Goal: Task Accomplishment & Management: Complete application form

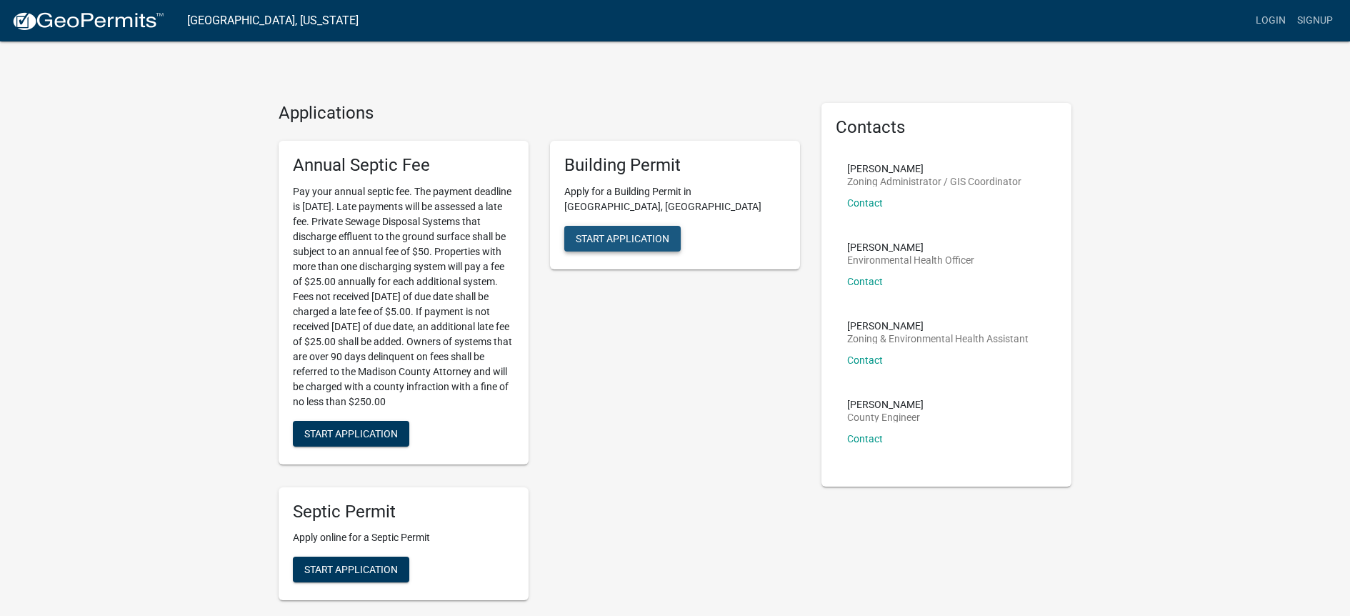
drag, startPoint x: 619, startPoint y: 220, endPoint x: 610, endPoint y: 234, distance: 17.0
click at [619, 232] on span "Start Application" at bounding box center [623, 237] width 94 height 11
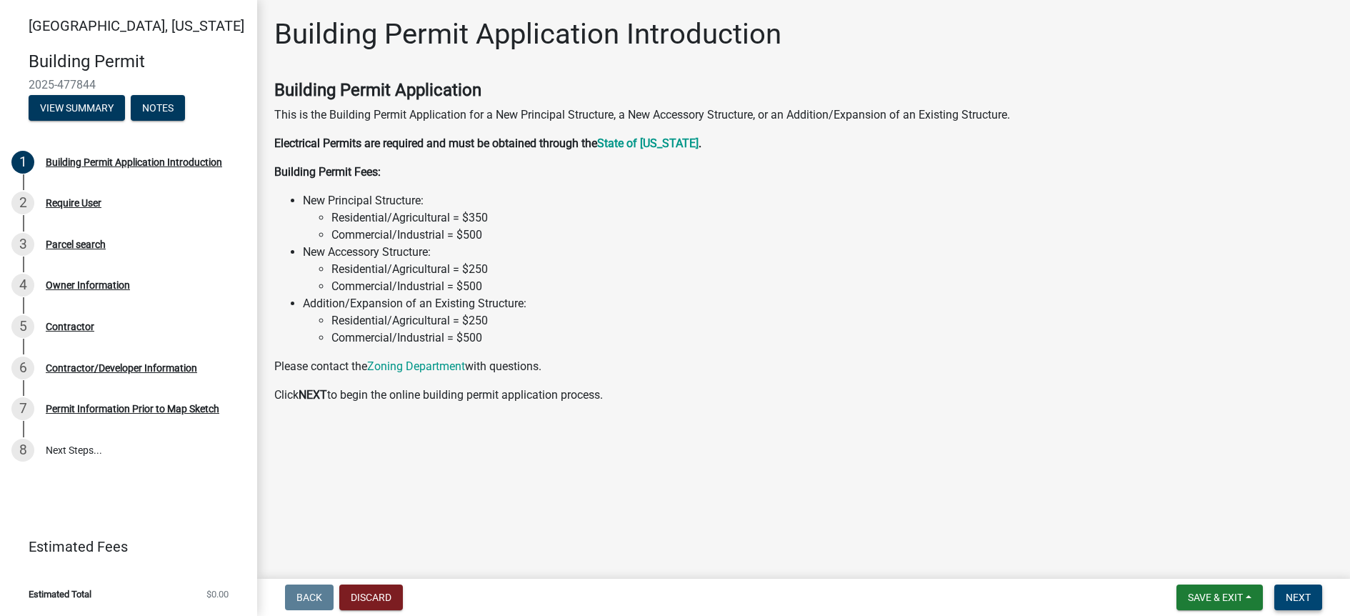
click at [1297, 598] on span "Next" at bounding box center [1298, 596] width 25 height 11
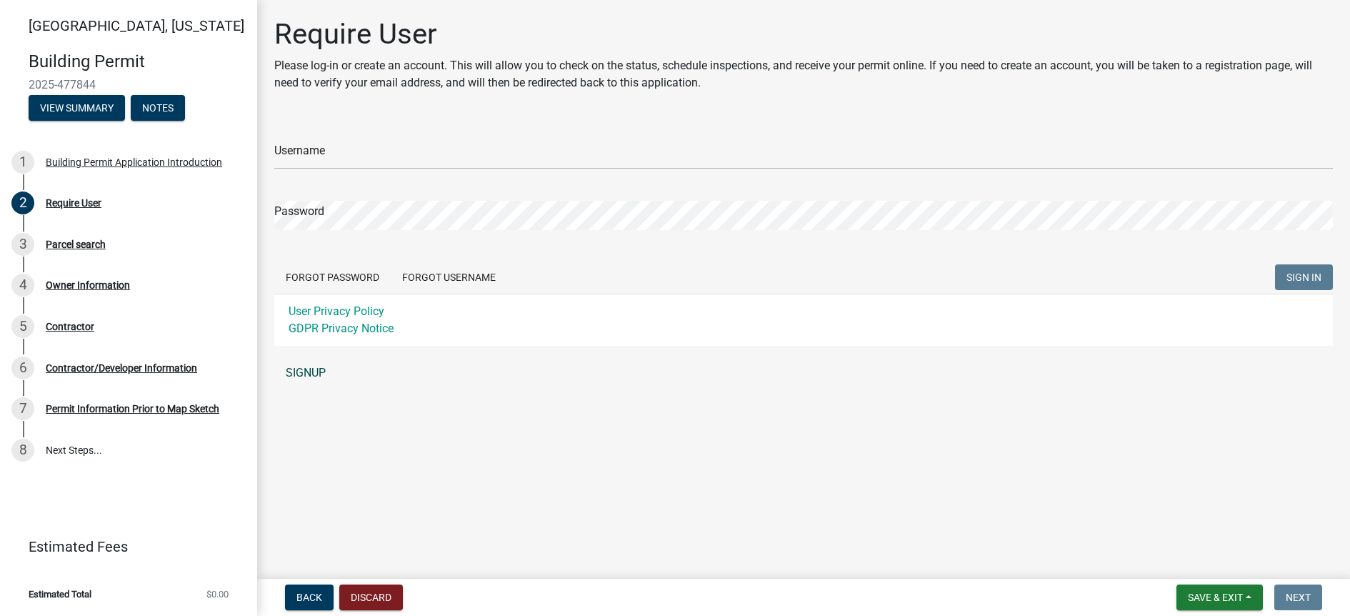
click at [310, 386] on link "SIGNUP" at bounding box center [803, 373] width 1059 height 29
click at [309, 371] on link "SIGNUP" at bounding box center [803, 373] width 1059 height 29
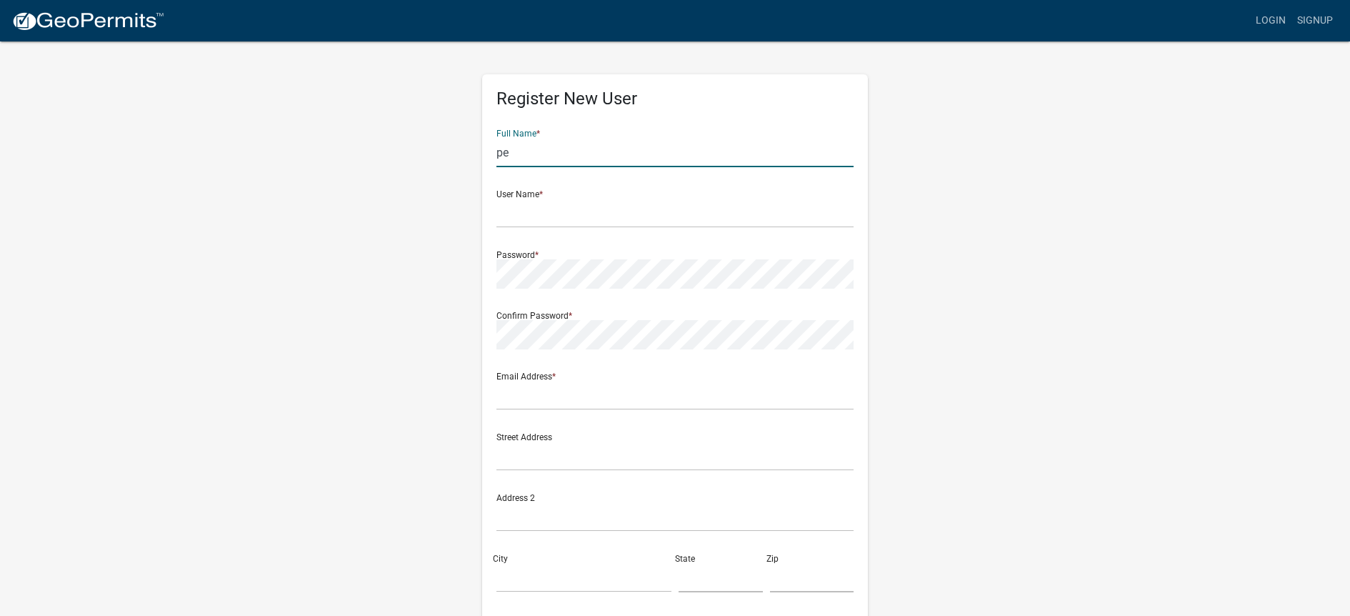
type input "p"
type input "Peyton"
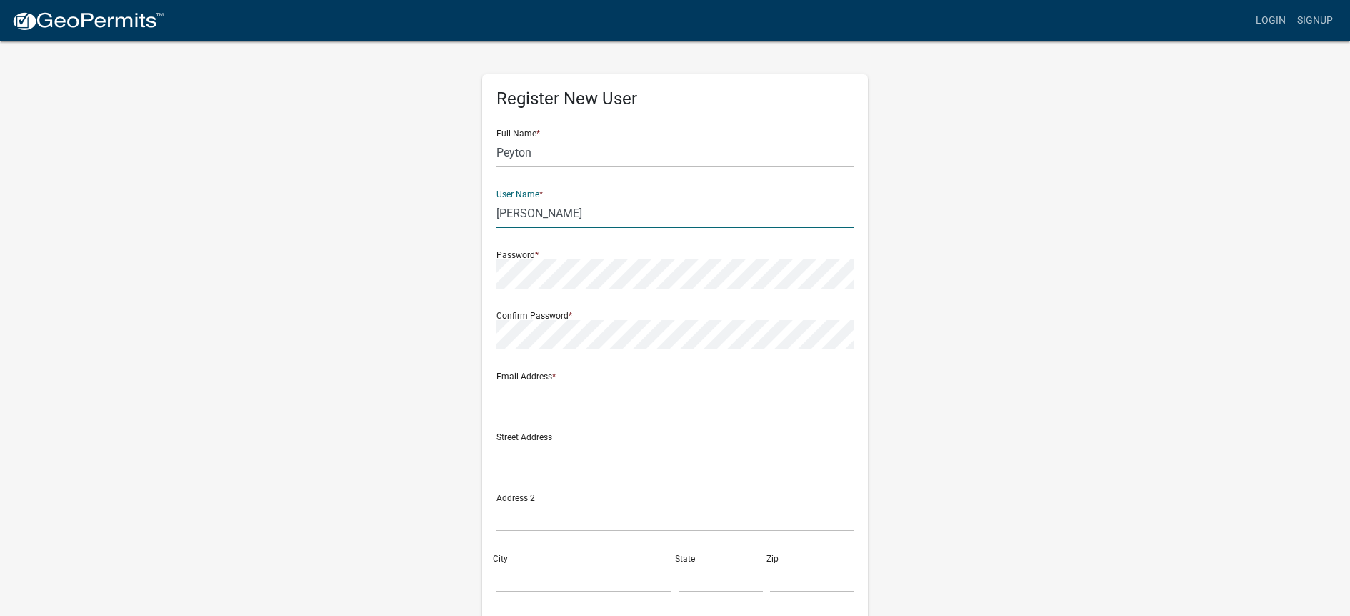
type input "[PERSON_NAME]"
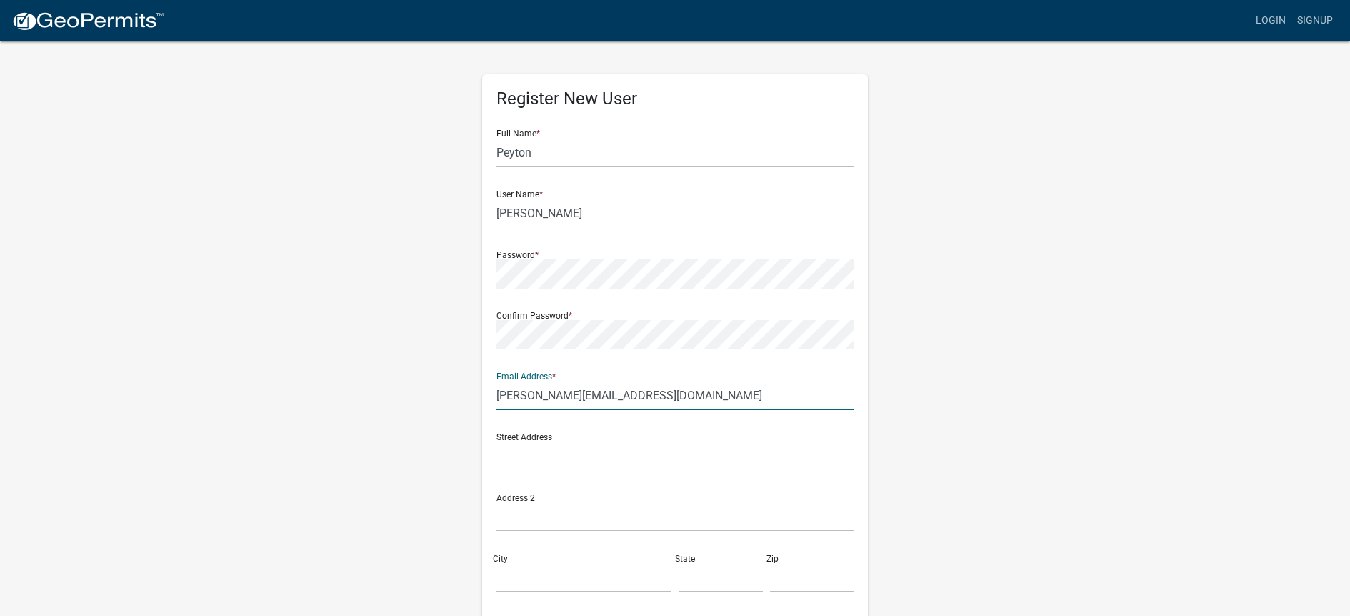
type input "[PERSON_NAME][EMAIL_ADDRESS][DOMAIN_NAME]"
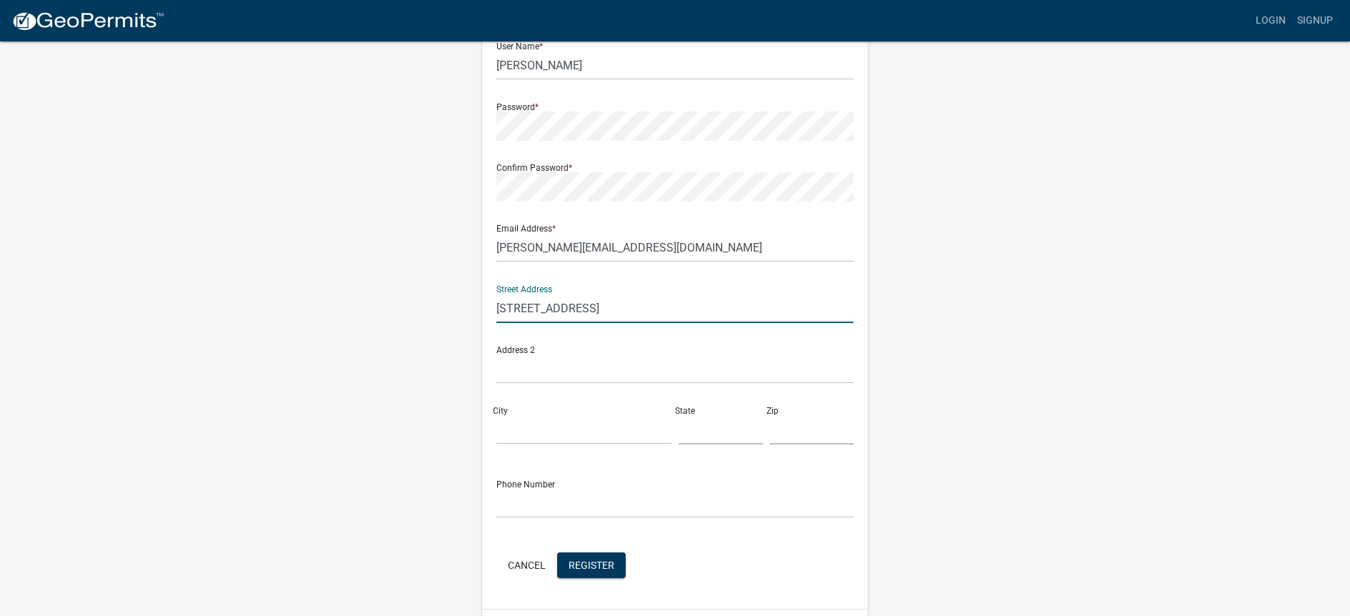
scroll to position [165, 0]
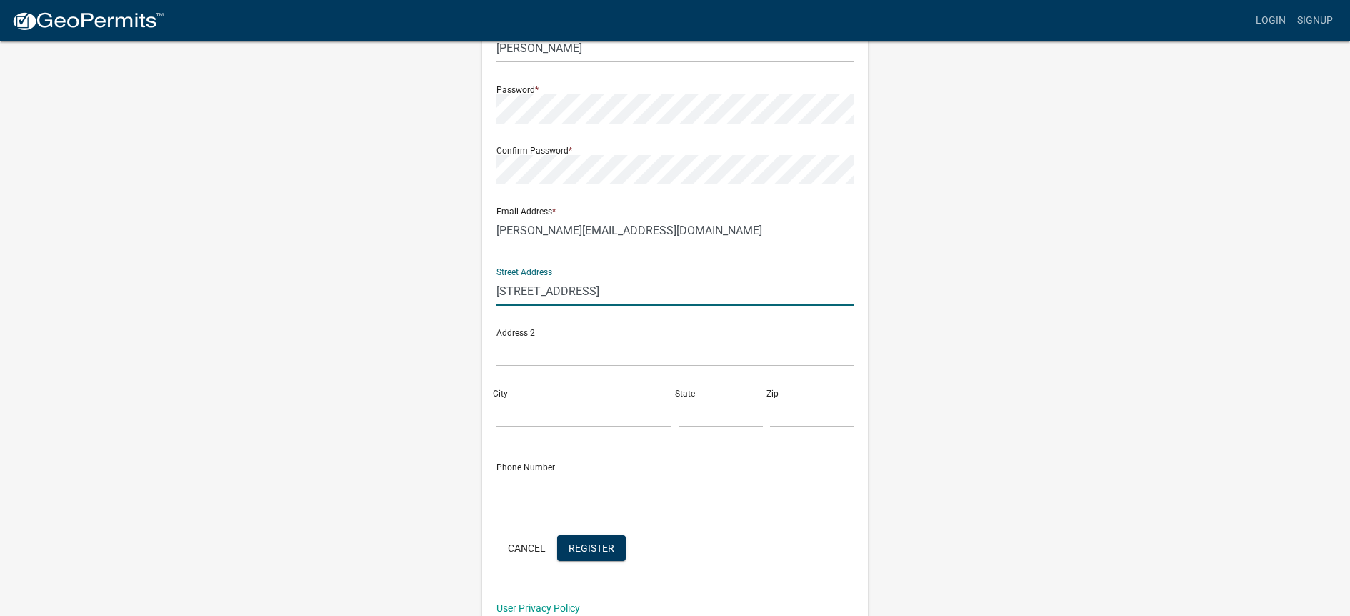
type input "[STREET_ADDRESS]"
type input "ankeny"
type input "ia"
type input "50023"
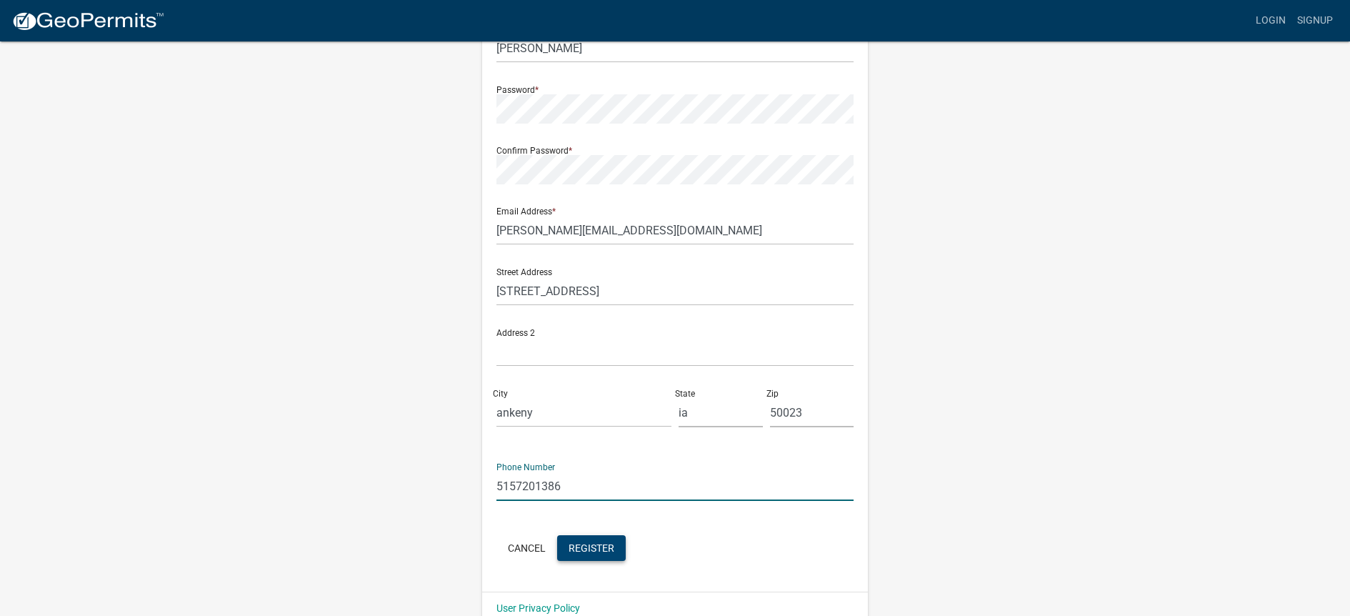
type input "5157201386"
click at [606, 546] on span "Register" at bounding box center [592, 546] width 46 height 11
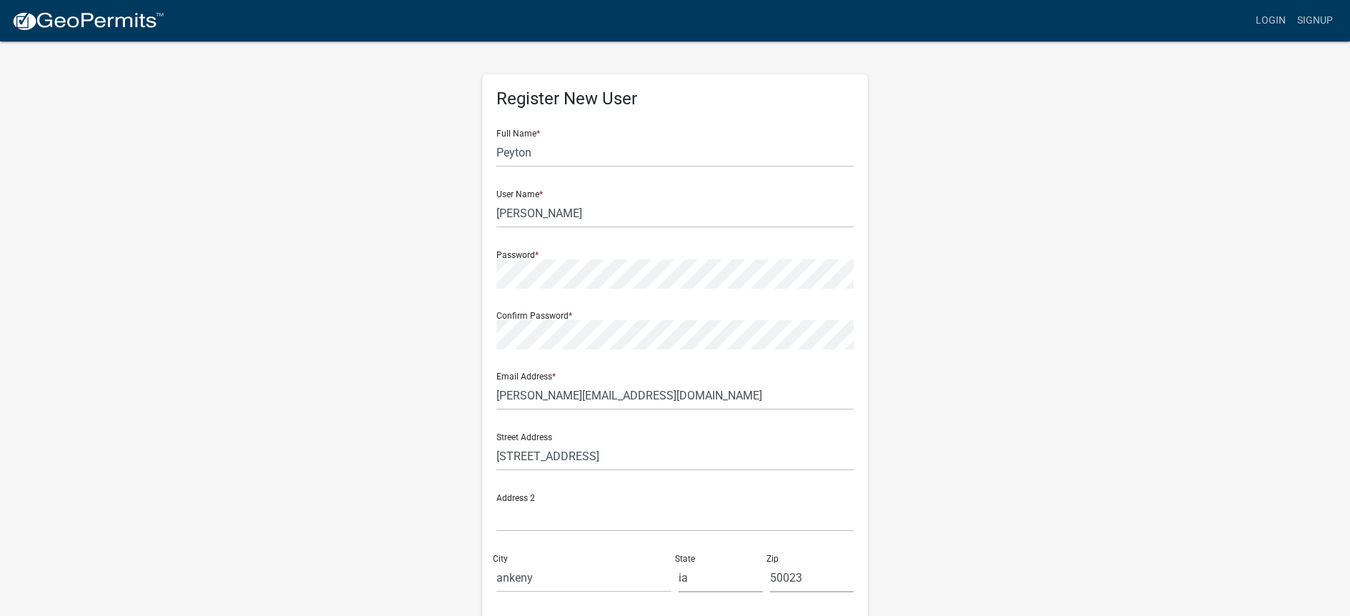
scroll to position [0, 0]
click at [551, 153] on input "Peyton" at bounding box center [674, 152] width 357 height 29
type input "[PERSON_NAME]"
click at [549, 215] on input "[PERSON_NAME]" at bounding box center [674, 213] width 357 height 29
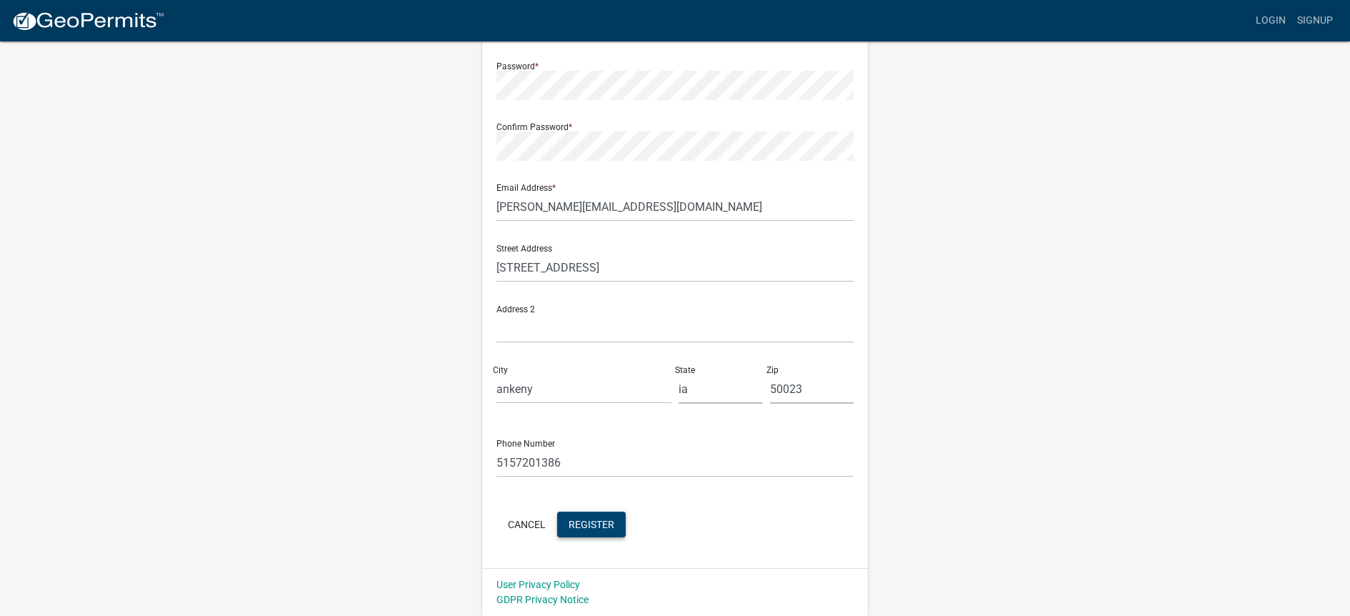
scroll to position [188, 0]
type input "[PERSON_NAME] homes"
click at [588, 516] on button "Register" at bounding box center [591, 525] width 69 height 26
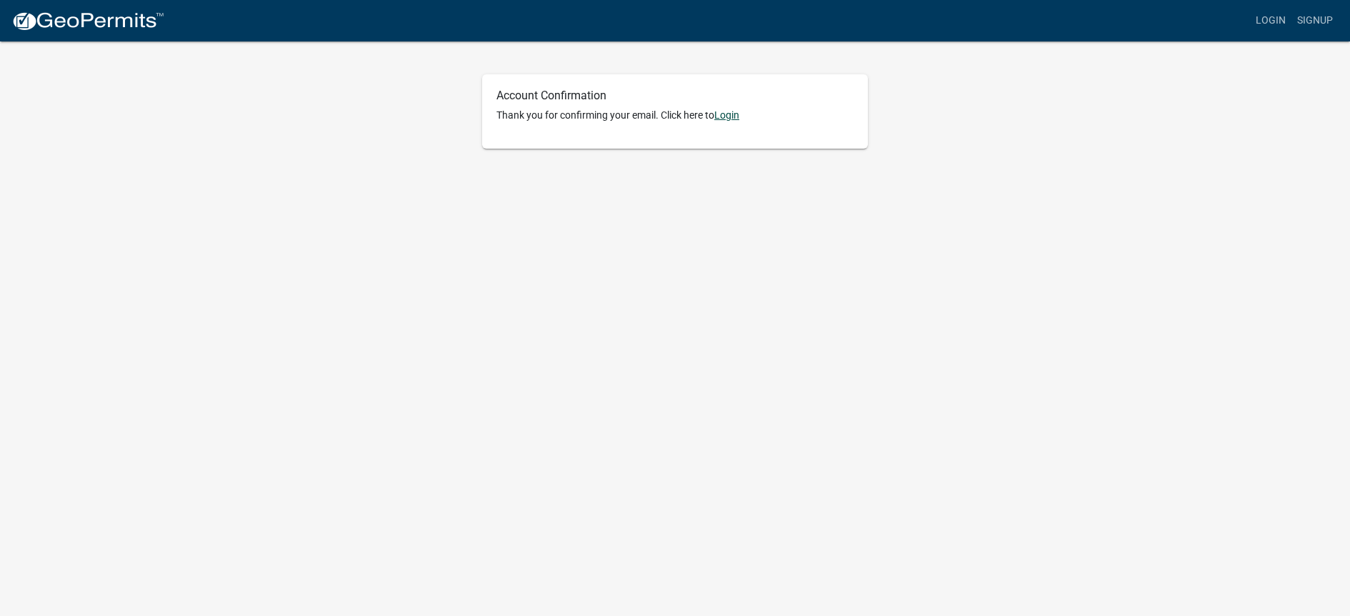
click at [734, 115] on link "Login" at bounding box center [726, 114] width 25 height 11
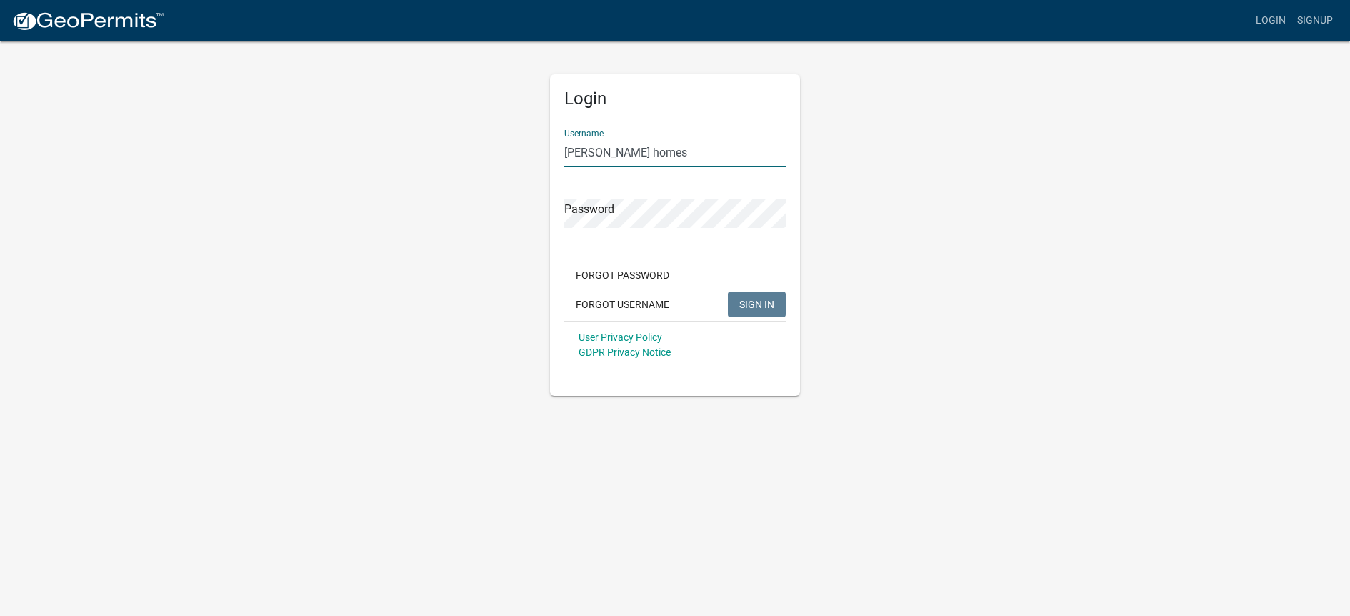
type input "[PERSON_NAME] homes"
click at [756, 304] on button "SIGN IN" at bounding box center [757, 304] width 58 height 26
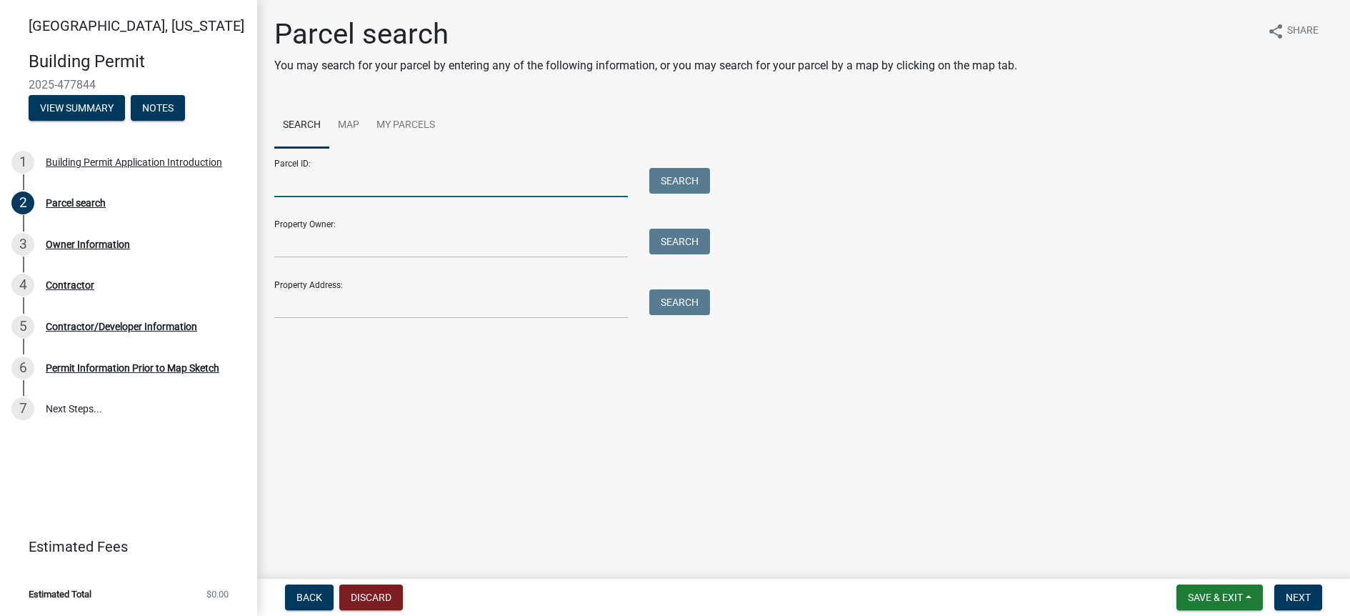
click at [382, 177] on input "Parcel ID:" at bounding box center [451, 182] width 354 height 29
click at [349, 111] on link "Map" at bounding box center [348, 126] width 39 height 46
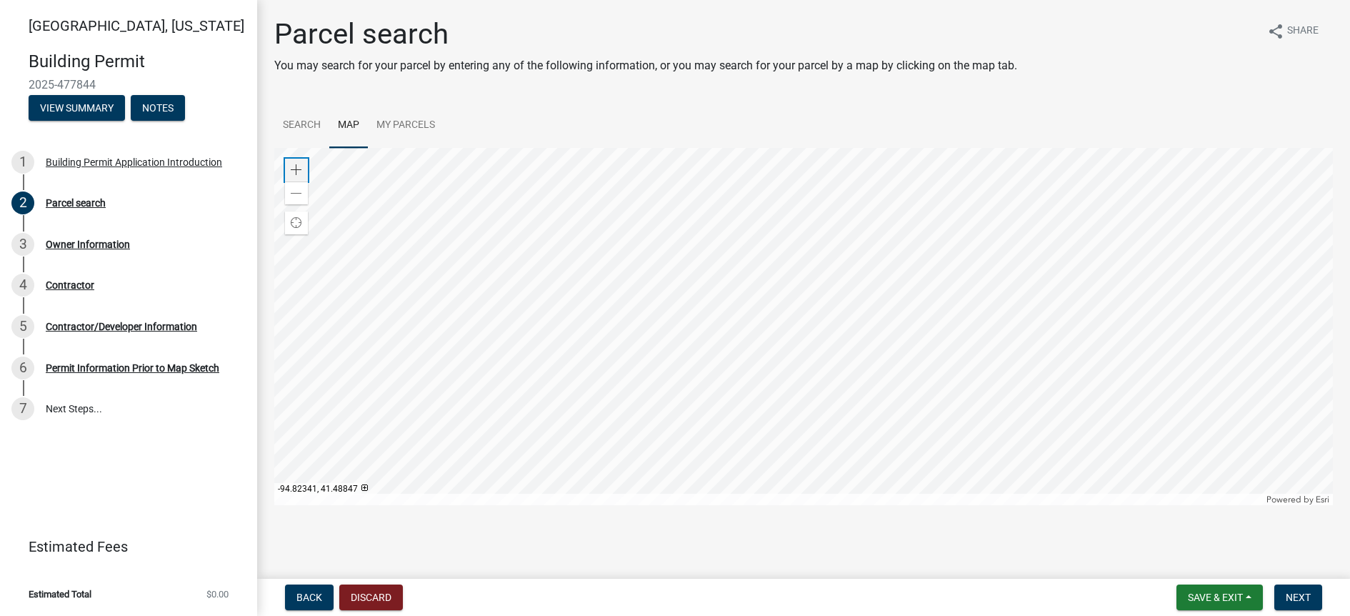
click at [304, 174] on div "Zoom in" at bounding box center [296, 170] width 23 height 23
click at [291, 166] on span at bounding box center [296, 169] width 11 height 11
click at [1011, 109] on wm-search-parcel-data-activity-input "Search Map My Parcels Zoom in Zoom out Find my location Powered by Esri -93.850…" at bounding box center [803, 304] width 1059 height 402
click at [296, 169] on span at bounding box center [296, 169] width 11 height 11
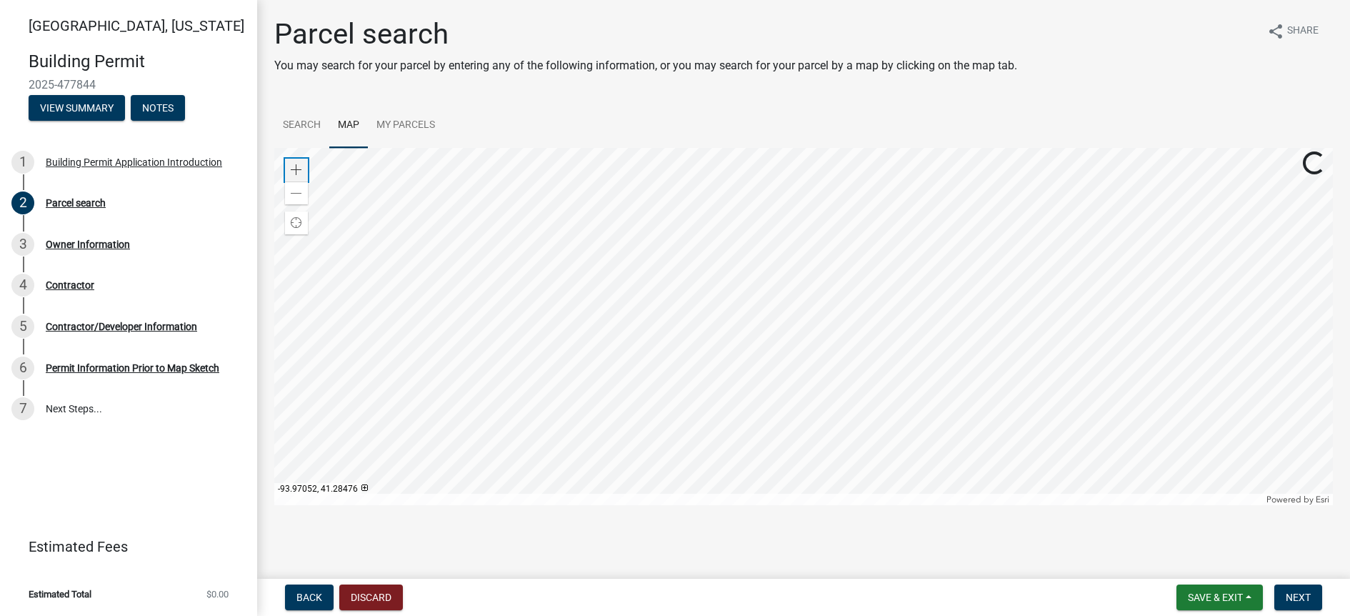
click at [296, 169] on span at bounding box center [296, 169] width 11 height 11
click at [294, 165] on span at bounding box center [296, 169] width 11 height 11
click at [296, 196] on span at bounding box center [296, 193] width 11 height 11
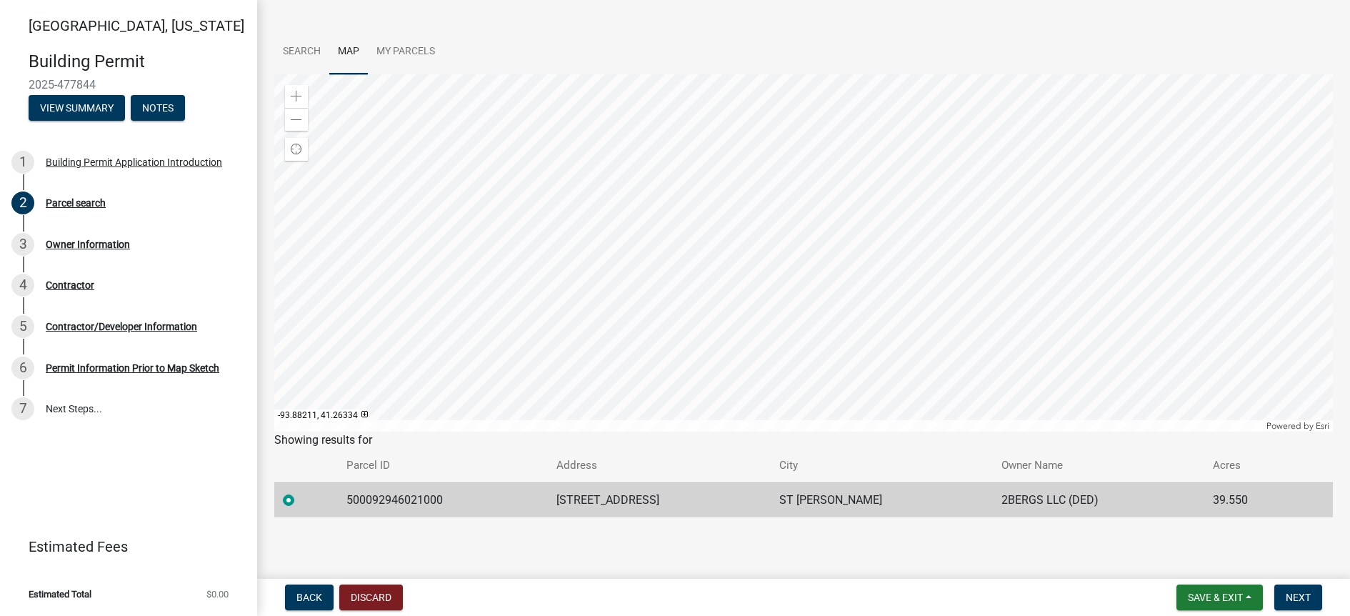
scroll to position [73, 0]
click at [1281, 596] on button "Next" at bounding box center [1298, 597] width 48 height 26
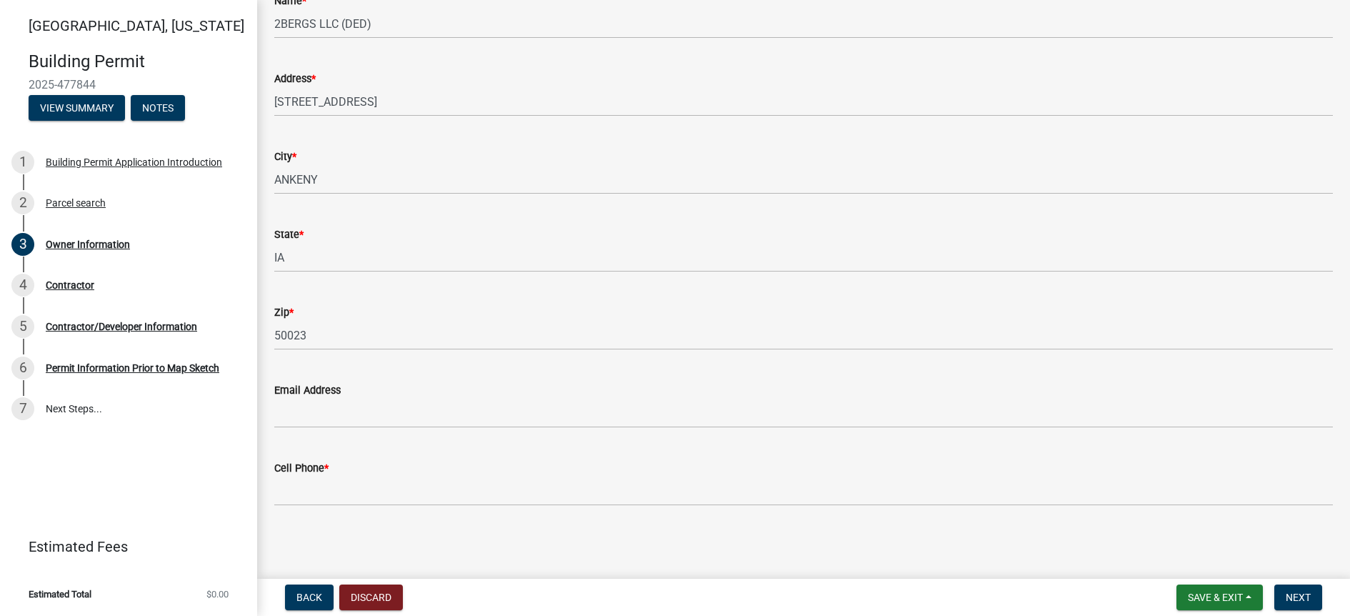
scroll to position [139, 0]
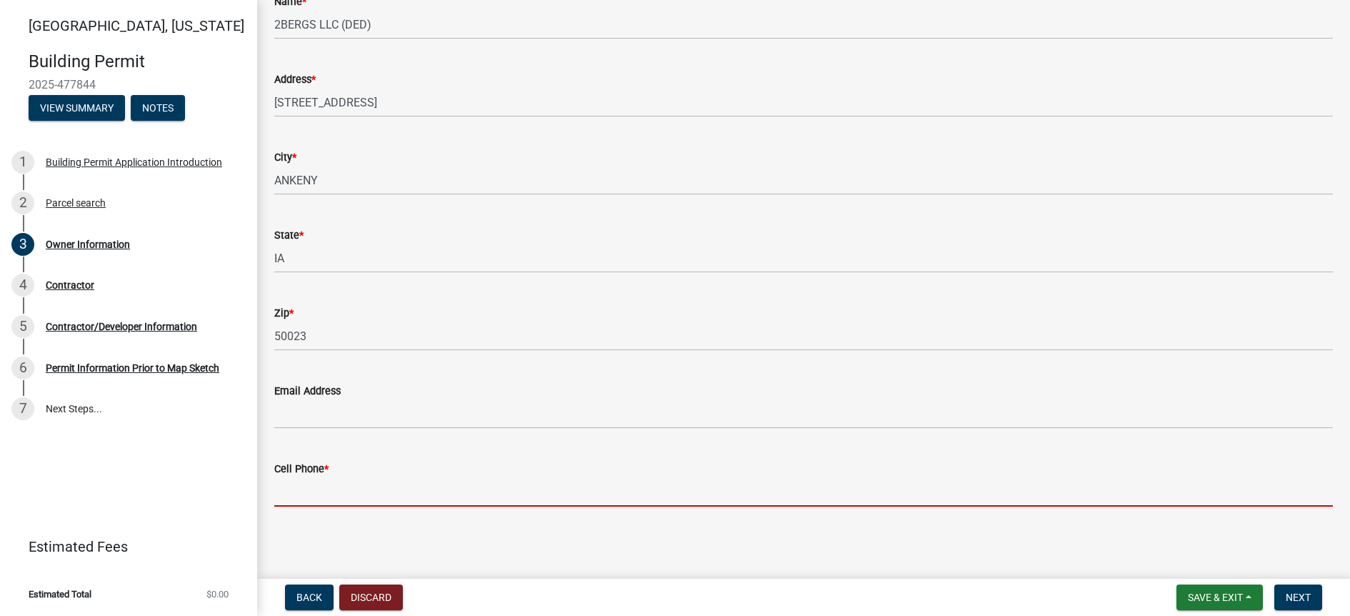
click at [695, 484] on input "Cell Phone *" at bounding box center [803, 491] width 1059 height 29
click at [1284, 590] on button "Next" at bounding box center [1298, 597] width 48 height 26
click at [391, 490] on input "Cell Phone *" at bounding box center [803, 491] width 1059 height 29
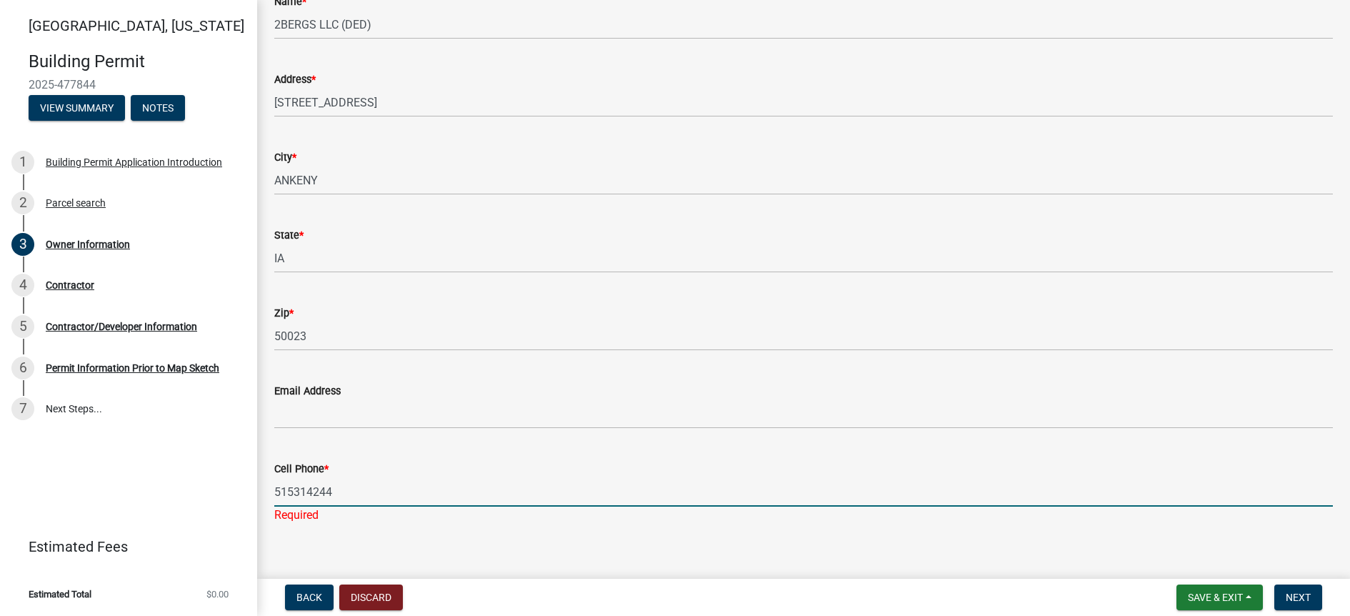
type input "5153142441"
click at [1308, 599] on span "Next" at bounding box center [1298, 596] width 25 height 11
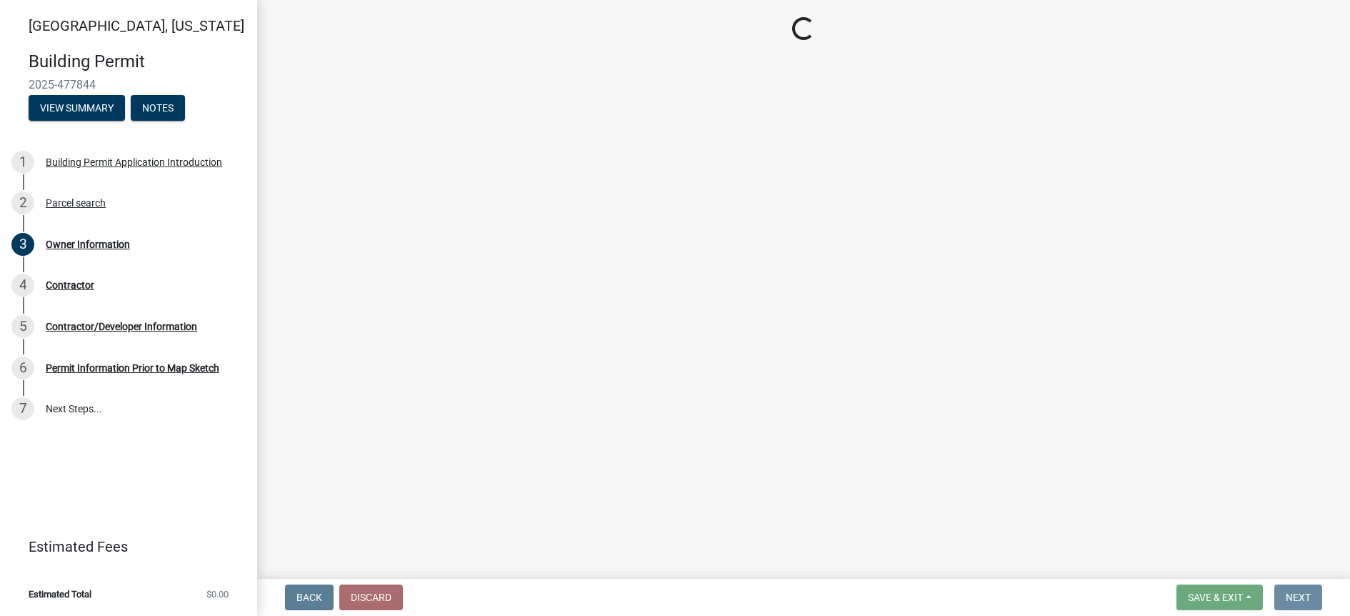
scroll to position [0, 0]
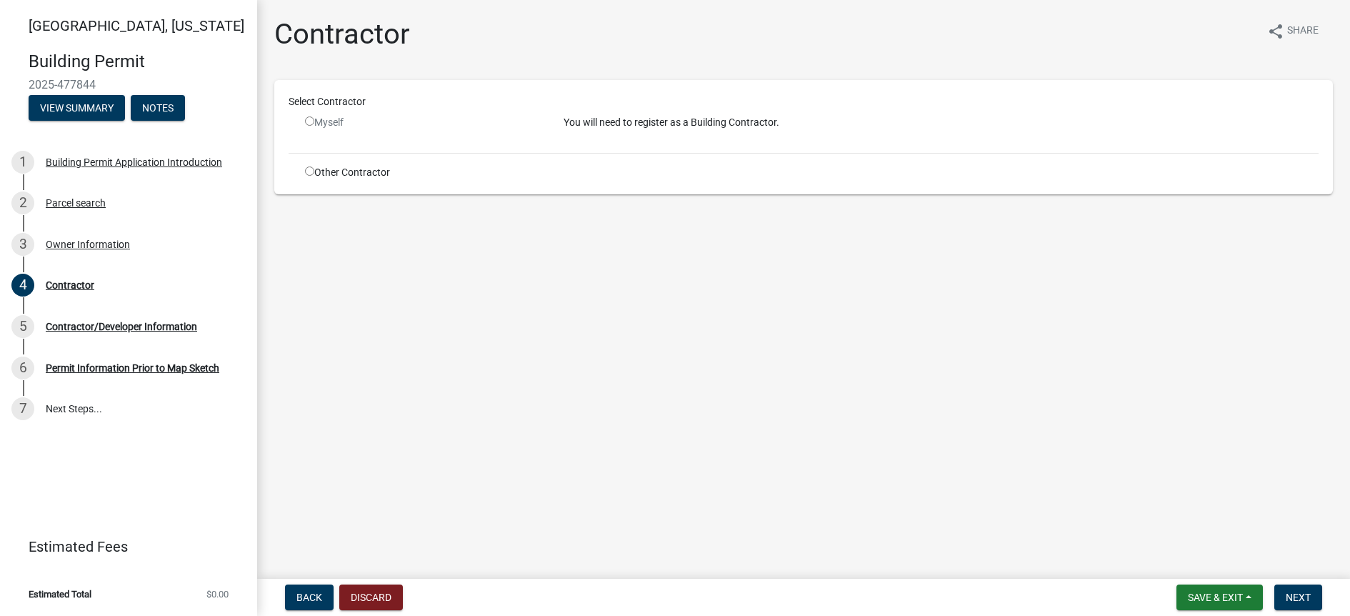
click at [309, 124] on input "radio" at bounding box center [309, 120] width 9 height 9
radio input "false"
click at [646, 124] on p "You will need to register as a Building Contractor." at bounding box center [941, 122] width 755 height 15
drag, startPoint x: 1302, startPoint y: 596, endPoint x: 1242, endPoint y: 564, distance: 68.1
click at [1302, 596] on span "Next" at bounding box center [1298, 596] width 25 height 11
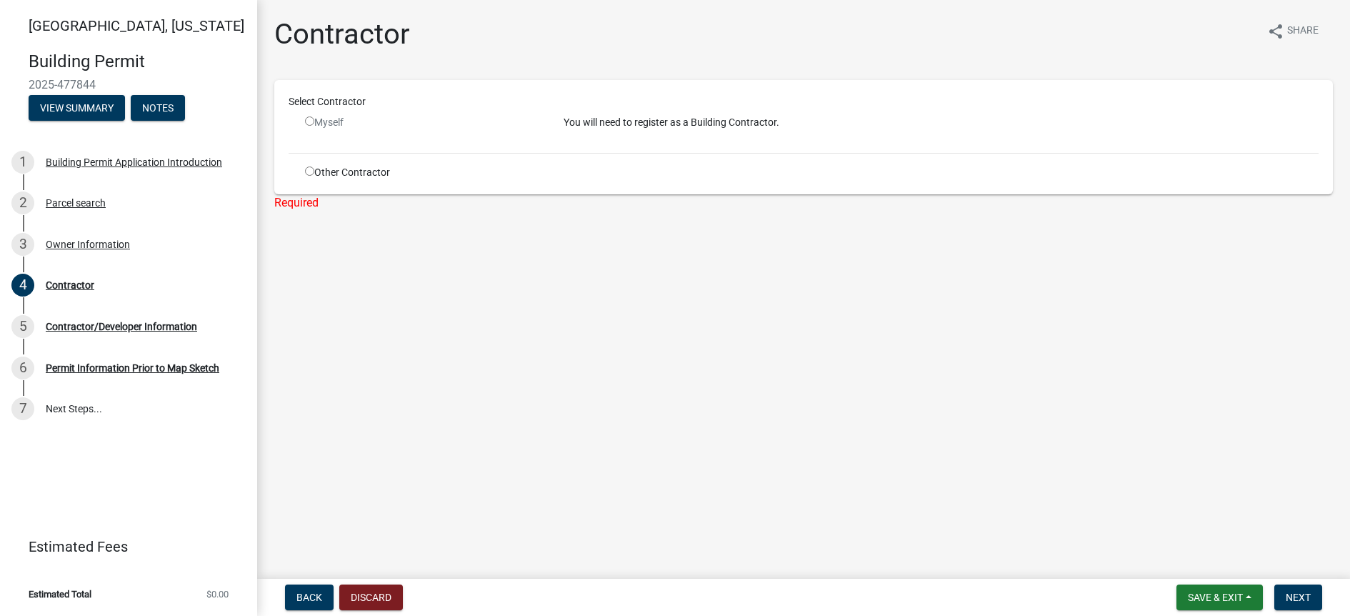
click at [312, 172] on input "radio" at bounding box center [309, 170] width 9 height 9
radio input "true"
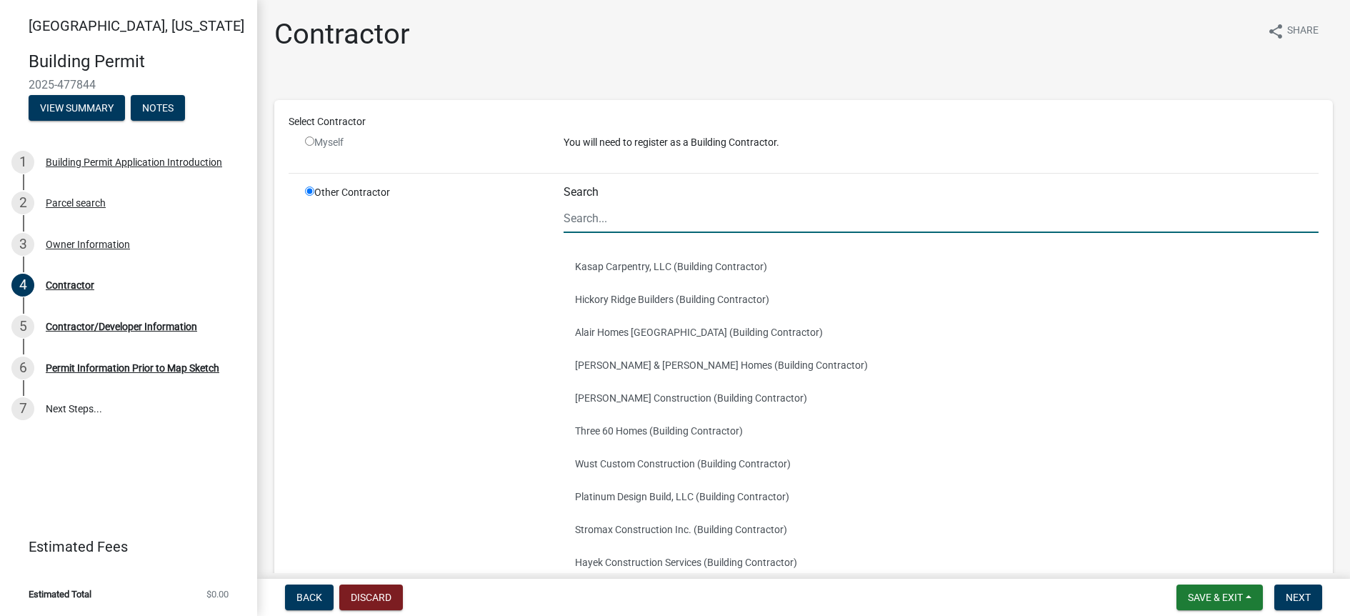
click at [595, 221] on input "Search" at bounding box center [941, 218] width 755 height 29
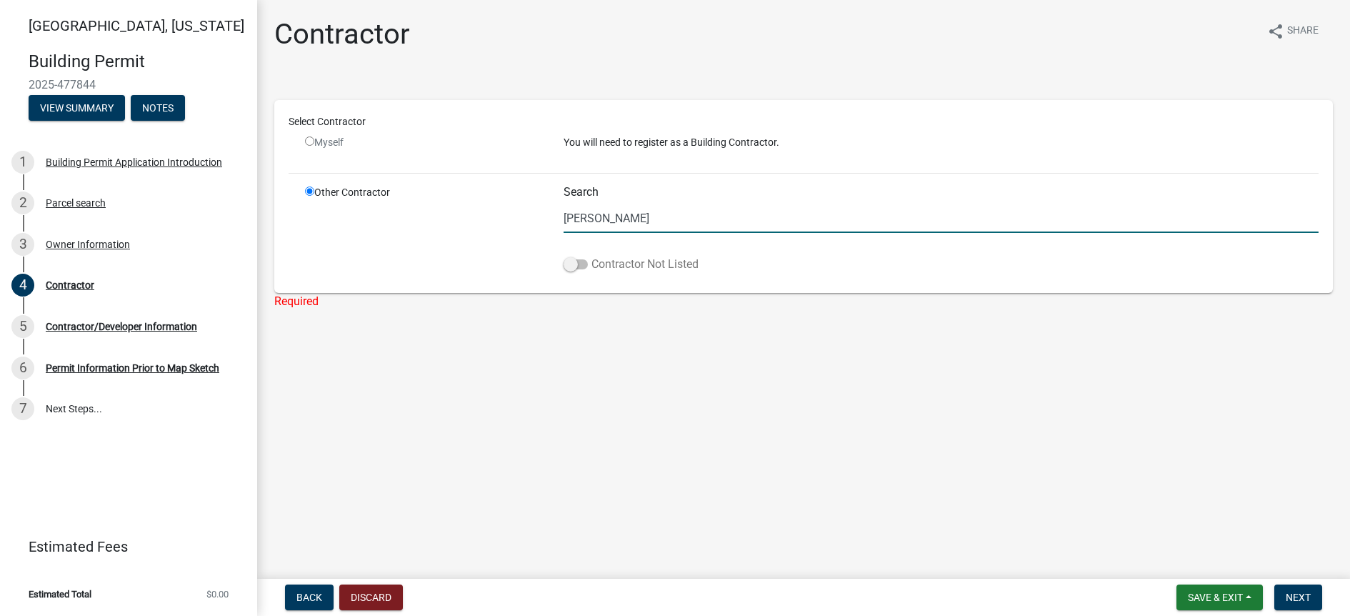
type input "[PERSON_NAME]"
click at [569, 267] on span at bounding box center [576, 264] width 24 height 10
click at [591, 256] on input "Contractor Not Listed" at bounding box center [591, 256] width 0 height 0
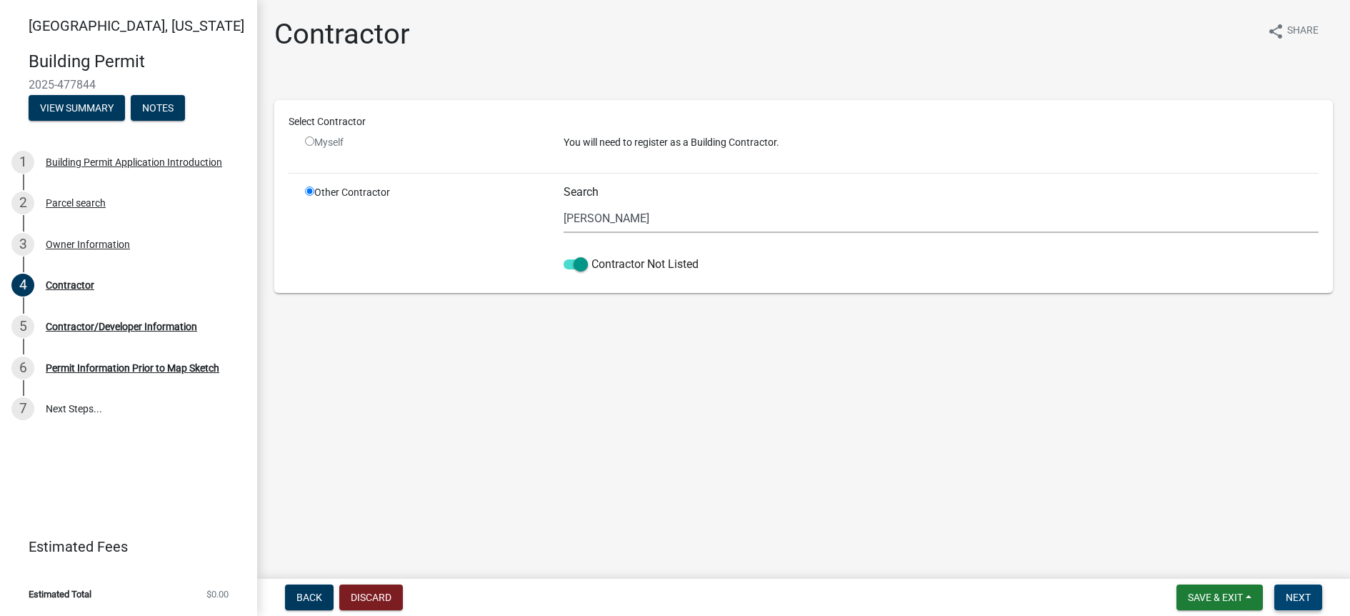
click at [1298, 596] on span "Next" at bounding box center [1298, 596] width 25 height 11
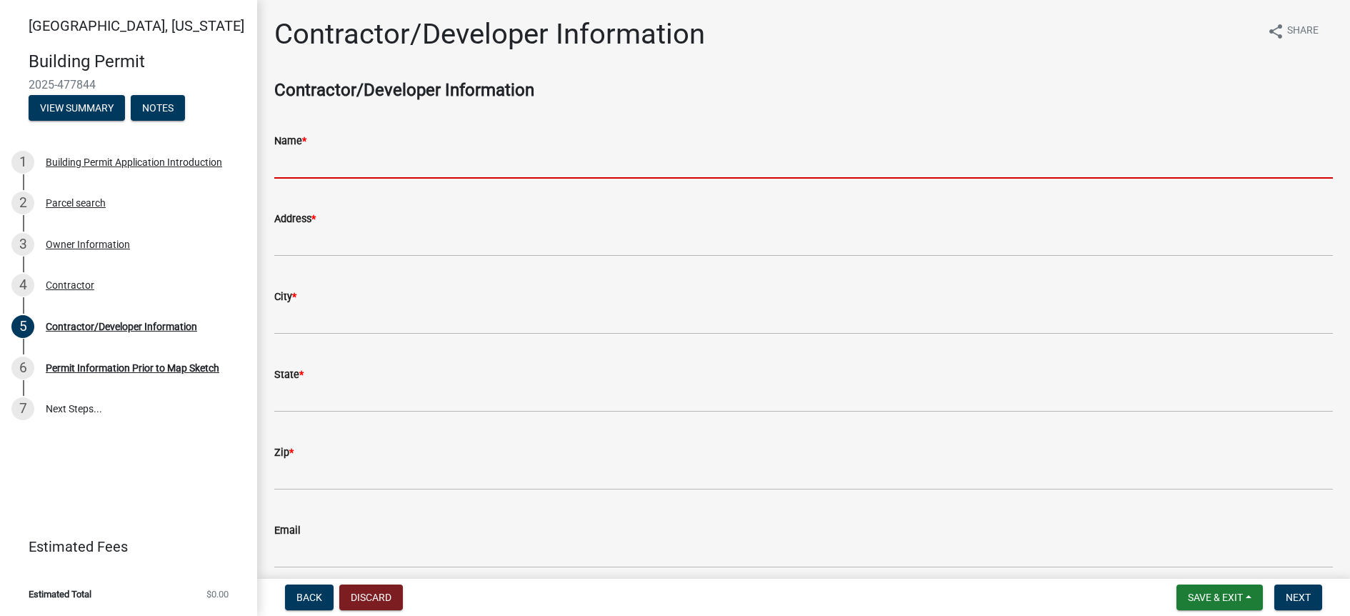
click at [342, 167] on input "Name *" at bounding box center [803, 163] width 1059 height 29
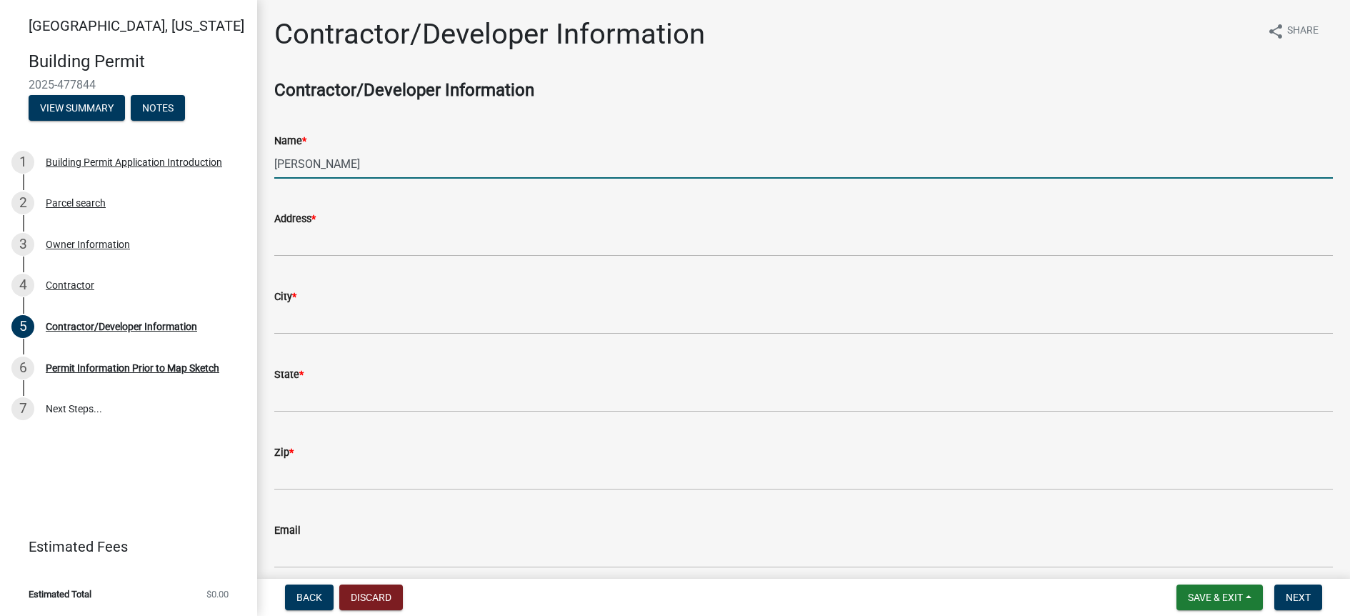
type input "[PERSON_NAME]"
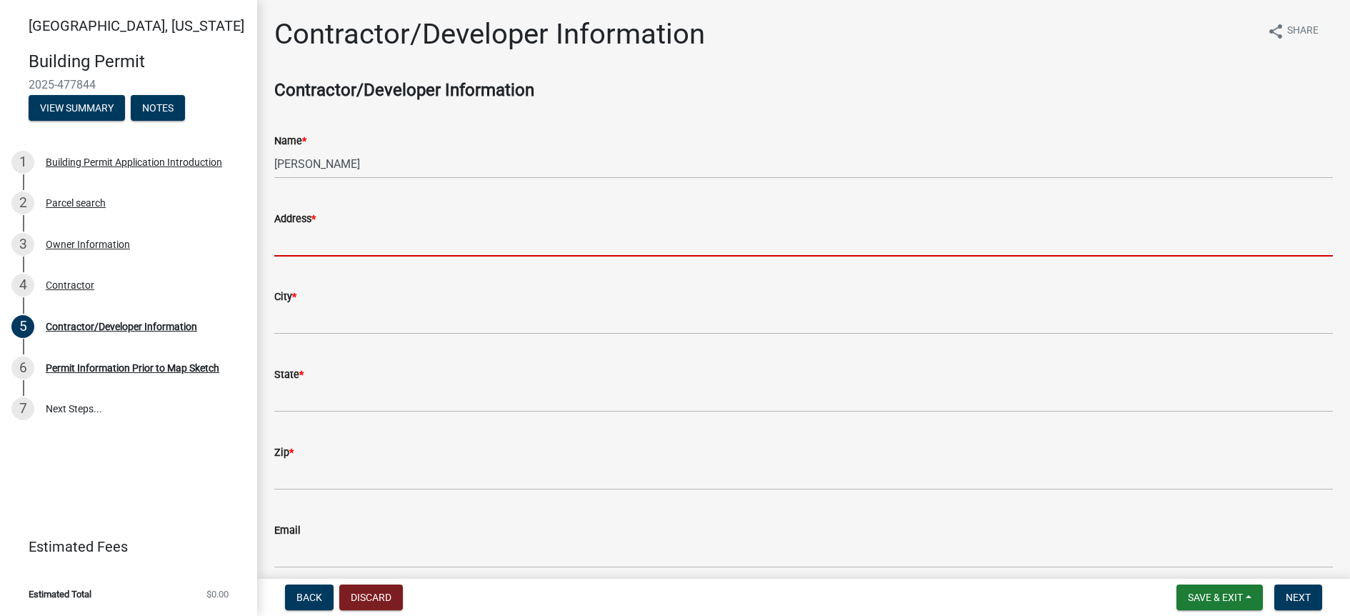
drag, startPoint x: 301, startPoint y: 234, endPoint x: 314, endPoint y: 234, distance: 12.1
click at [304, 234] on input "Address *" at bounding box center [803, 241] width 1059 height 29
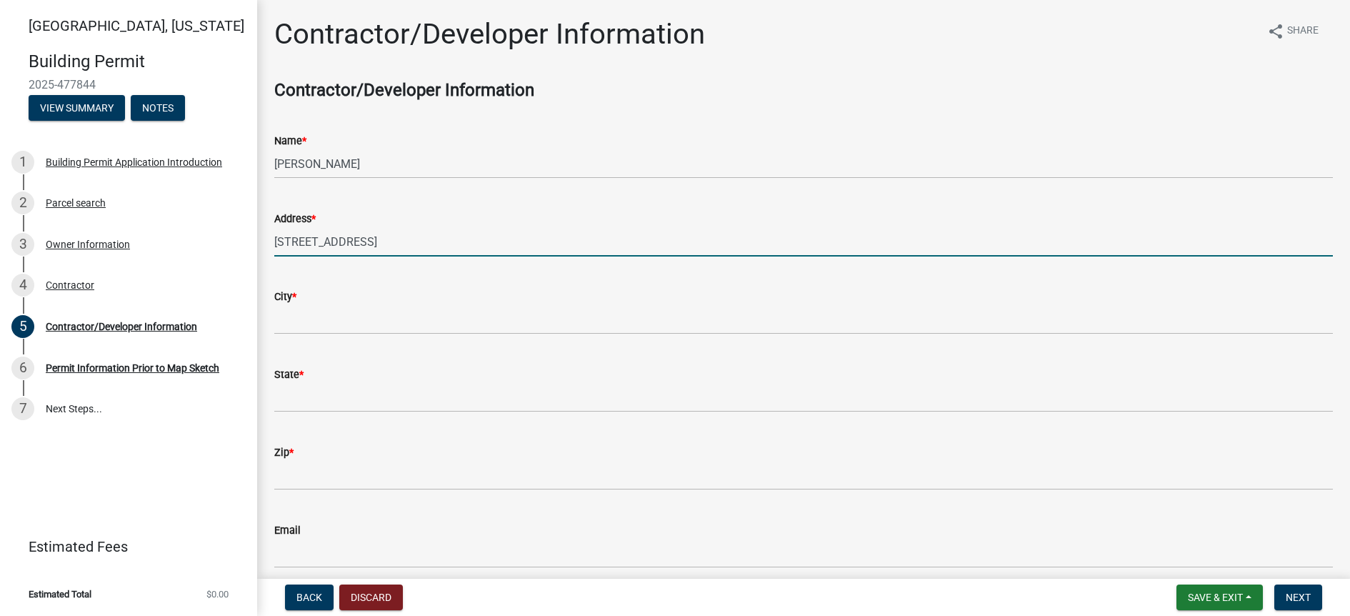
type input "[STREET_ADDRESS]"
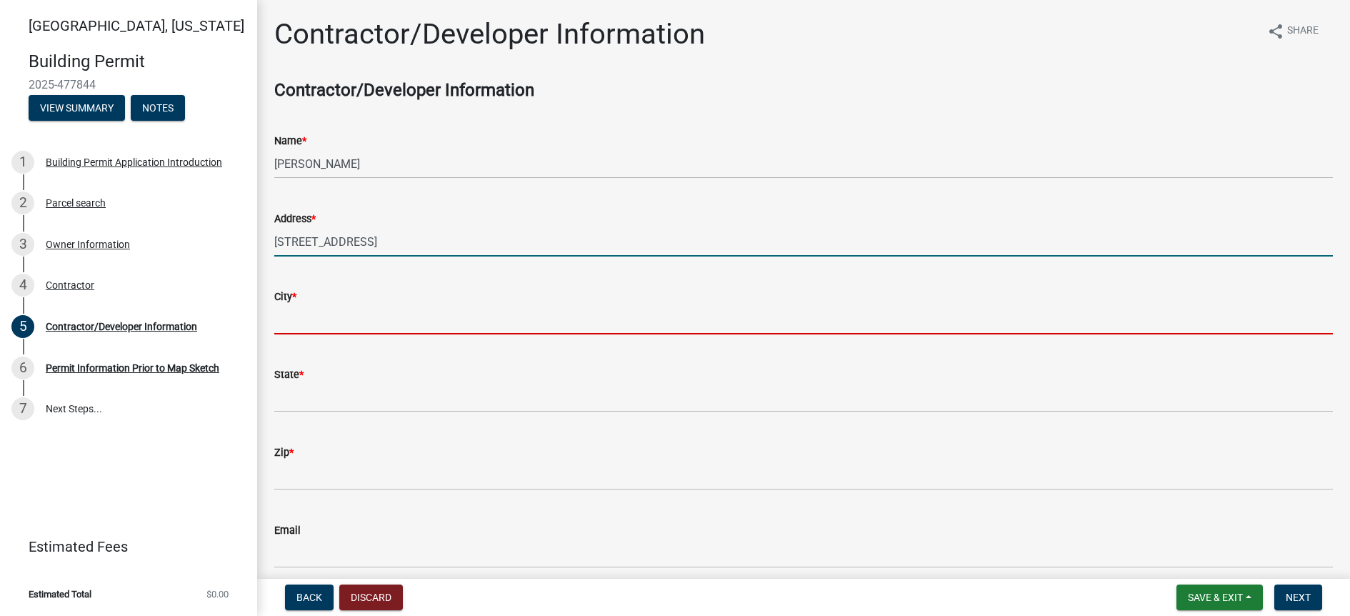
click at [327, 316] on input "City *" at bounding box center [803, 319] width 1059 height 29
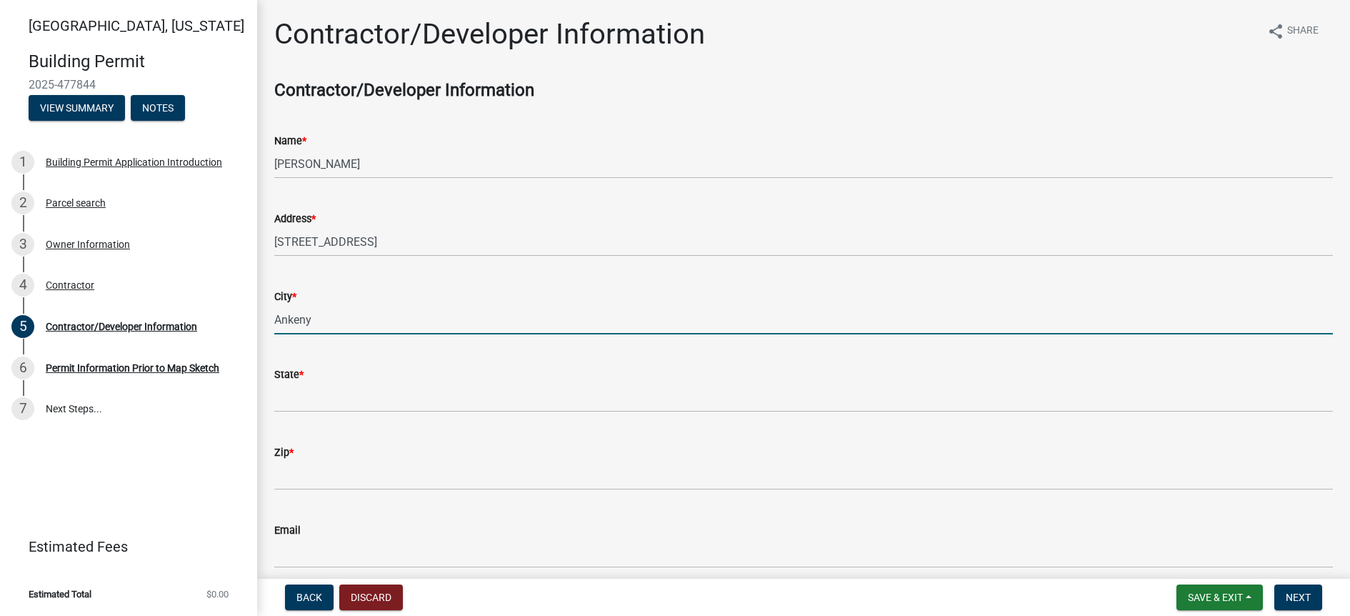
type input "Ankeny"
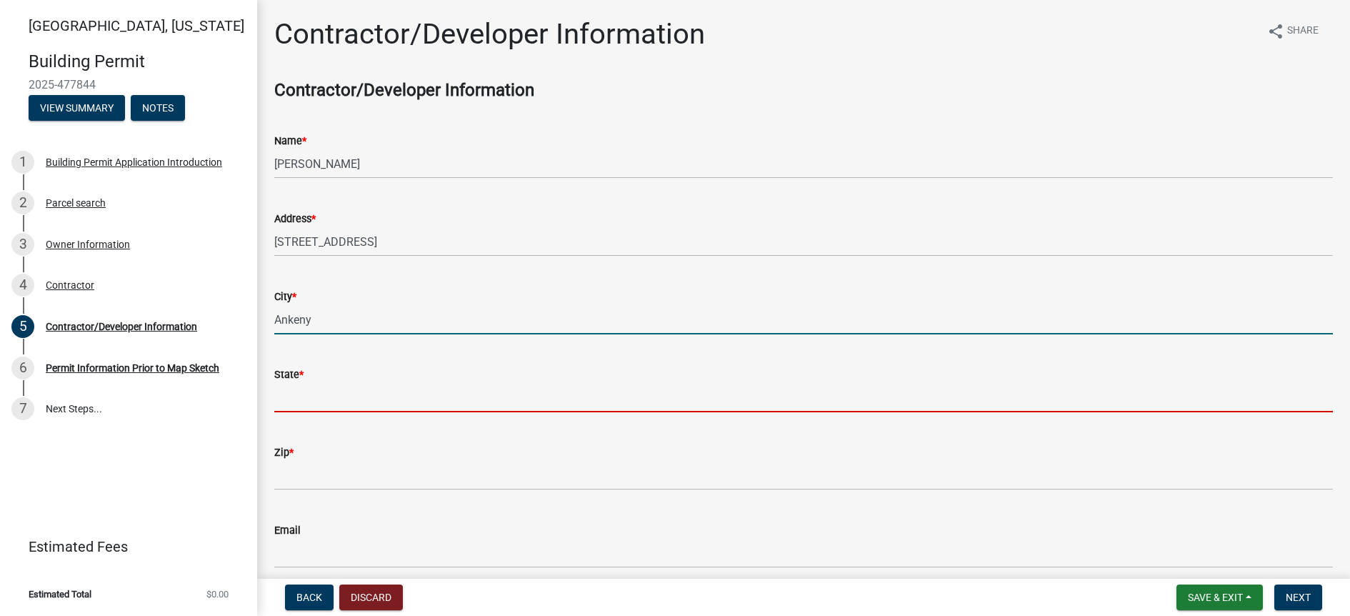
drag, startPoint x: 327, startPoint y: 316, endPoint x: 335, endPoint y: 391, distance: 75.4
click at [339, 389] on input "State *" at bounding box center [803, 397] width 1059 height 29
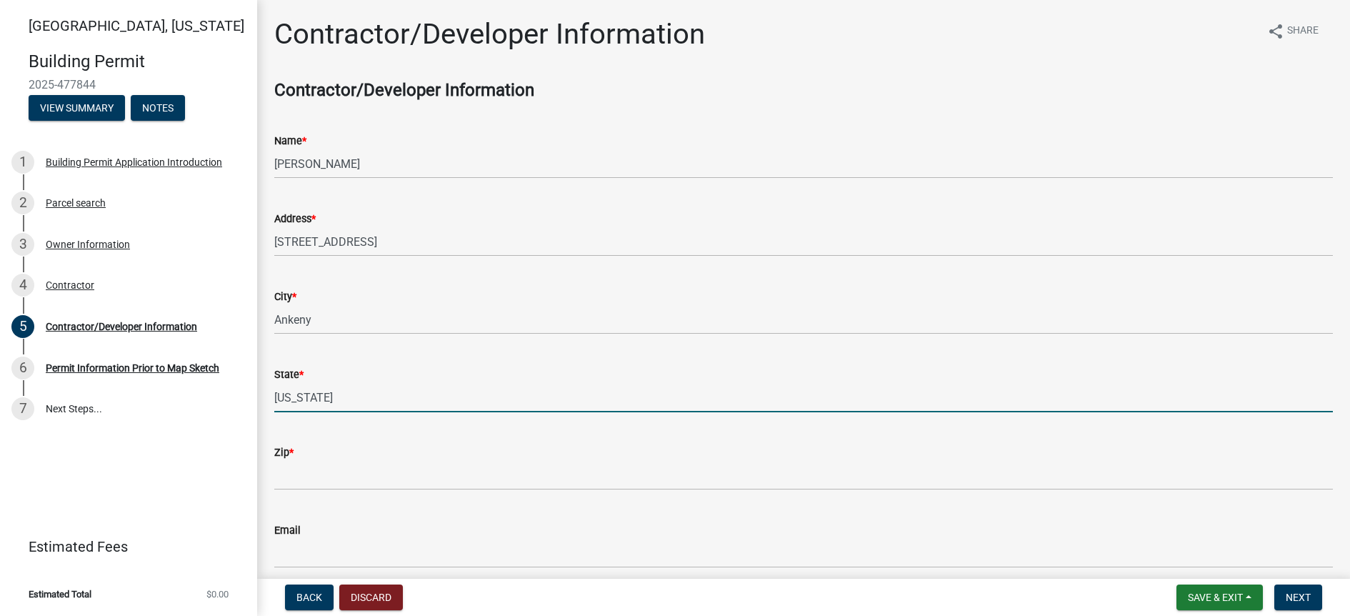
type input "IOWA"
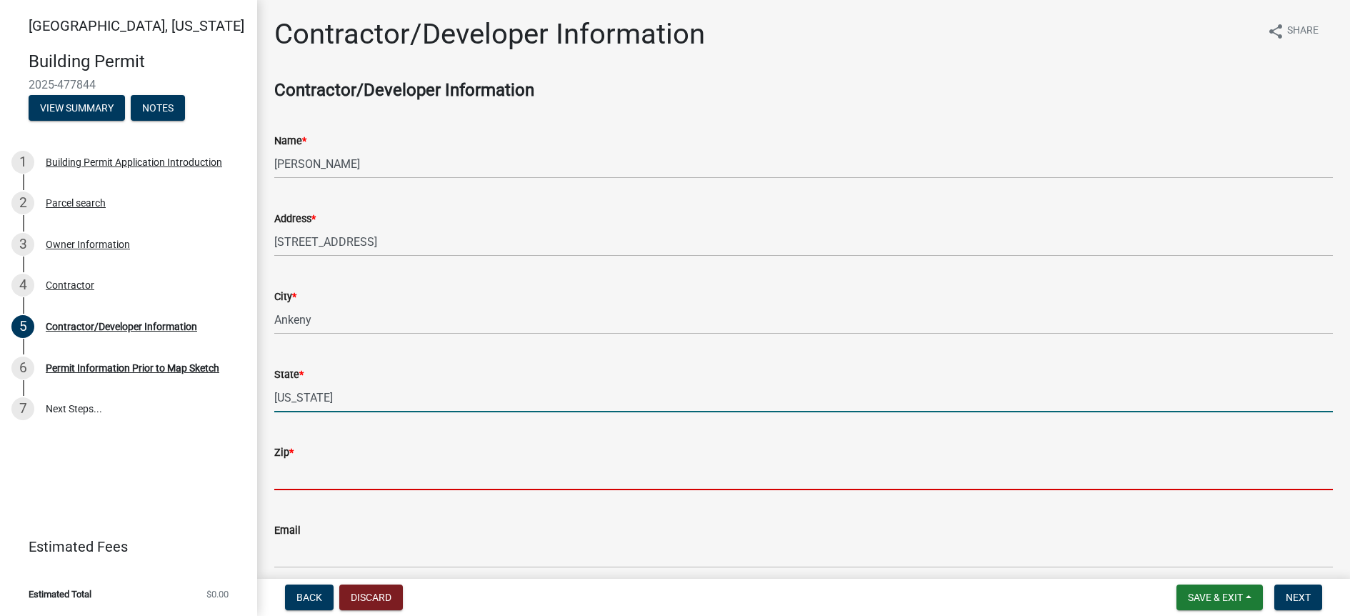
click at [314, 477] on input "Zip *" at bounding box center [803, 475] width 1059 height 29
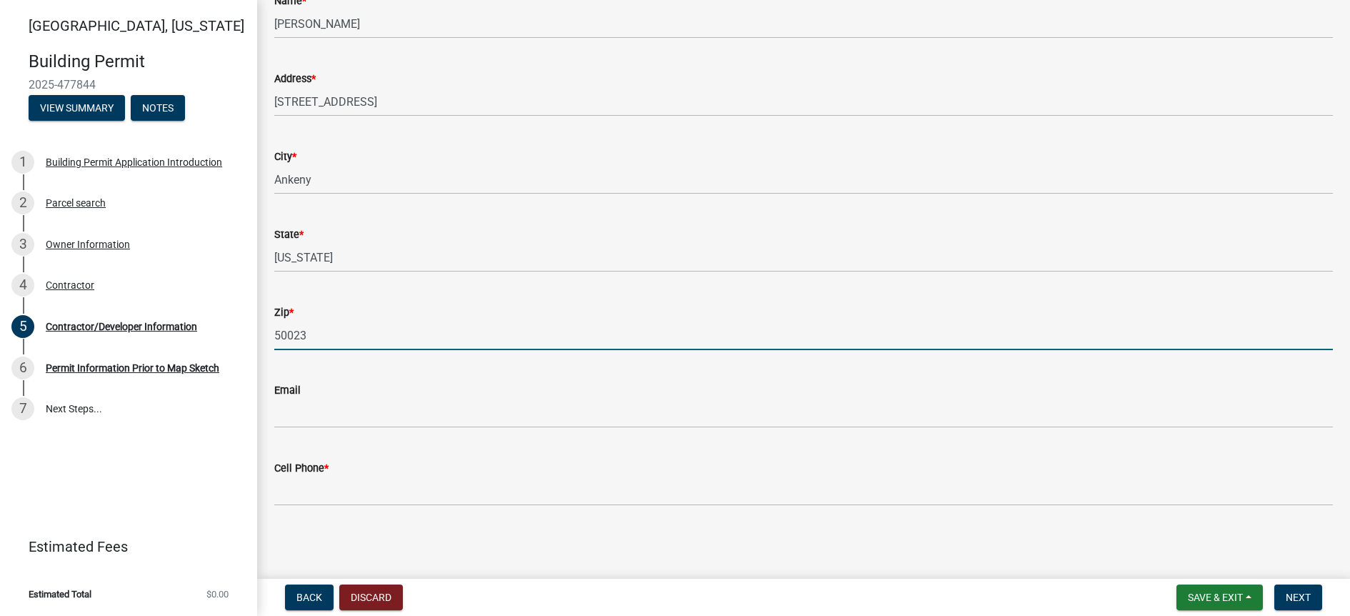
type input "50023"
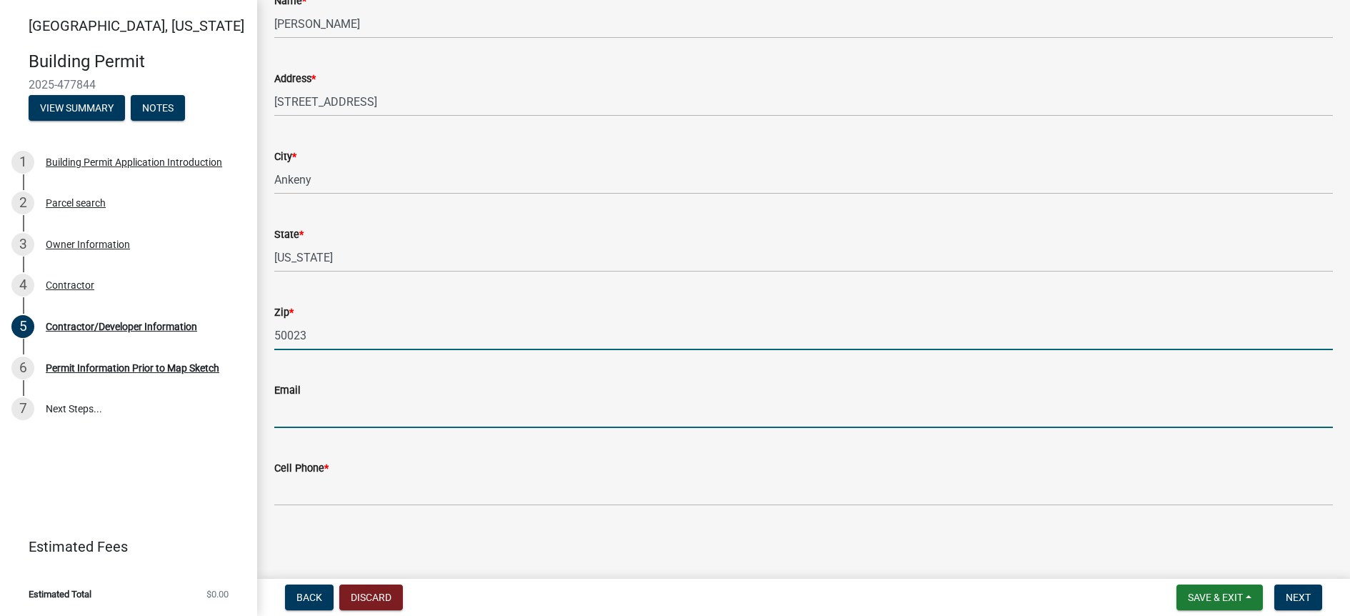
scroll to position [139, 0]
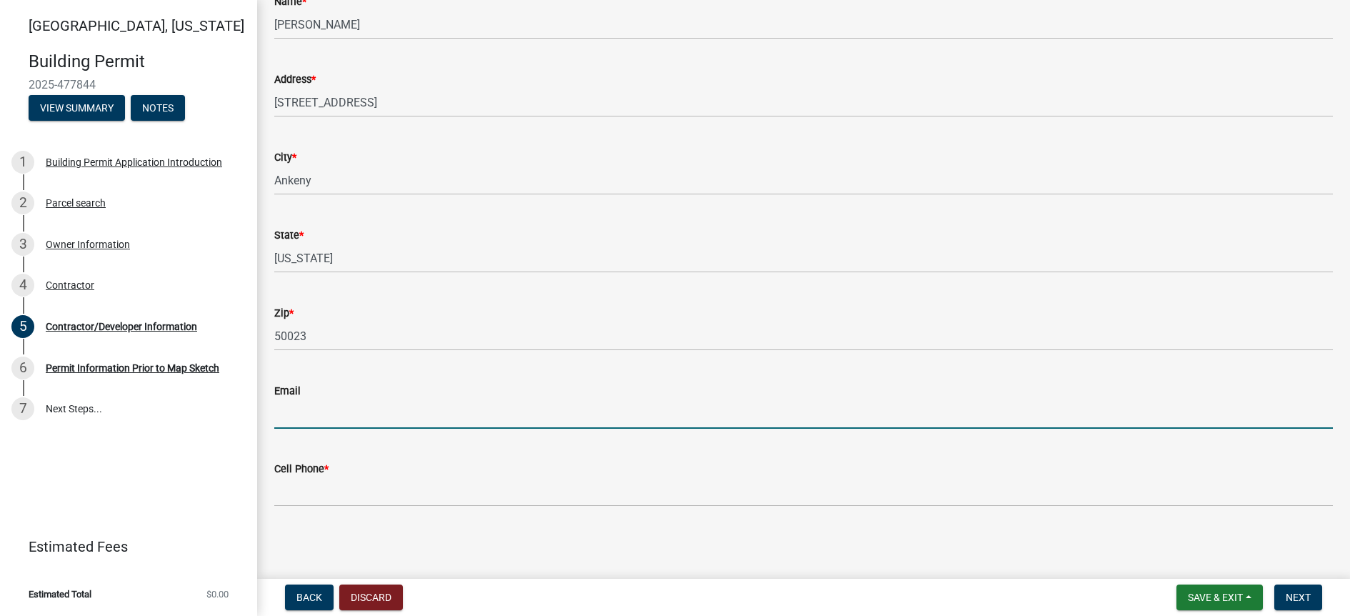
click at [309, 406] on input "Email" at bounding box center [803, 413] width 1059 height 29
type input "[PERSON_NAME][EMAIL_ADDRESS][DOMAIN_NAME]"
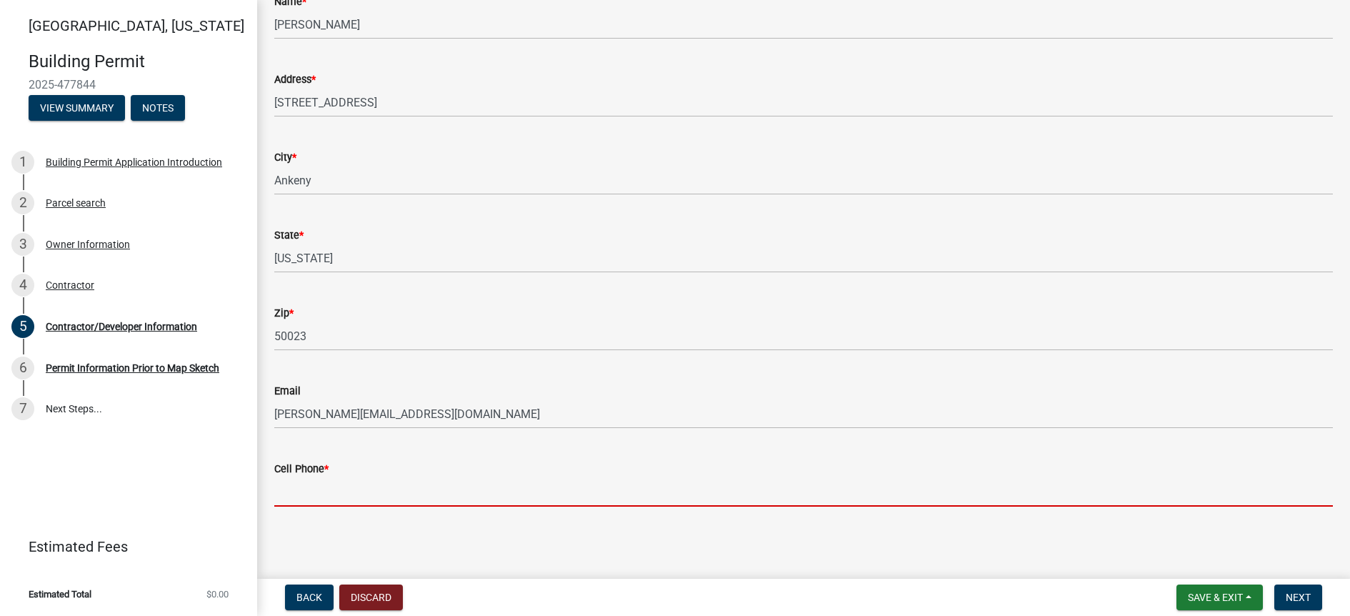
drag, startPoint x: 325, startPoint y: 488, endPoint x: 318, endPoint y: 489, distance: 7.2
click at [324, 489] on input "Cell Phone *" at bounding box center [803, 491] width 1059 height 29
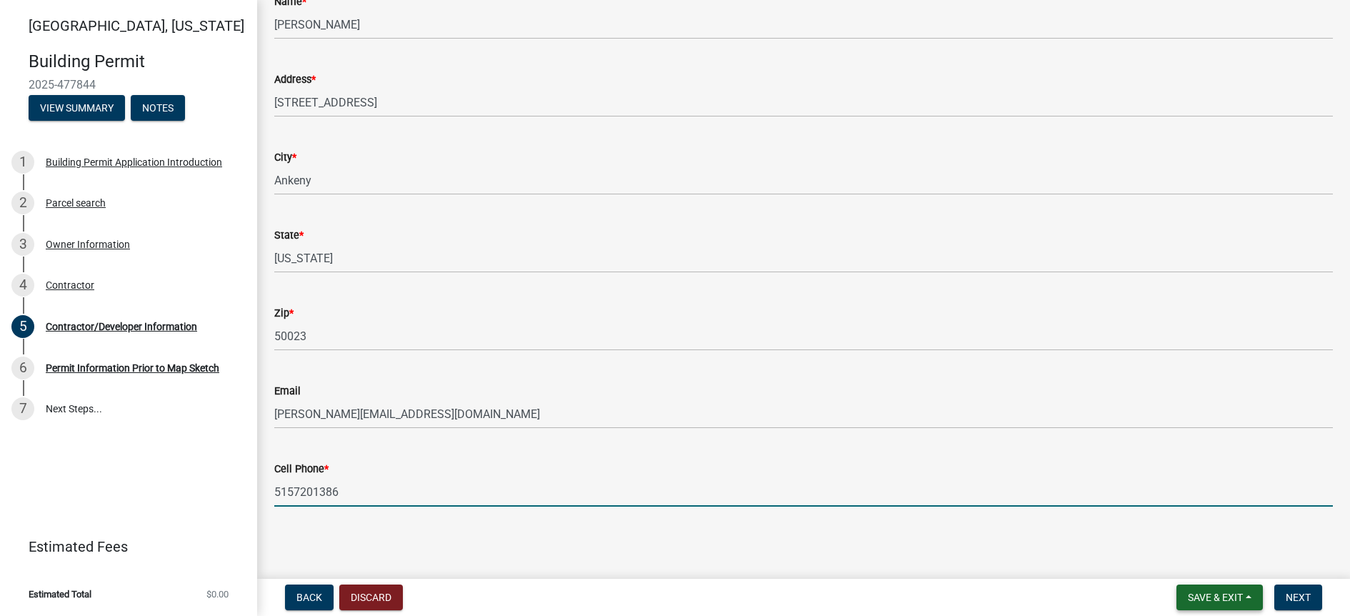
type input "5157201386"
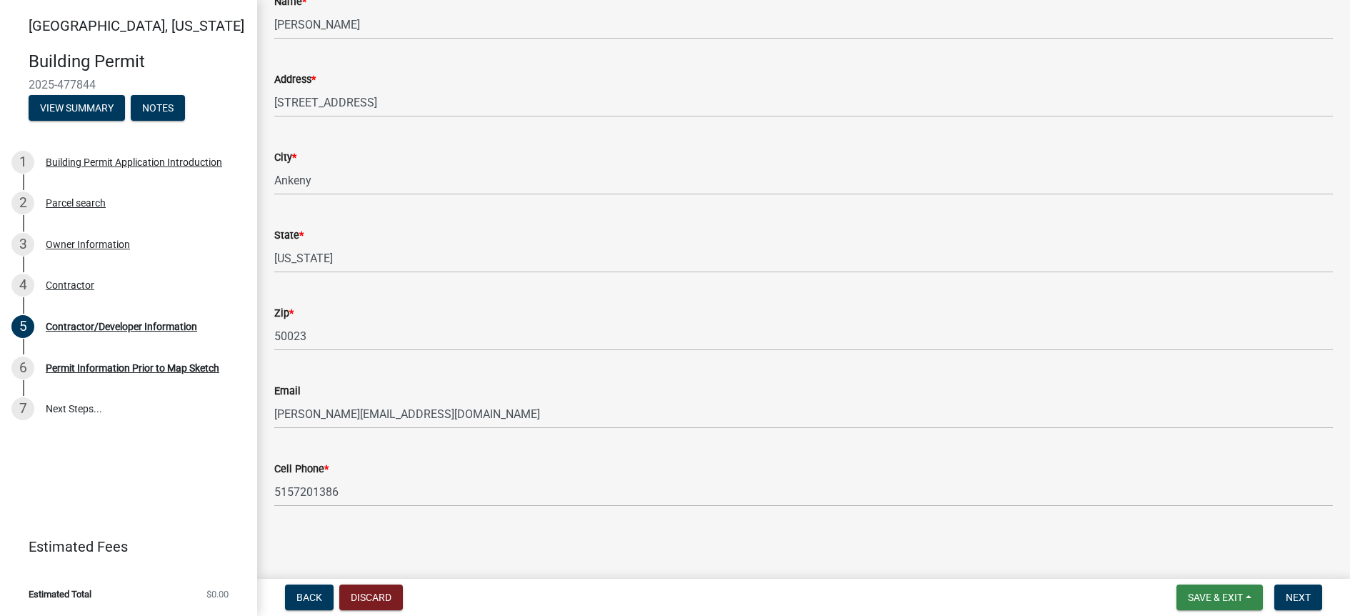
click at [1229, 594] on span "Save & Exit" at bounding box center [1215, 596] width 55 height 11
click at [1318, 596] on button "Next" at bounding box center [1298, 597] width 48 height 26
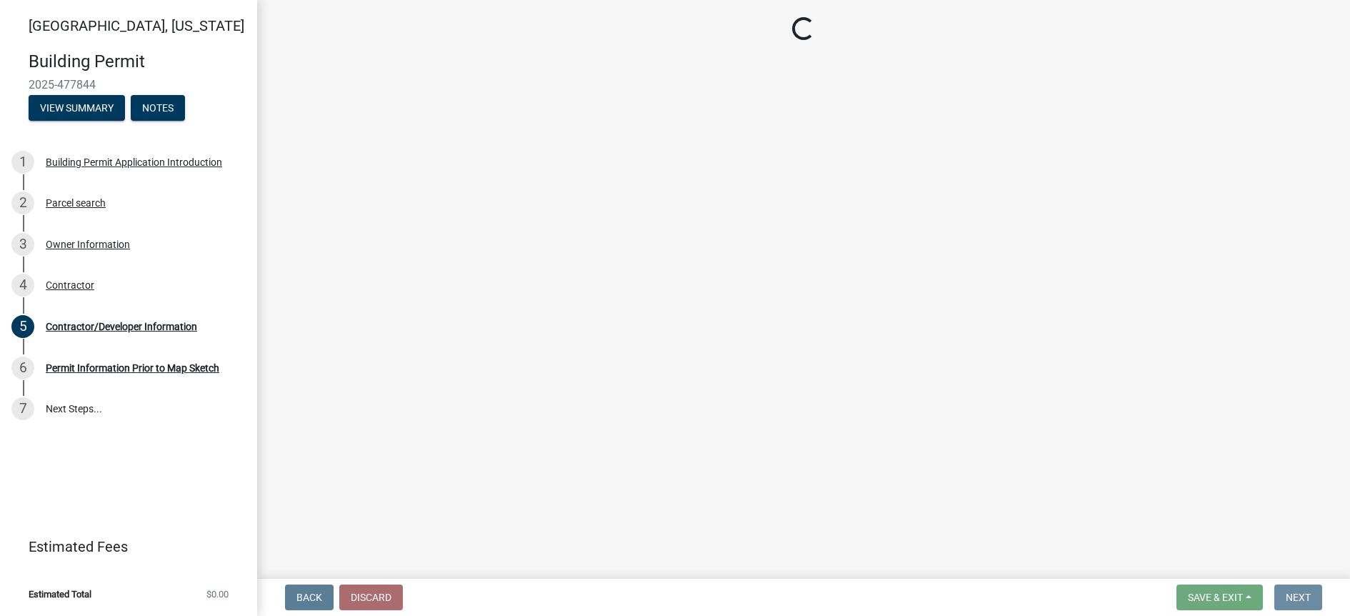
scroll to position [0, 0]
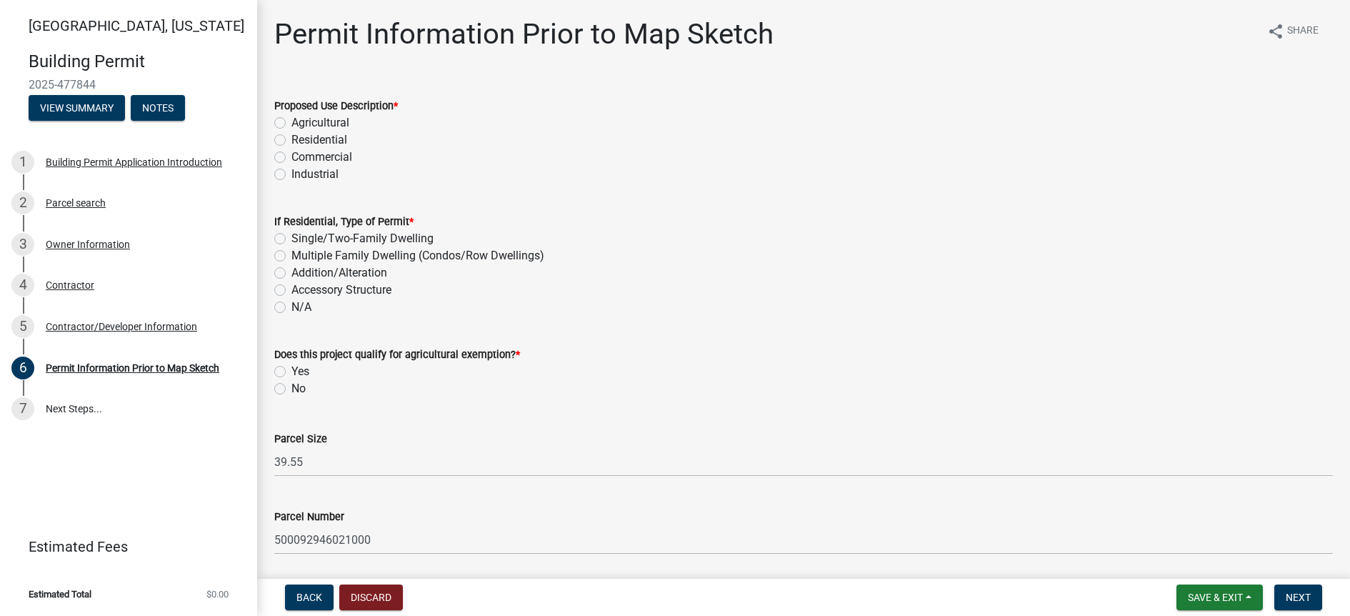
click at [291, 121] on label "Agricultural" at bounding box center [320, 122] width 58 height 17
click at [291, 121] on input "Agricultural" at bounding box center [295, 118] width 9 height 9
radio input "true"
click at [291, 286] on label "Accessory Structure" at bounding box center [341, 289] width 100 height 17
click at [291, 286] on input "Accessory Structure" at bounding box center [295, 285] width 9 height 9
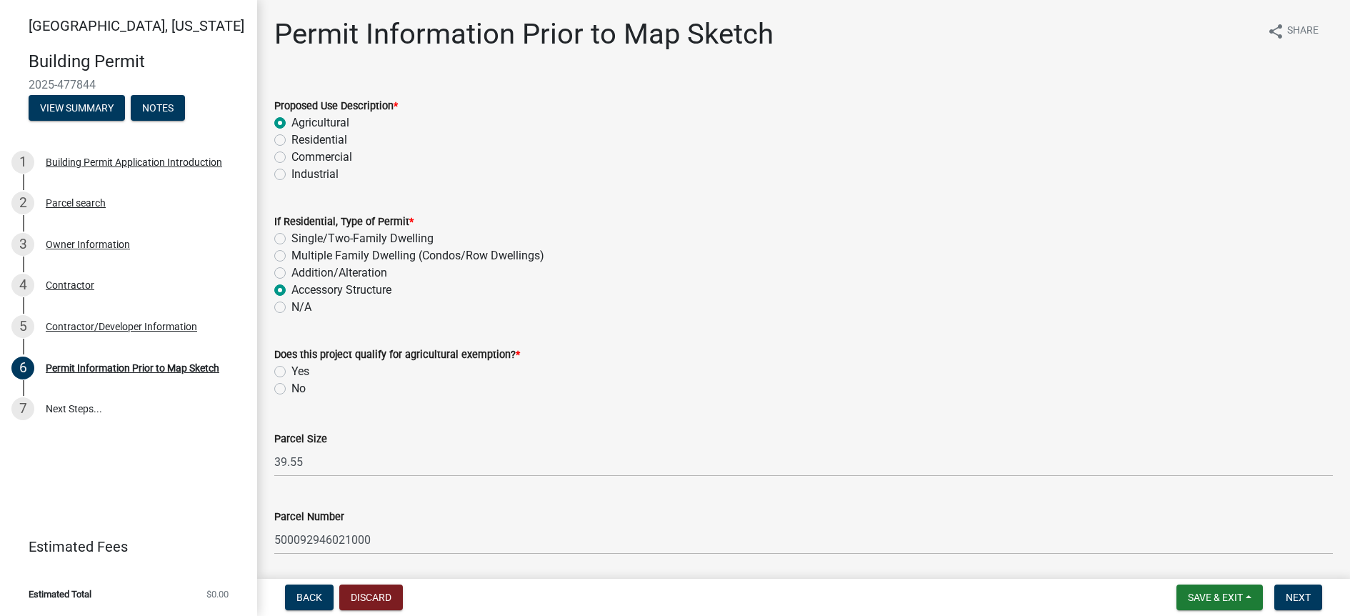
radio input "true"
click at [291, 388] on label "No" at bounding box center [298, 388] width 14 height 17
click at [291, 388] on input "No" at bounding box center [295, 384] width 9 height 9
radio input "true"
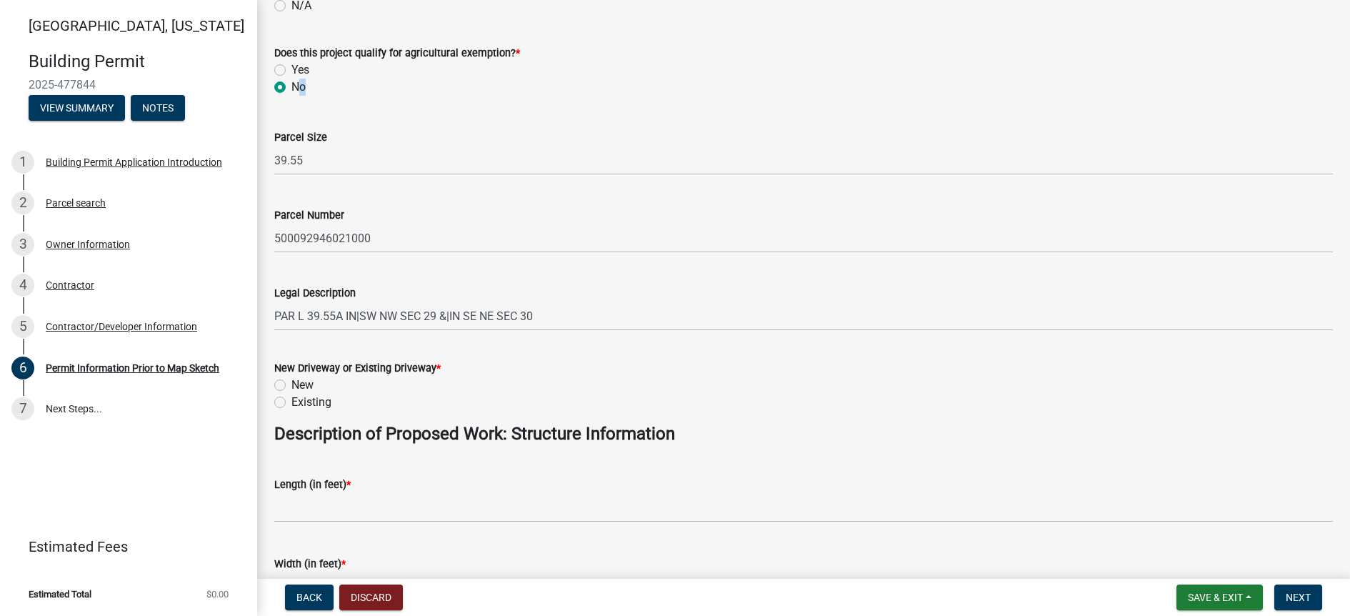
scroll to position [303, 0]
click at [291, 398] on label "Existing" at bounding box center [311, 400] width 40 height 17
click at [291, 398] on input "Existing" at bounding box center [295, 396] width 9 height 9
radio input "true"
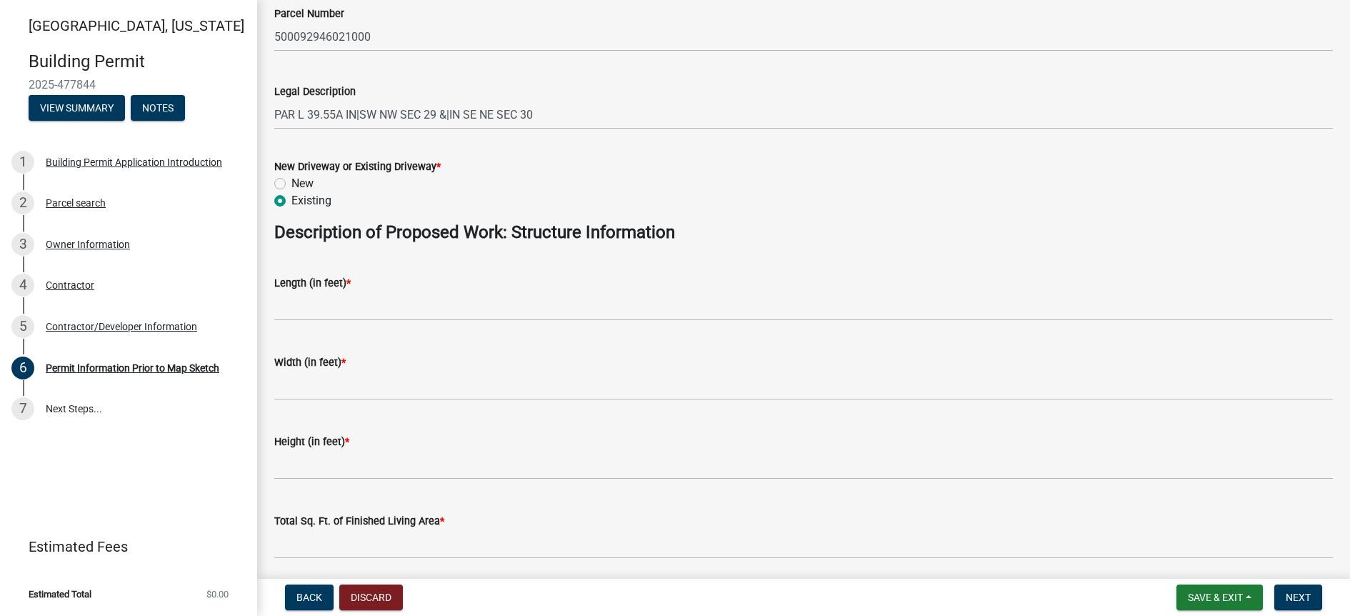
scroll to position [504, 0]
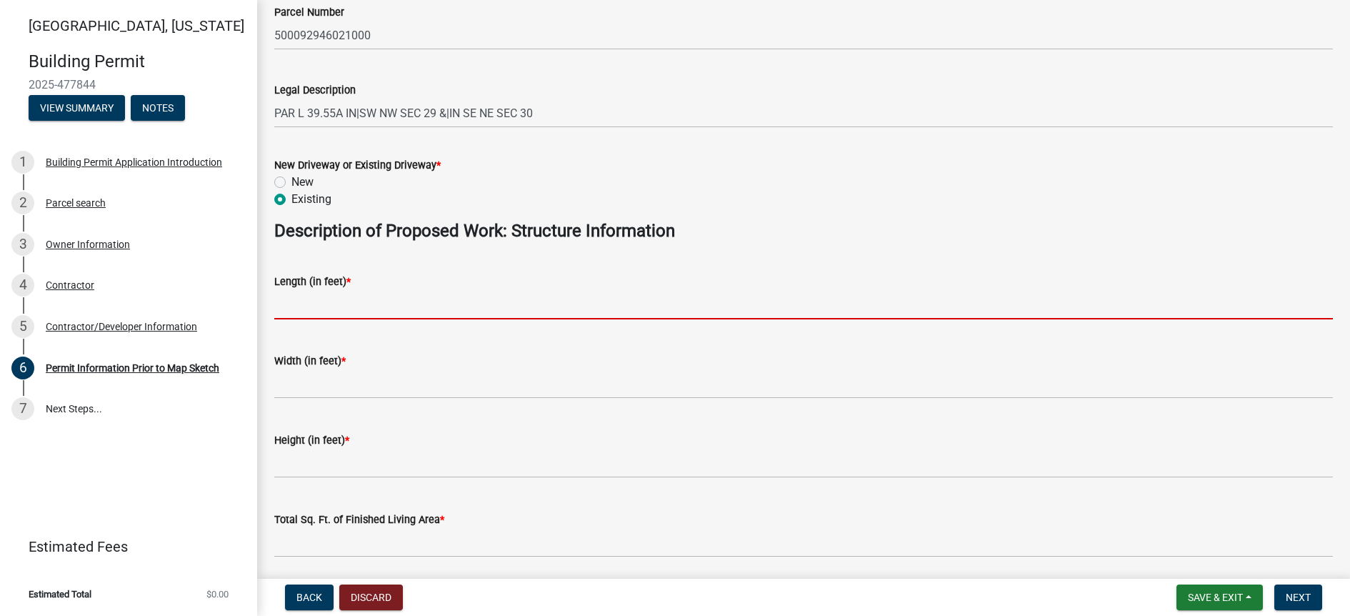
click at [405, 296] on input "text" at bounding box center [803, 304] width 1059 height 29
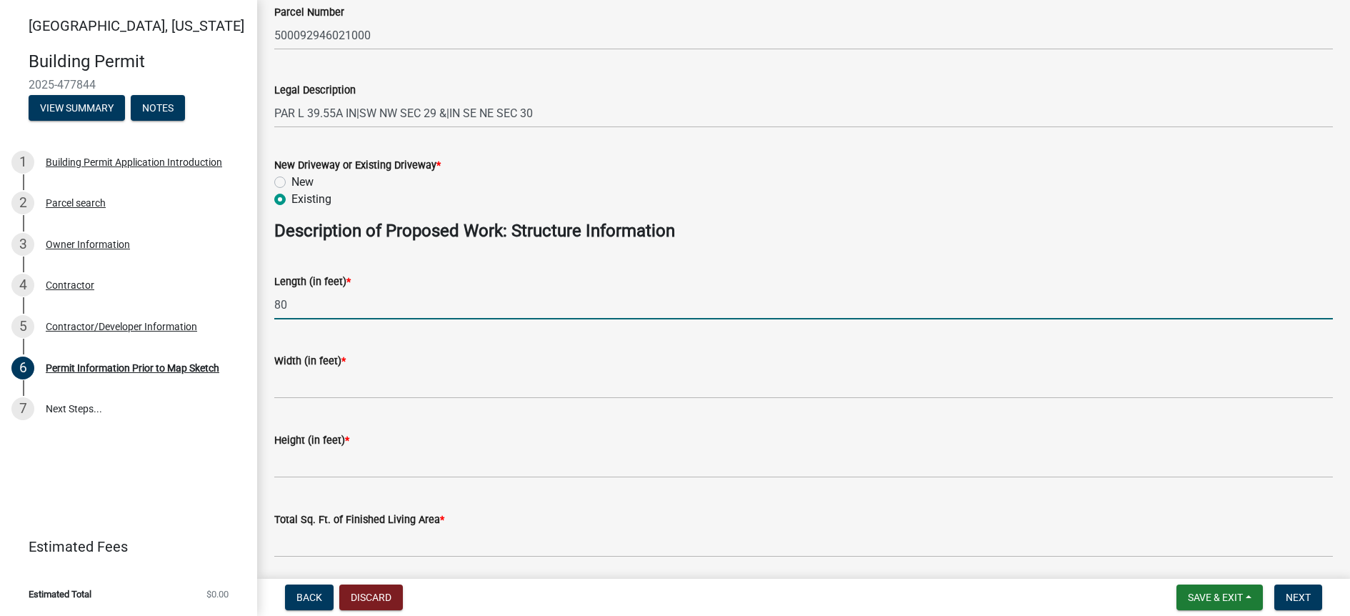
type input "80"
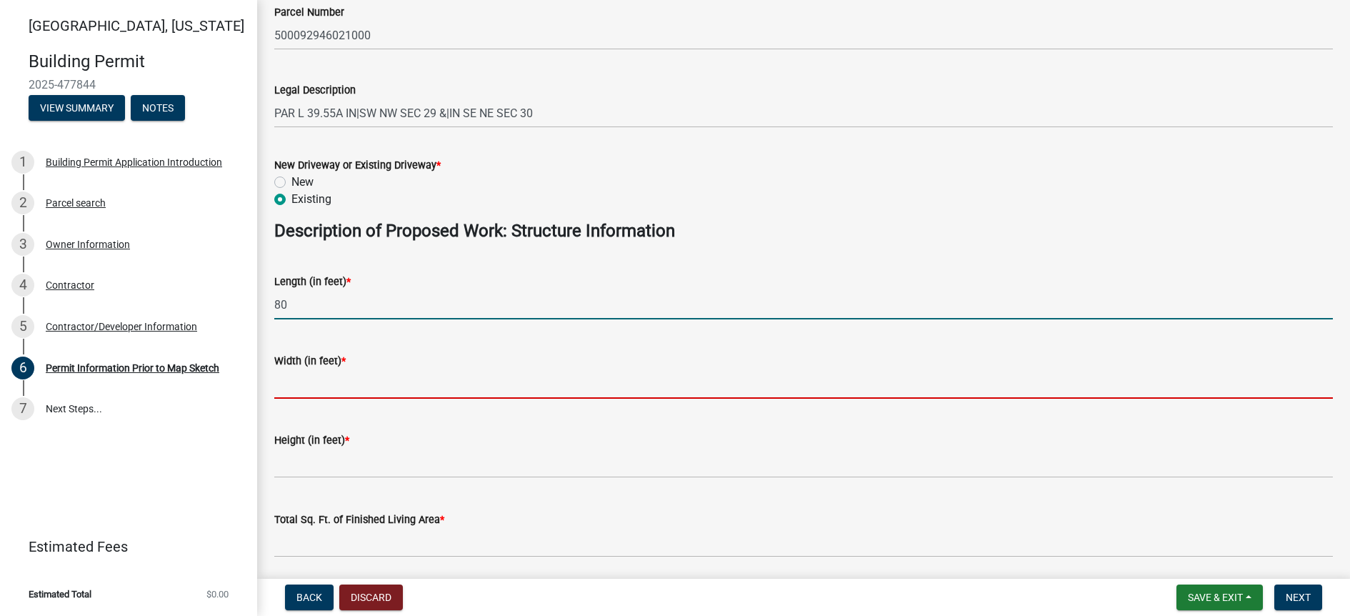
click at [406, 375] on input "text" at bounding box center [803, 383] width 1059 height 29
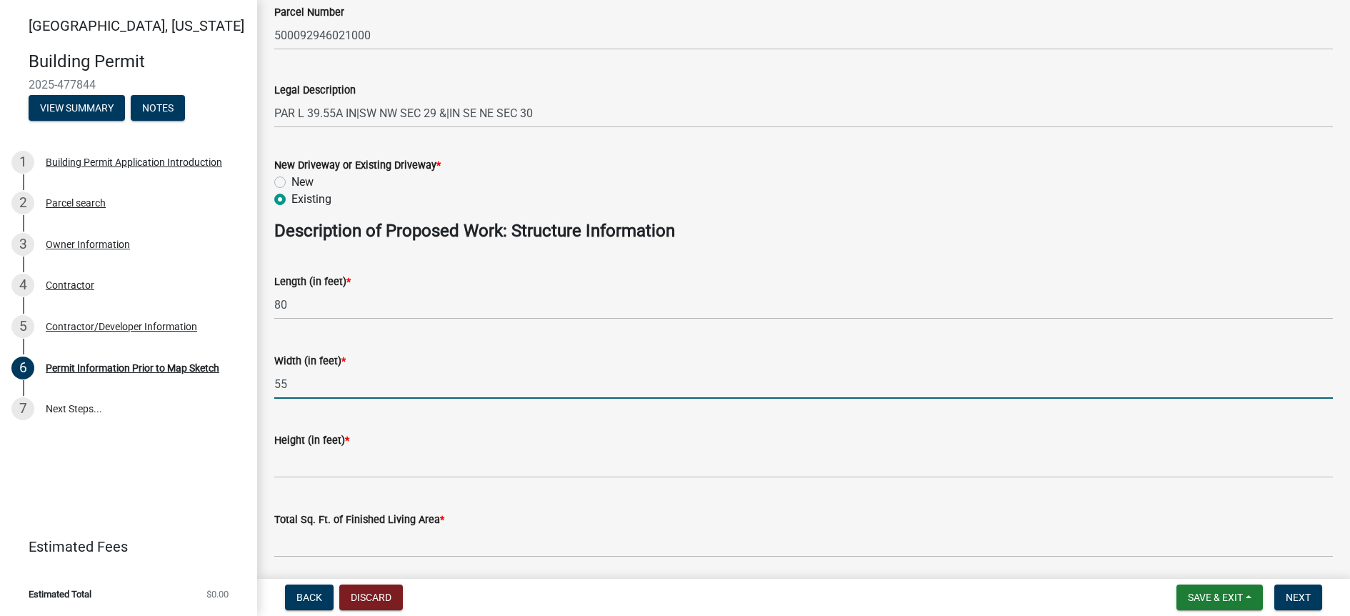
type input "55"
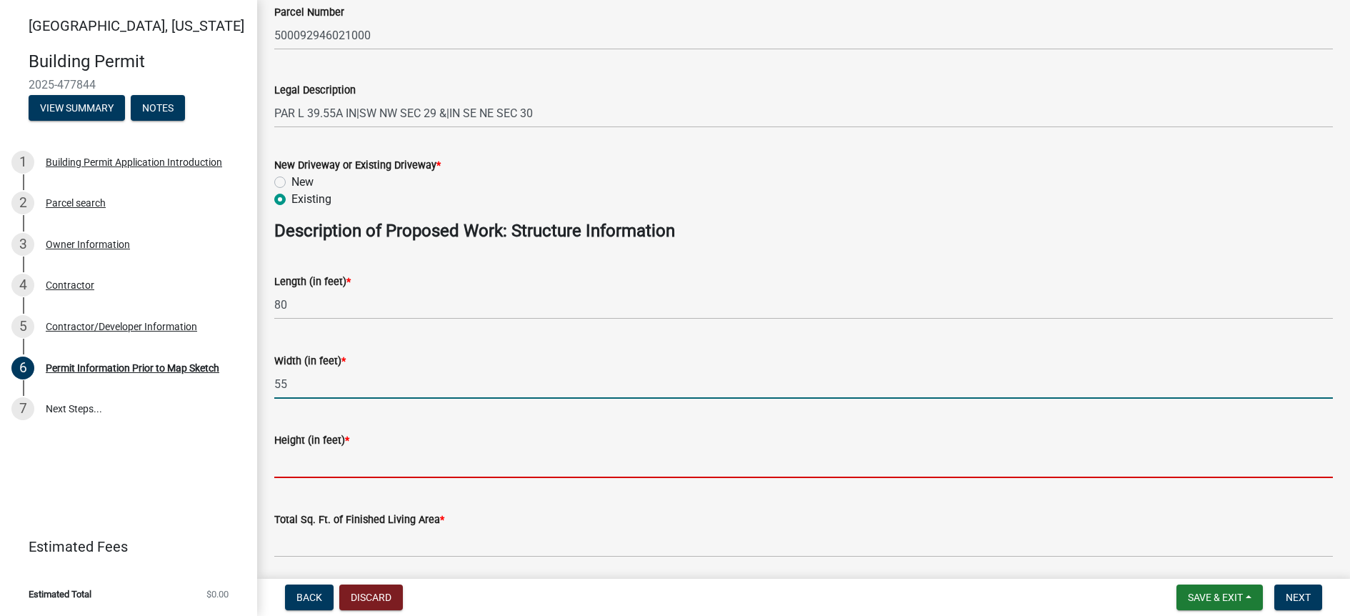
click at [378, 461] on input "text" at bounding box center [803, 463] width 1059 height 29
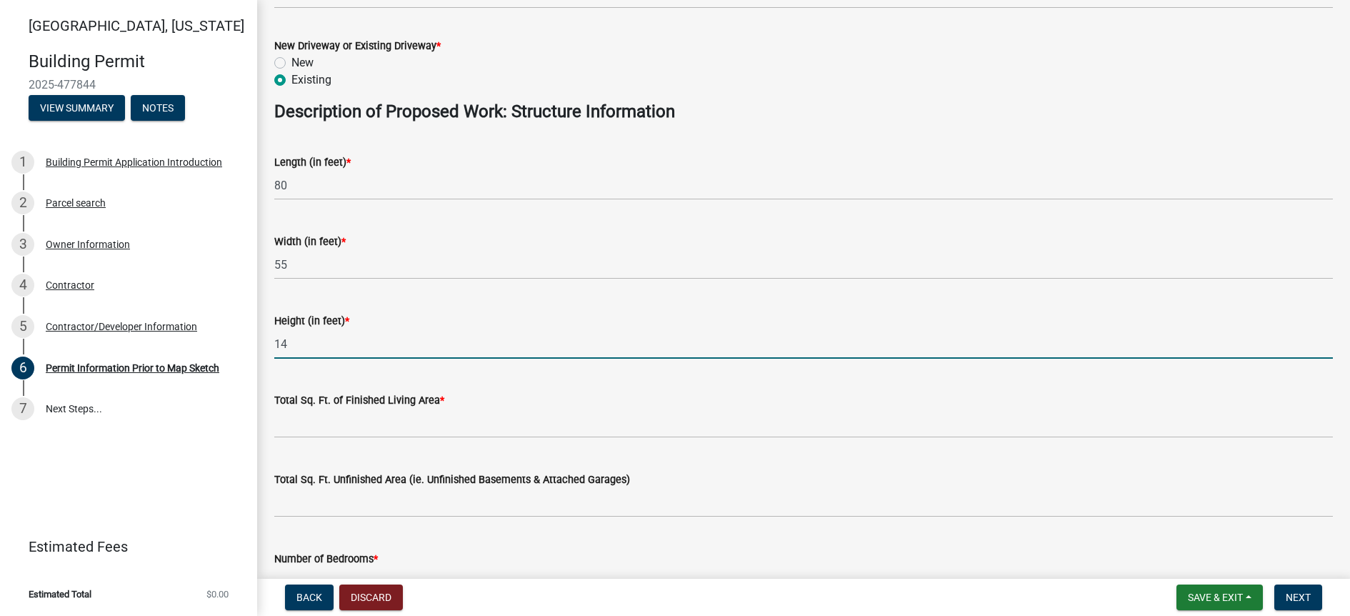
scroll to position [624, 0]
type input "14"
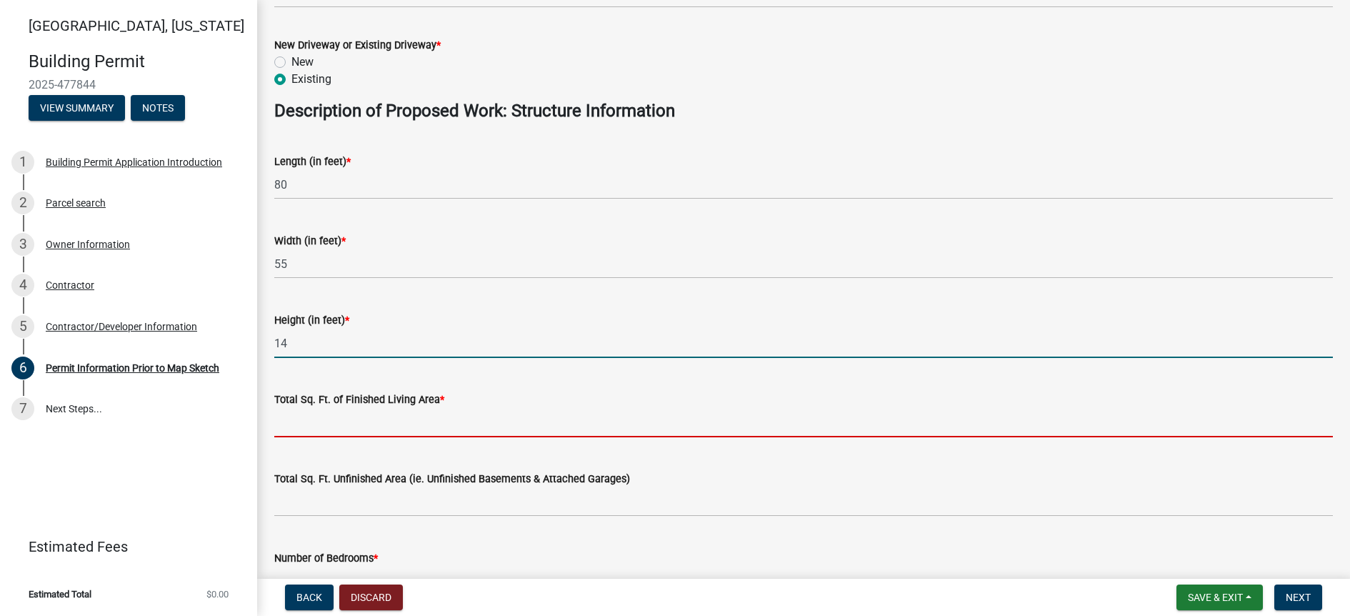
click at [358, 422] on input "text" at bounding box center [803, 422] width 1059 height 29
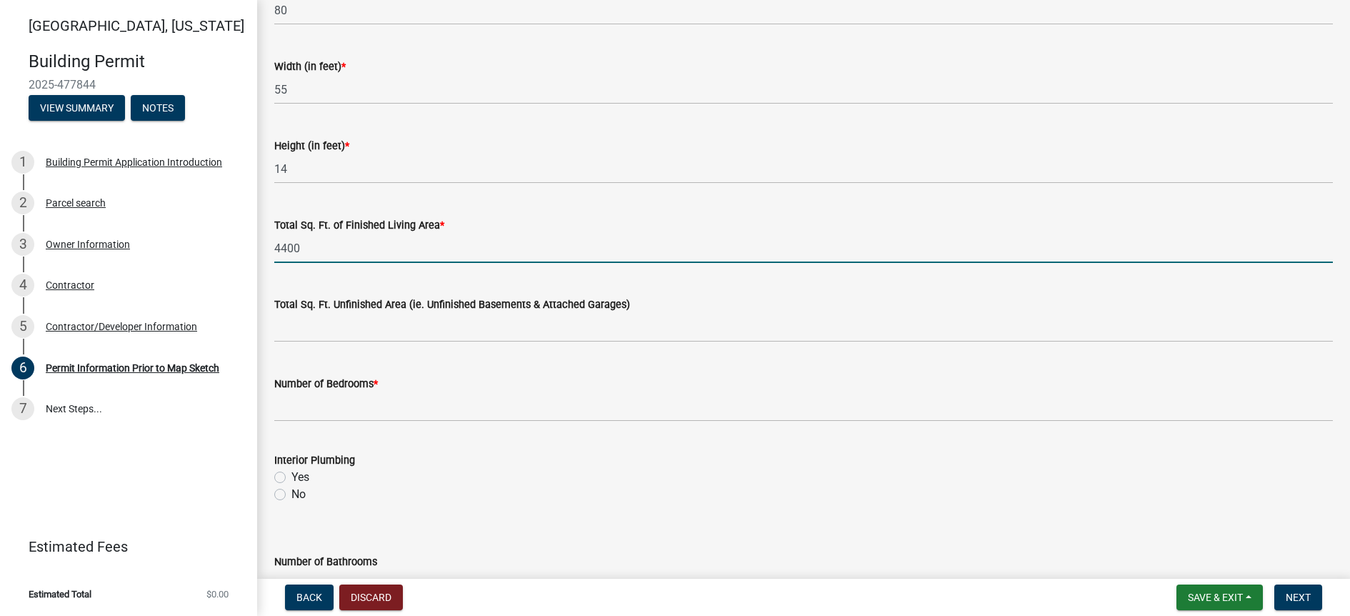
scroll to position [804, 0]
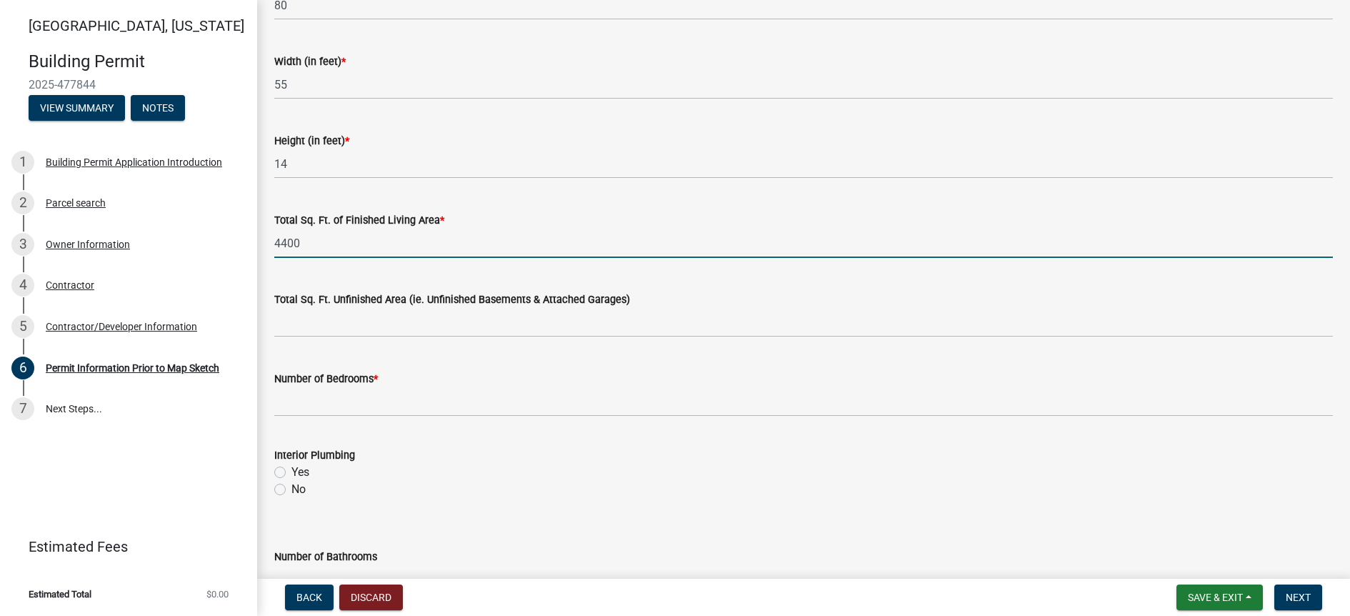
type input "4400"
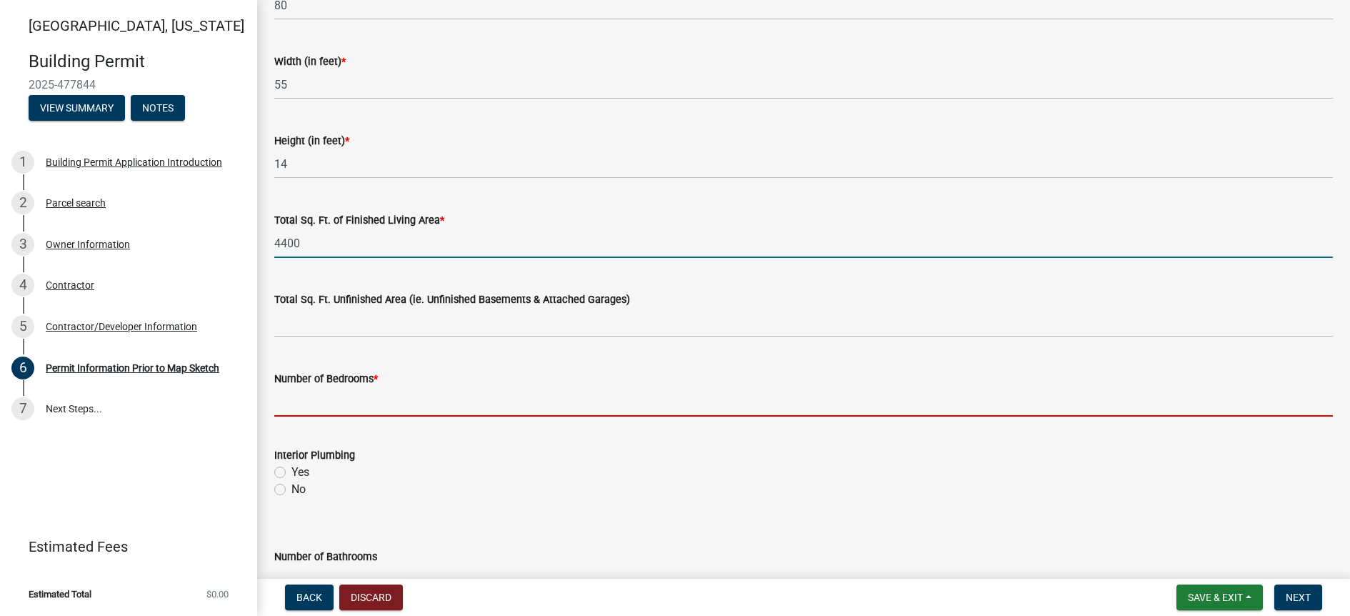
click at [342, 401] on input "text" at bounding box center [803, 401] width 1059 height 29
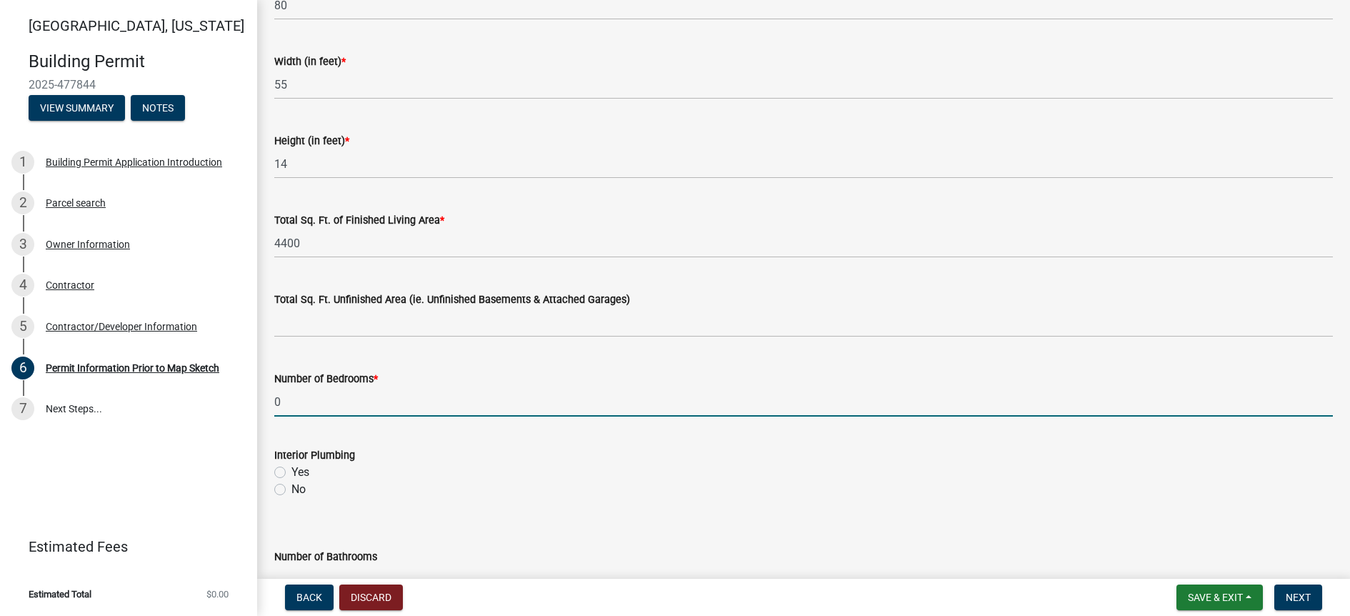
type input "0"
drag, startPoint x: 281, startPoint y: 486, endPoint x: 257, endPoint y: 478, distance: 25.1
click at [291, 486] on label "No" at bounding box center [298, 489] width 14 height 17
click at [291, 486] on input "No" at bounding box center [295, 485] width 9 height 9
radio input "true"
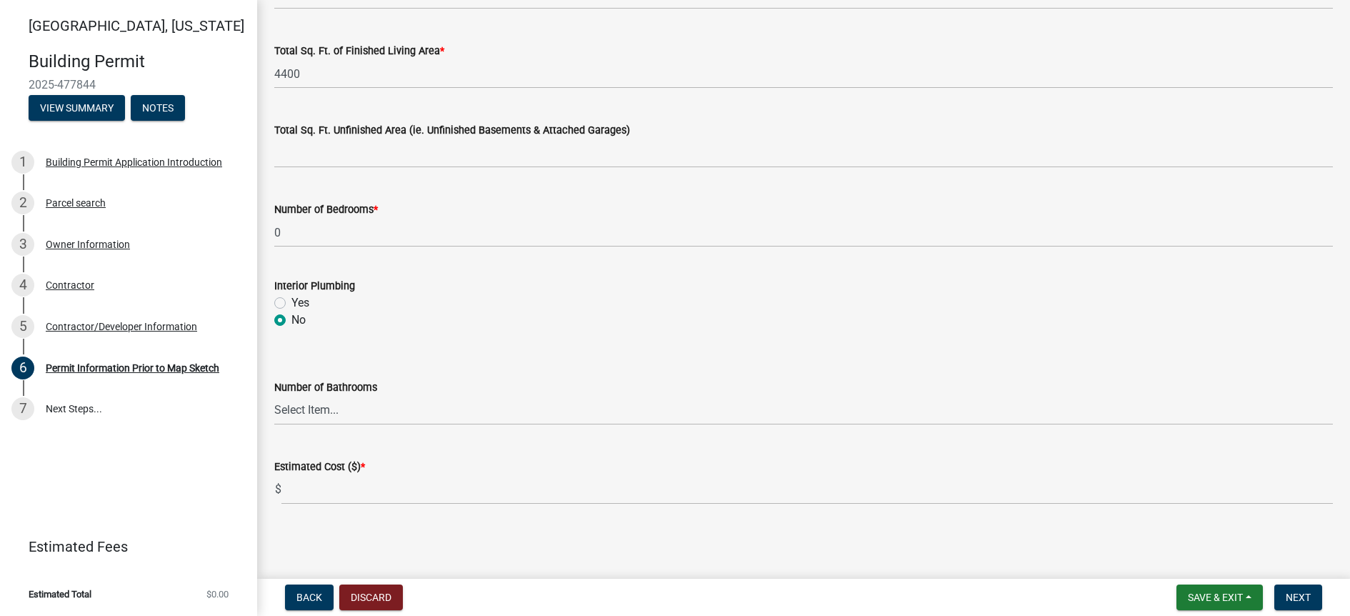
scroll to position [972, 0]
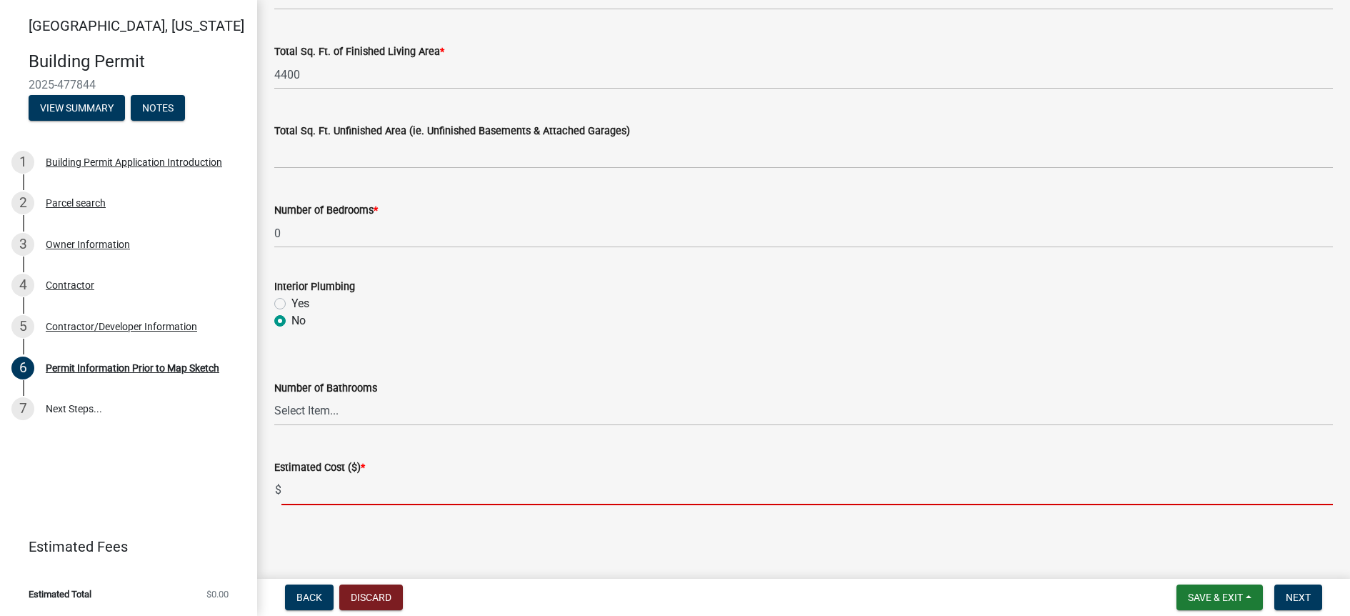
click at [328, 494] on input "text" at bounding box center [806, 490] width 1051 height 29
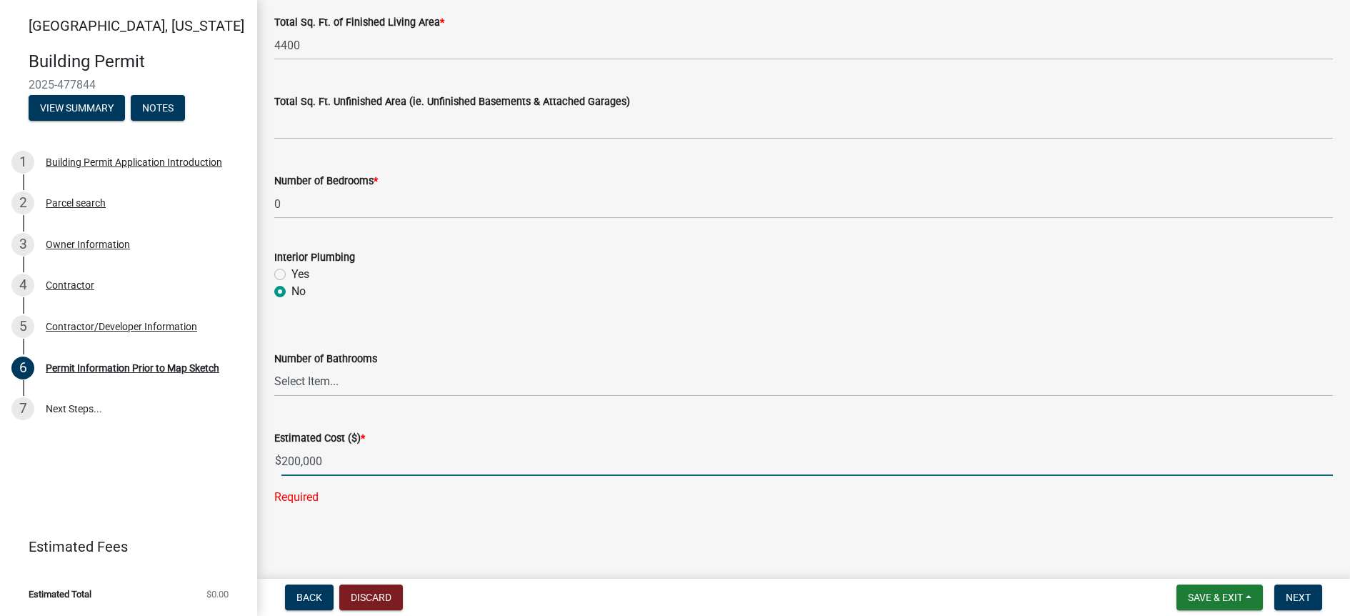
scroll to position [1001, 0]
type input "200000"
drag, startPoint x: 1312, startPoint y: 601, endPoint x: 1283, endPoint y: 601, distance: 29.3
click at [1312, 601] on button "Next" at bounding box center [1298, 597] width 48 height 26
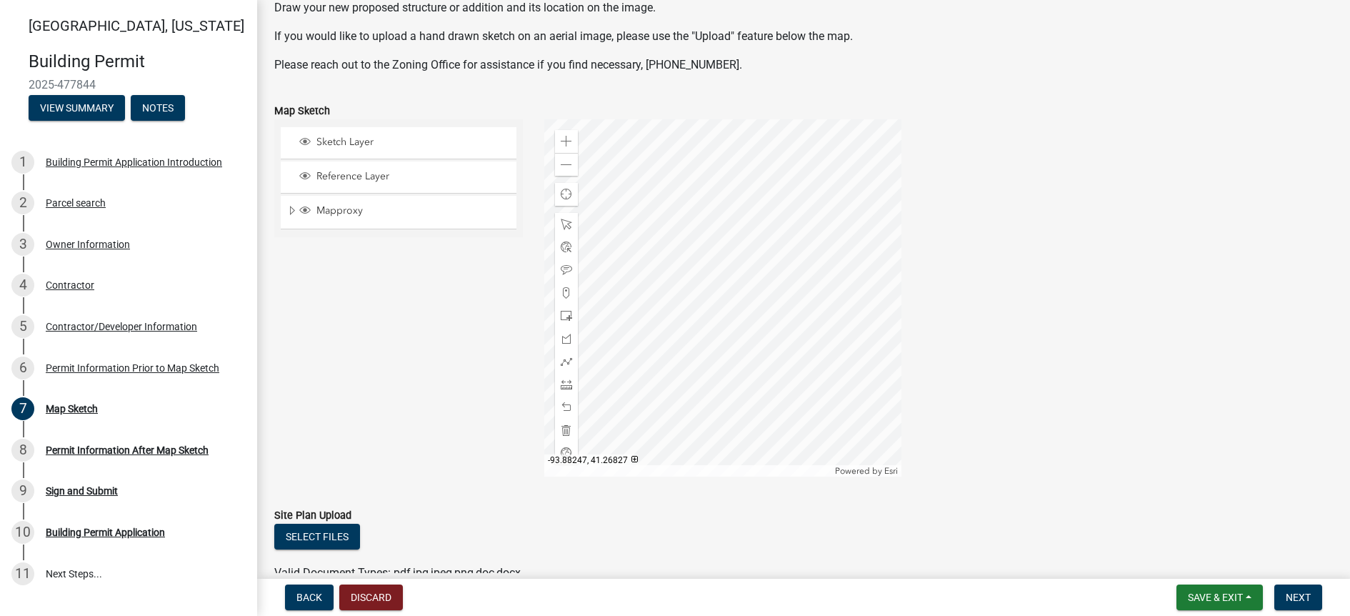
scroll to position [141, 0]
click at [566, 131] on div "Zoom in" at bounding box center [566, 138] width 23 height 23
click at [568, 139] on span at bounding box center [566, 138] width 11 height 11
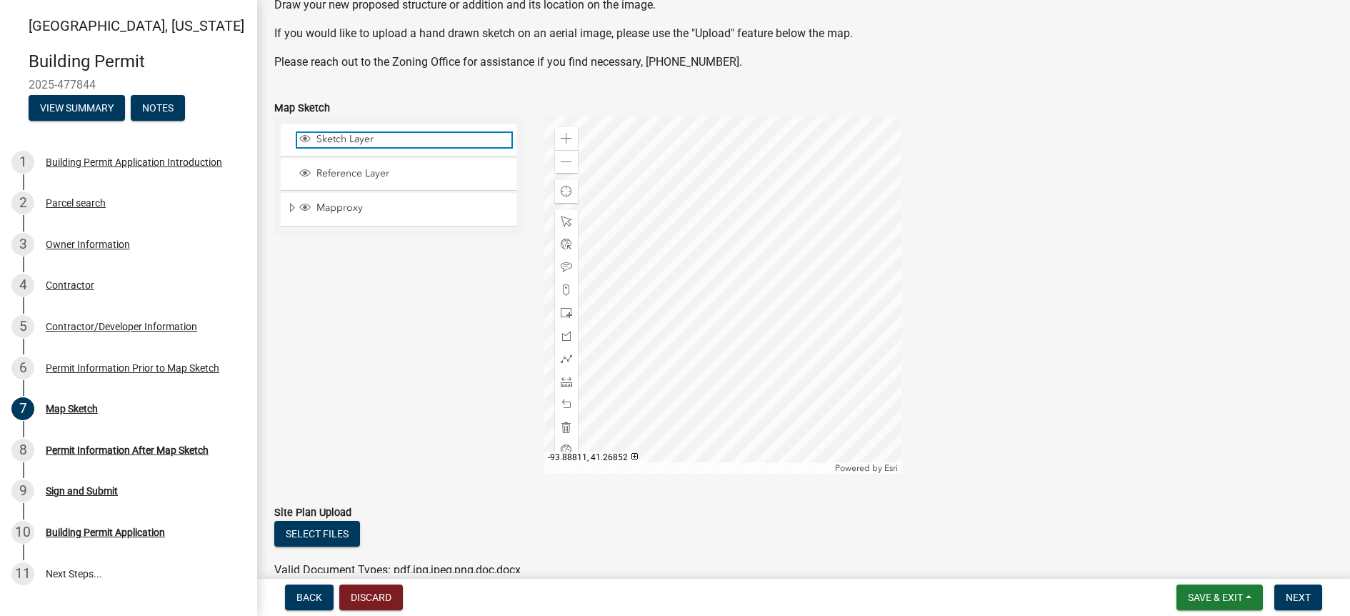
click at [350, 139] on span "Sketch Layer" at bounding box center [412, 139] width 199 height 13
click at [366, 136] on span "Sketch Layer" at bounding box center [412, 139] width 199 height 13
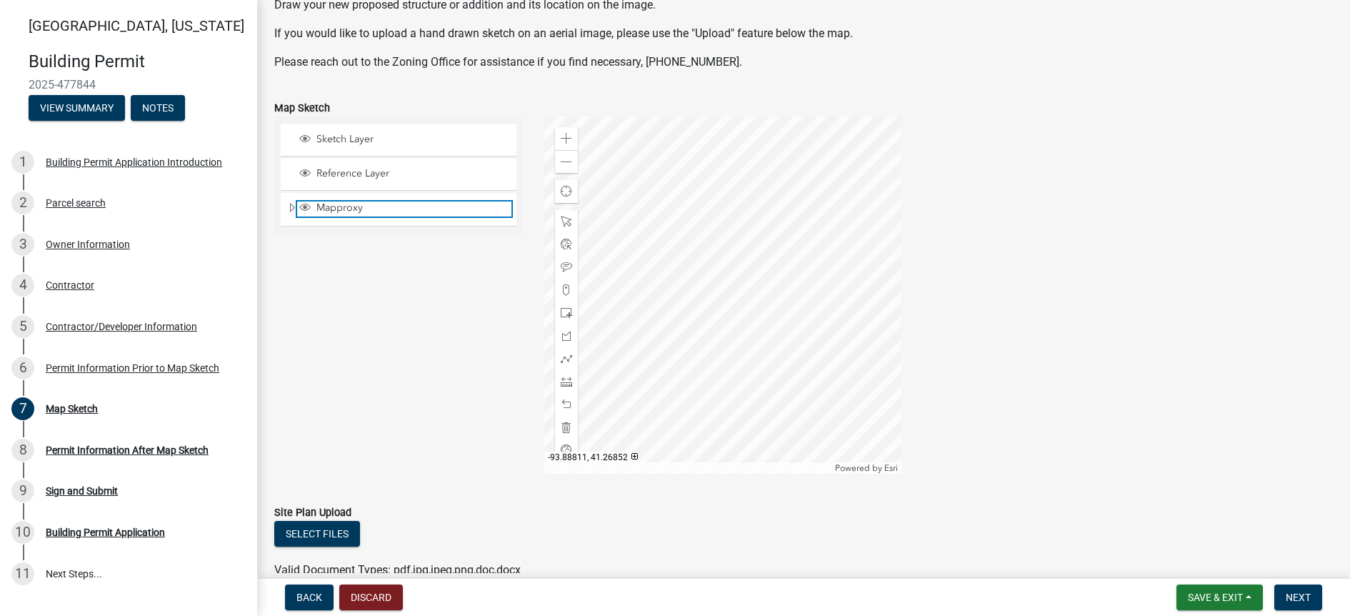
click at [353, 209] on span "Mapproxy" at bounding box center [412, 207] width 199 height 13
click at [369, 209] on span "Mapproxy" at bounding box center [412, 207] width 199 height 13
click at [568, 359] on span at bounding box center [566, 358] width 11 height 11
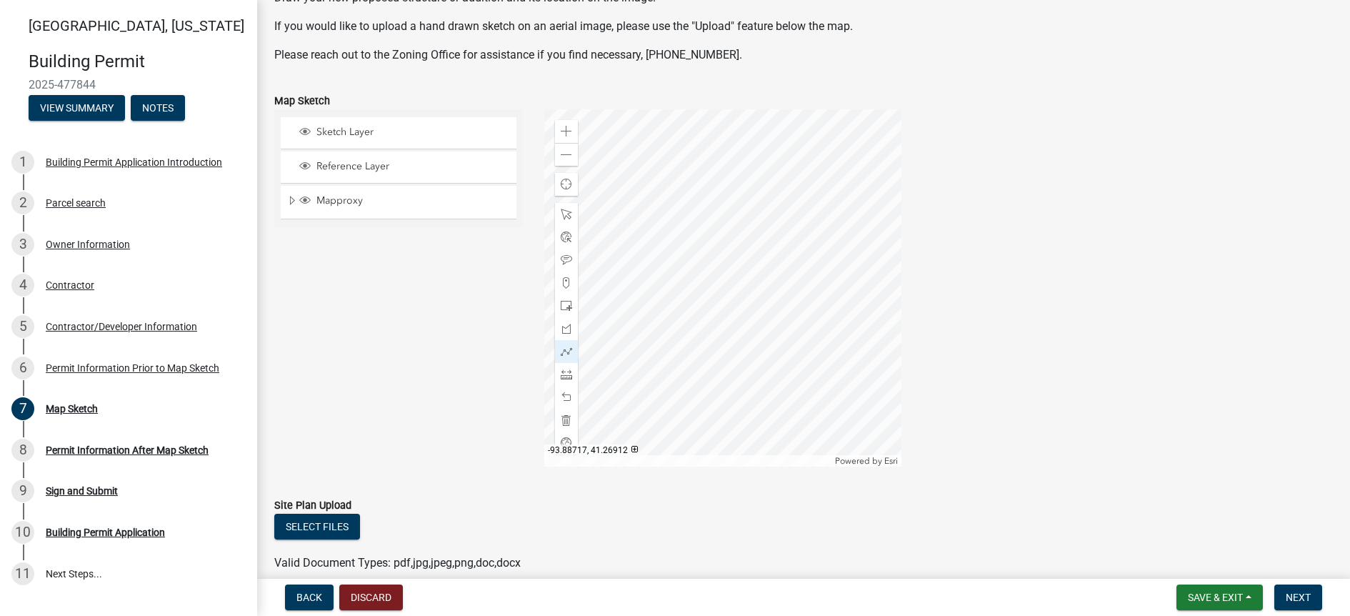
scroll to position [151, 0]
click at [567, 129] on span at bounding box center [566, 128] width 11 height 11
click at [568, 129] on span at bounding box center [566, 128] width 11 height 11
drag, startPoint x: 566, startPoint y: 349, endPoint x: 557, endPoint y: 345, distance: 10.2
click at [566, 349] on span at bounding box center [566, 348] width 11 height 11
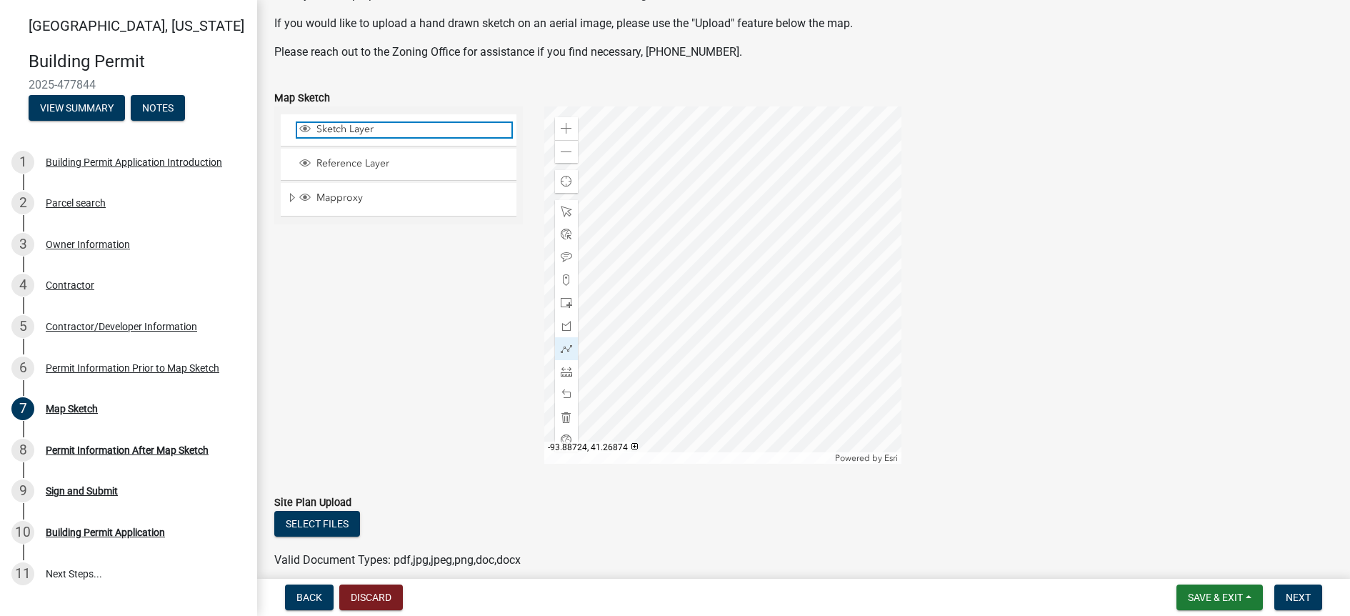
click at [349, 131] on span "Sketch Layer" at bounding box center [412, 129] width 199 height 13
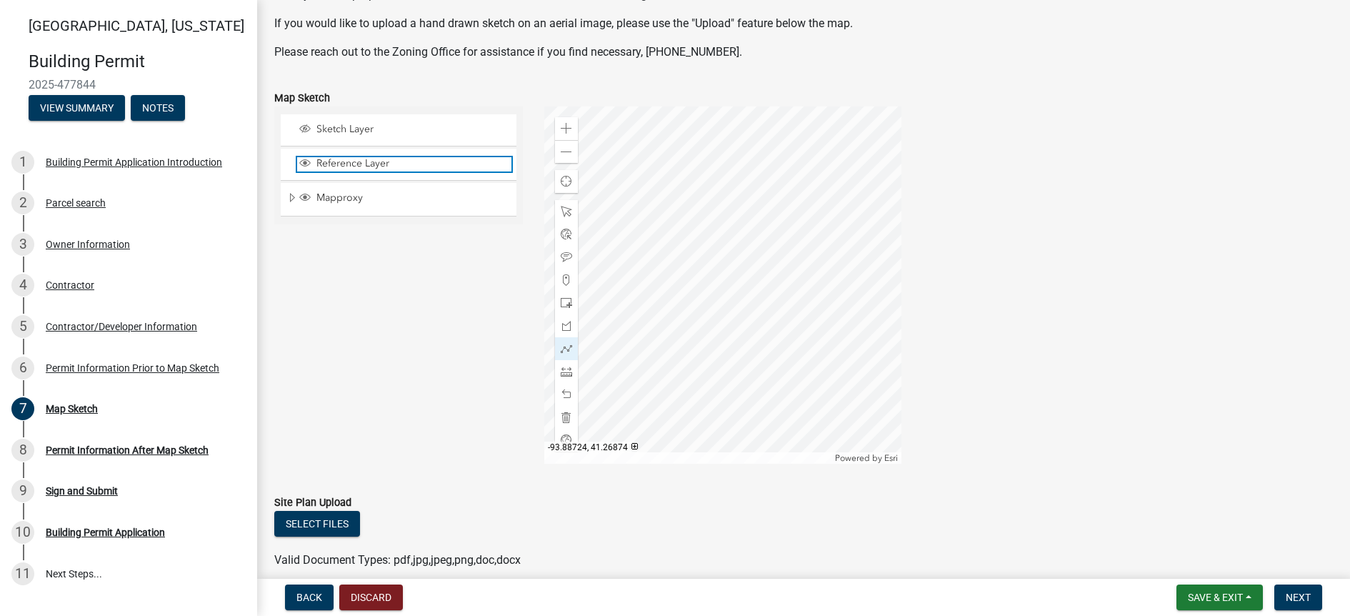
click at [356, 169] on span "Reference Layer" at bounding box center [412, 163] width 199 height 13
click at [355, 163] on span "Reference Layer" at bounding box center [412, 163] width 199 height 13
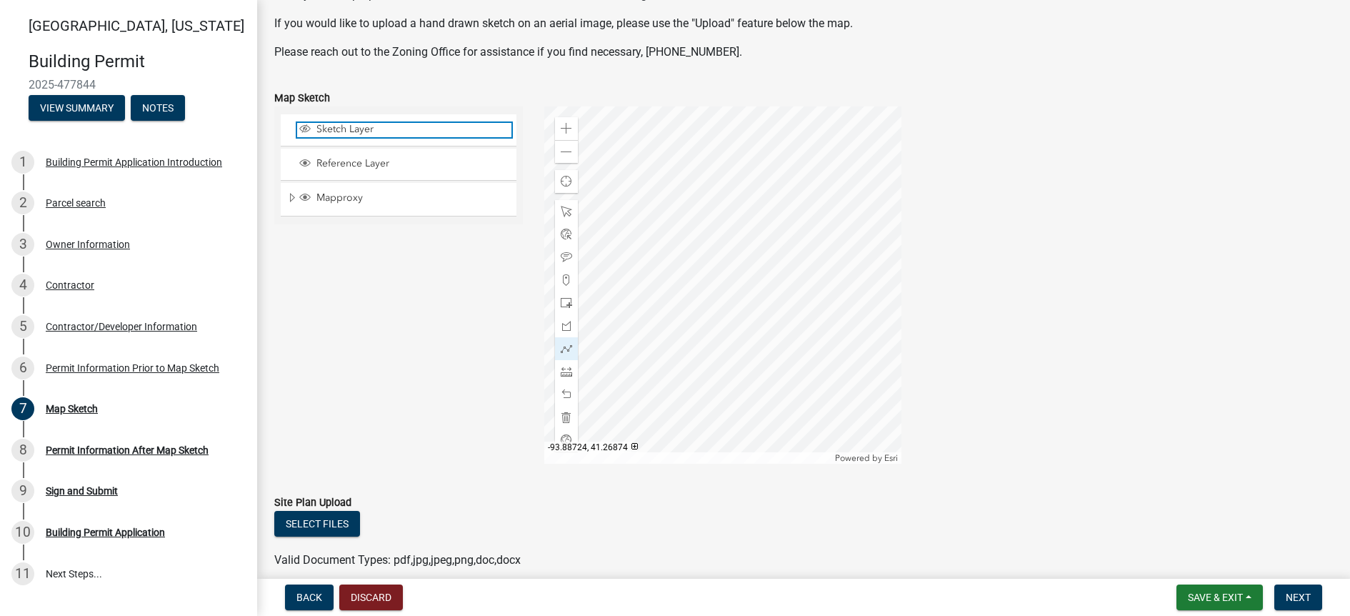
click at [357, 133] on span "Sketch Layer" at bounding box center [412, 129] width 199 height 13
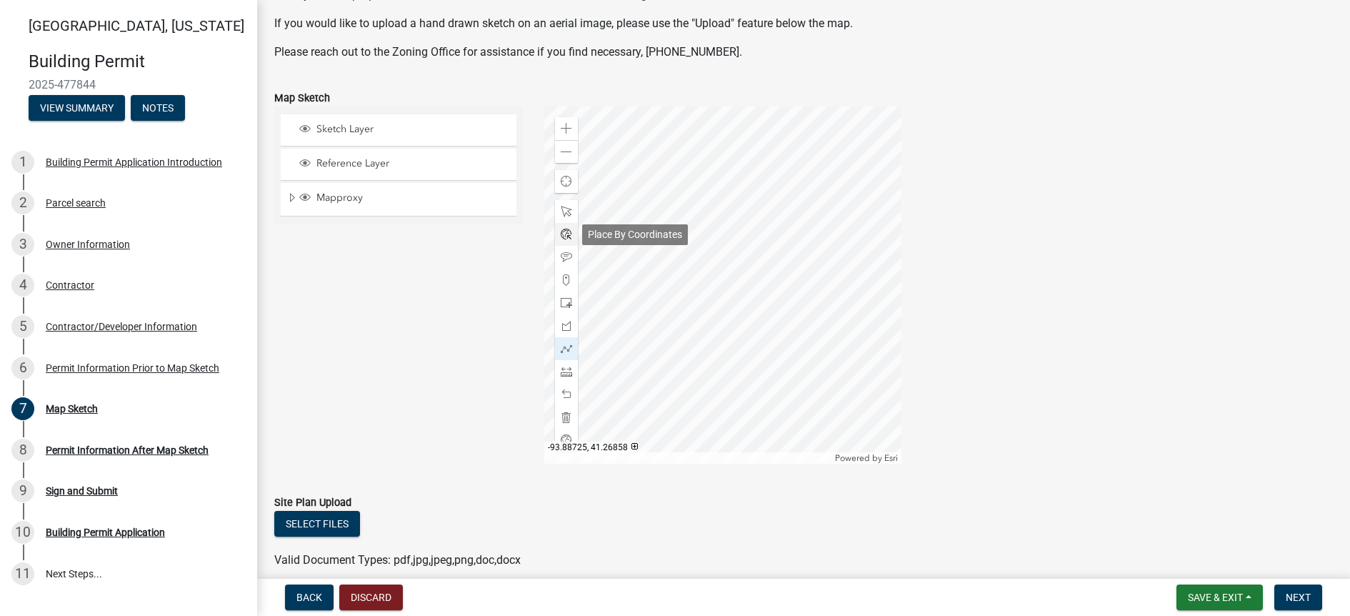
click at [569, 232] on span at bounding box center [566, 234] width 11 height 11
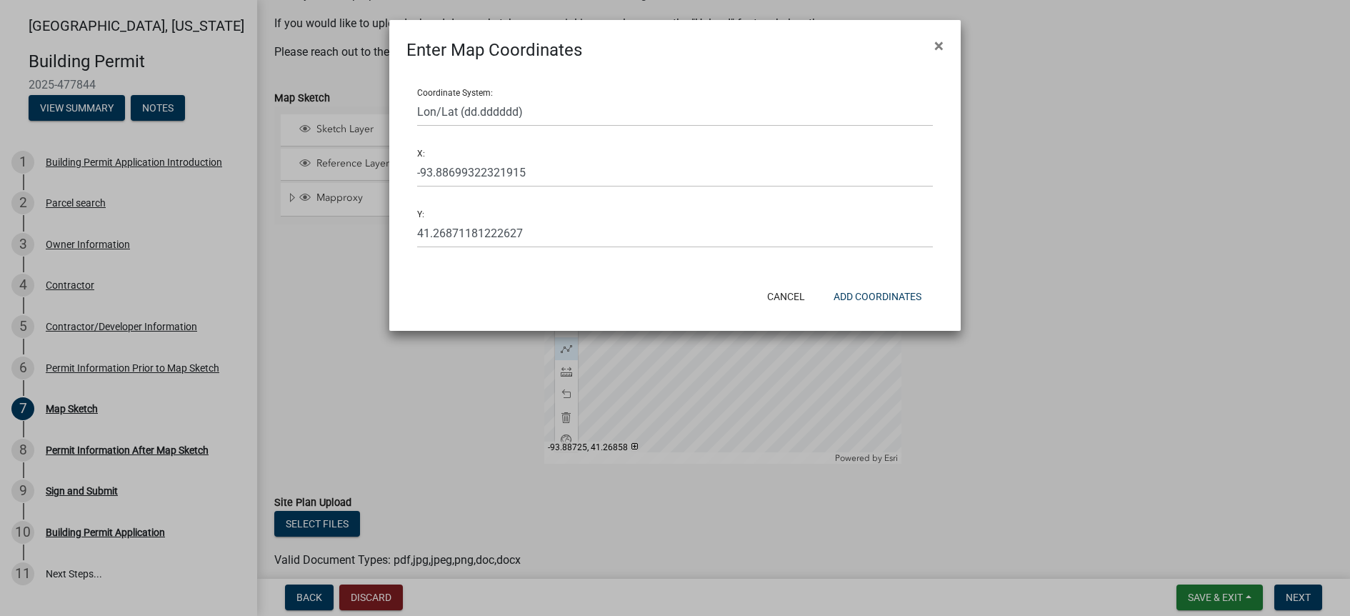
drag, startPoint x: 939, startPoint y: 39, endPoint x: 910, endPoint y: 53, distance: 31.6
click at [938, 39] on span "×" at bounding box center [938, 46] width 9 height 20
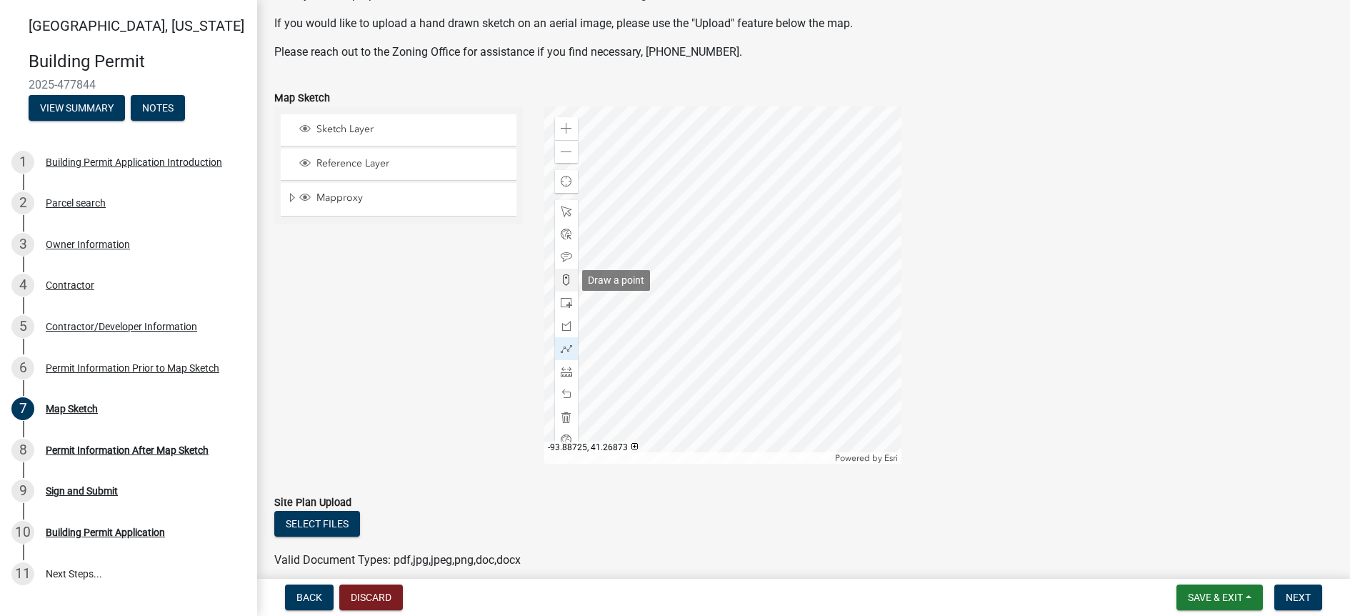
click at [571, 275] on span at bounding box center [566, 279] width 11 height 11
click at [562, 149] on span at bounding box center [566, 151] width 11 height 11
click at [567, 128] on span at bounding box center [566, 128] width 11 height 11
click at [569, 303] on span at bounding box center [566, 302] width 11 height 11
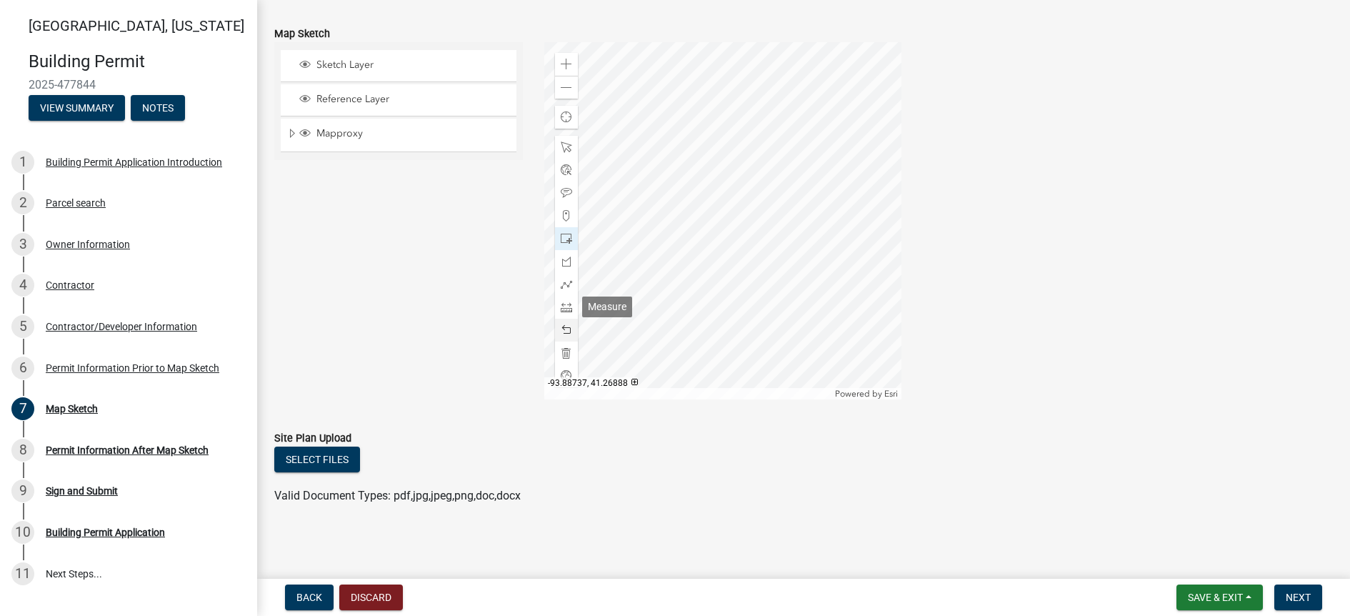
scroll to position [215, 0]
click at [565, 350] on span at bounding box center [566, 352] width 11 height 11
click at [568, 233] on span at bounding box center [566, 238] width 11 height 11
click at [564, 195] on span at bounding box center [566, 192] width 11 height 11
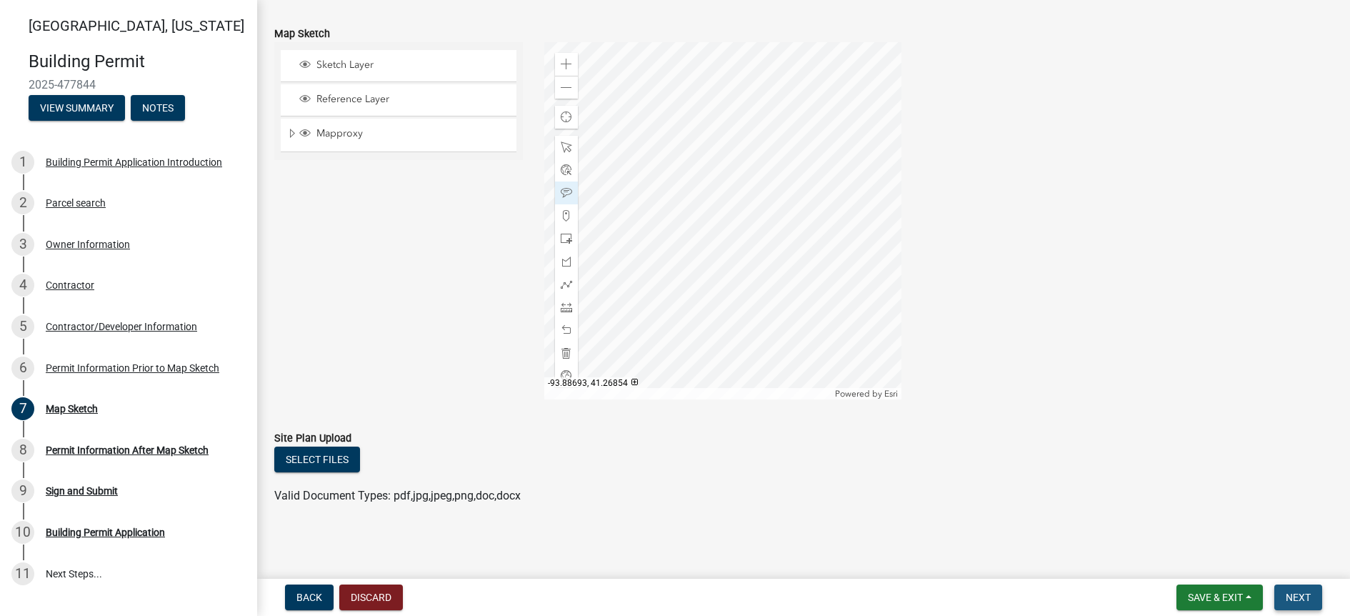
drag, startPoint x: 1313, startPoint y: 592, endPoint x: 1301, endPoint y: 587, distance: 12.5
click at [1313, 592] on button "Next" at bounding box center [1298, 597] width 48 height 26
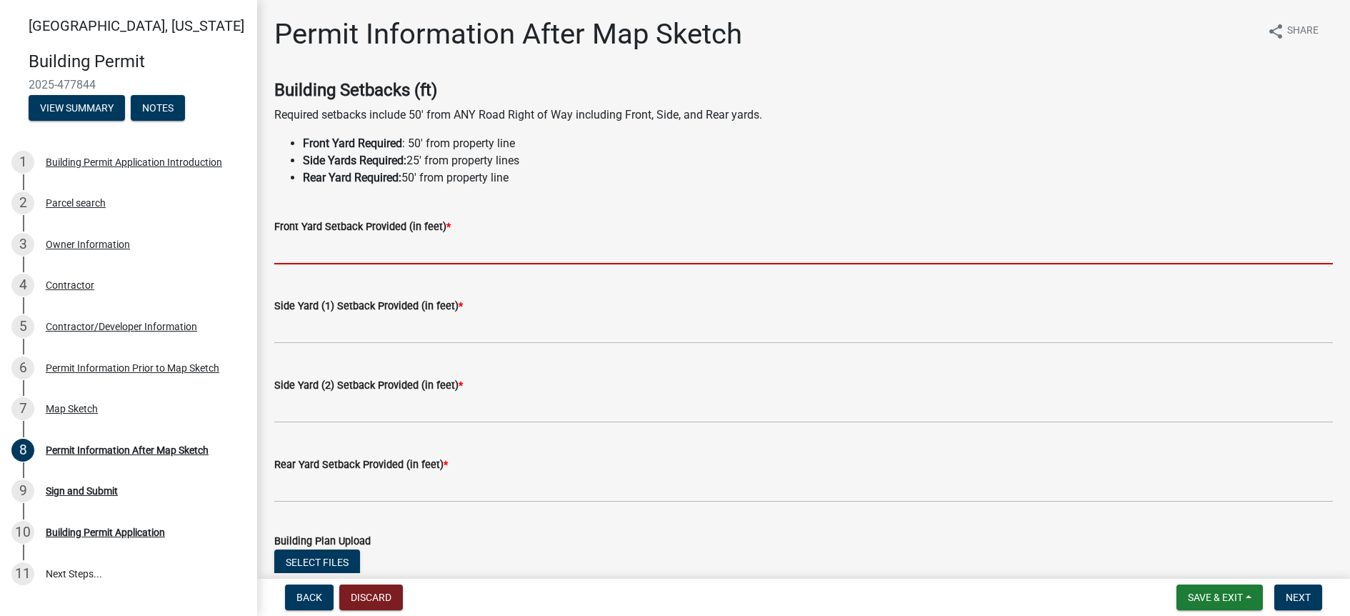
click at [357, 255] on input "text" at bounding box center [803, 249] width 1059 height 29
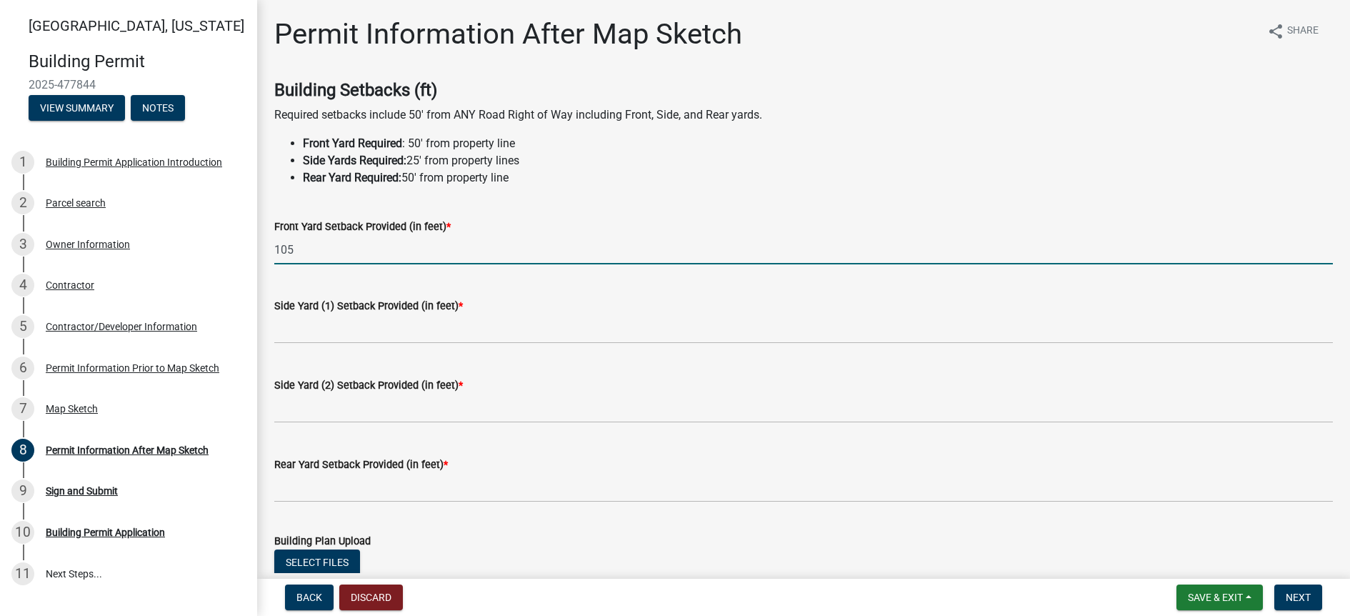
type input "105"
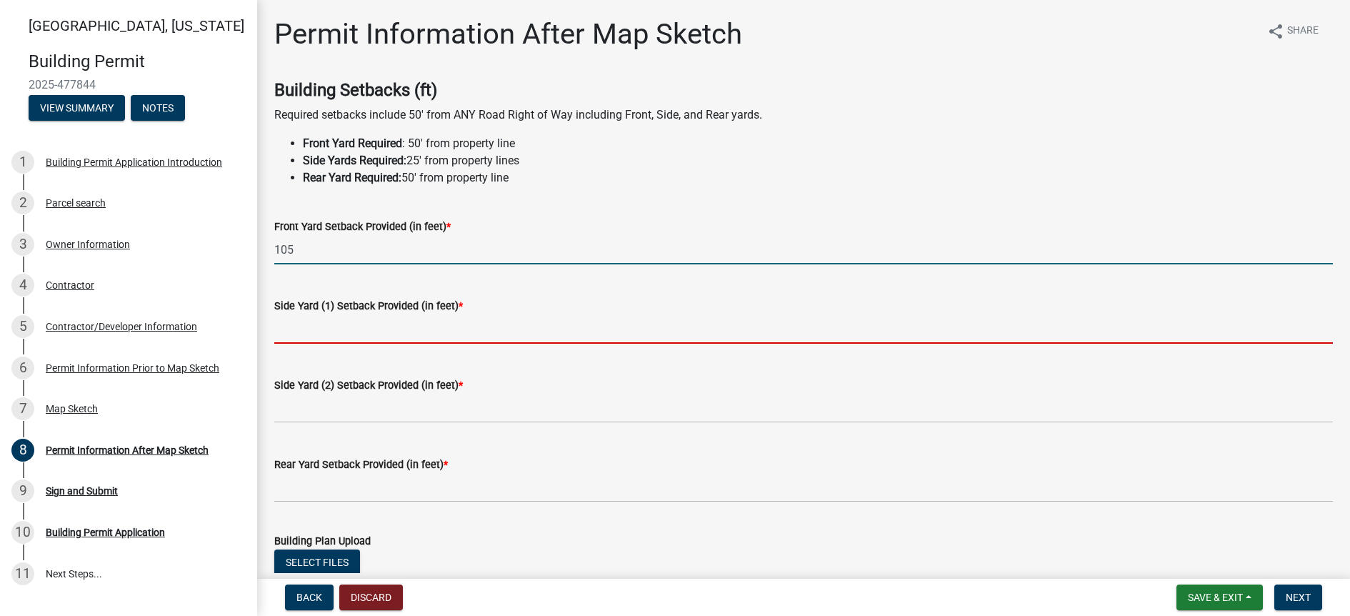
click at [342, 327] on input "text" at bounding box center [803, 328] width 1059 height 29
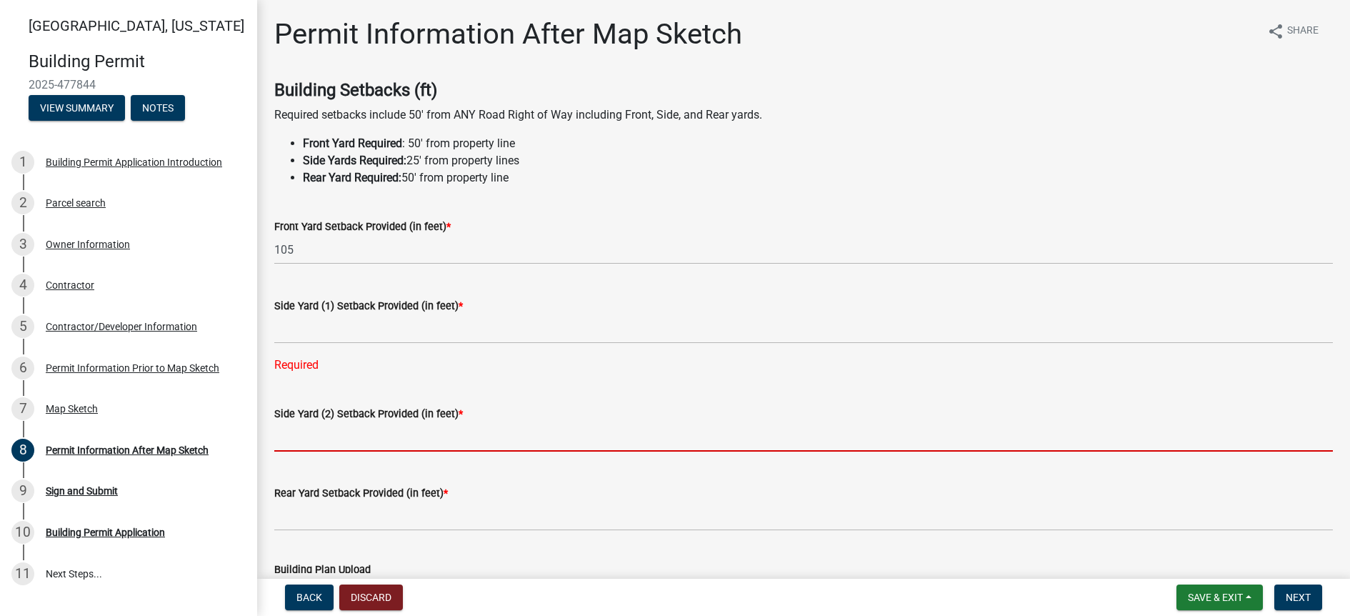
click at [329, 408] on form "Side Yard (2) Setback Provided (in feet) *" at bounding box center [803, 428] width 1059 height 46
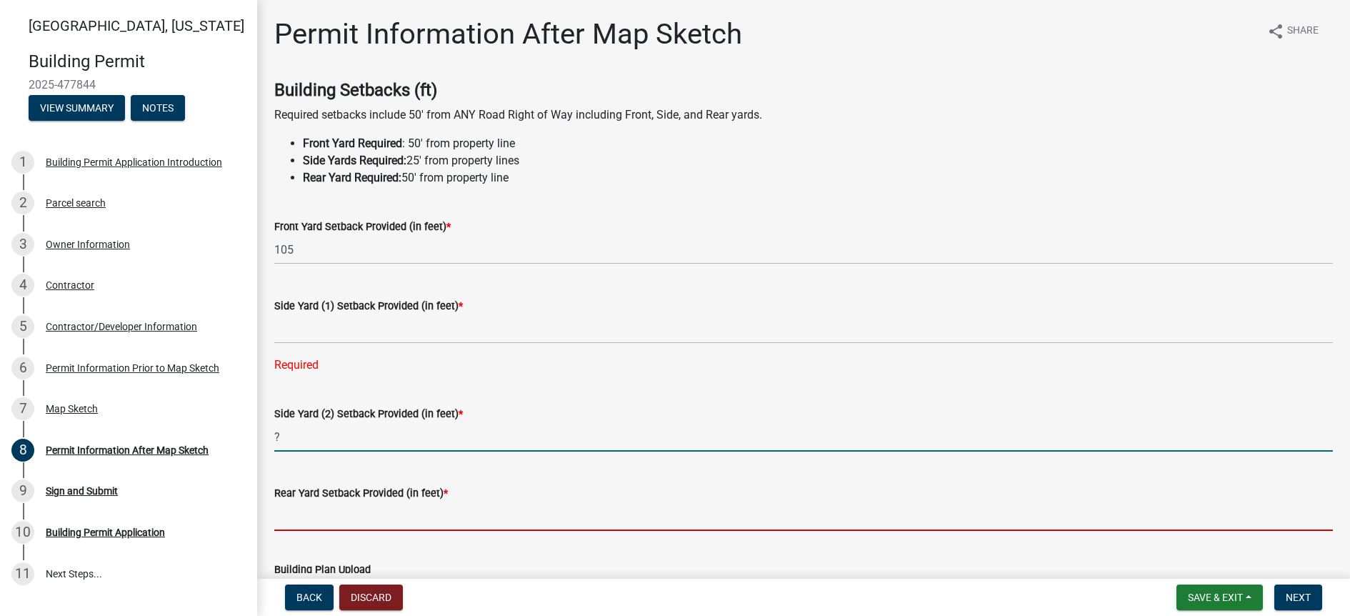
type input "0"
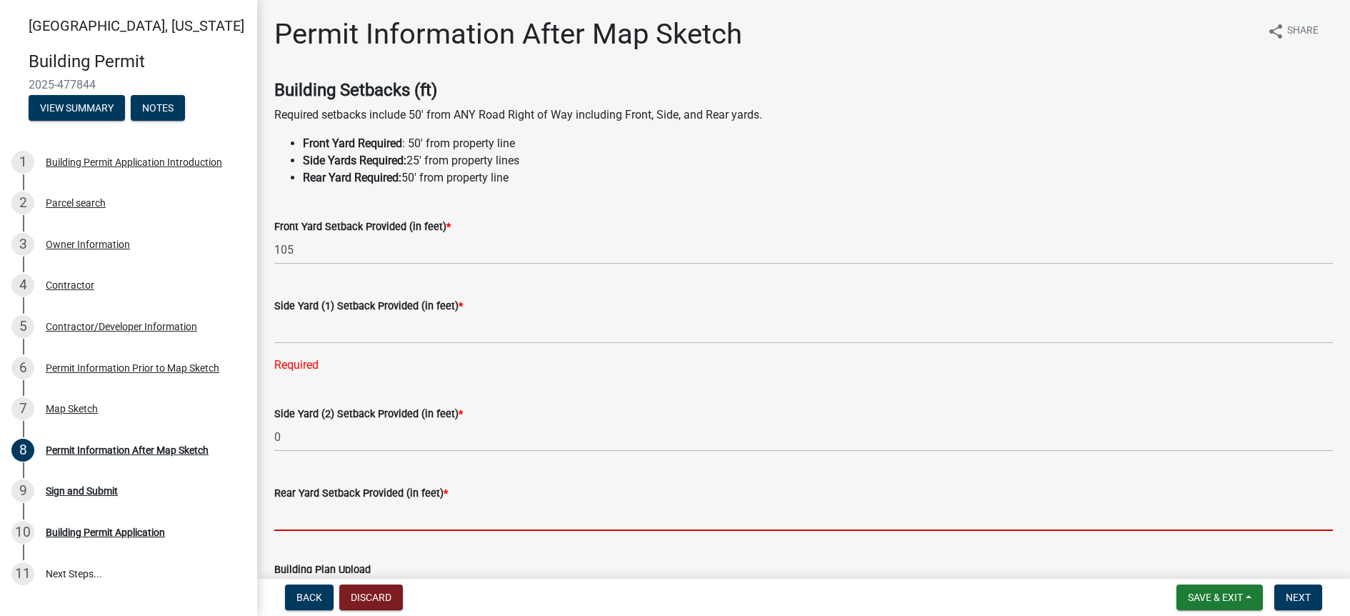
click at [328, 515] on input "text" at bounding box center [803, 515] width 1059 height 29
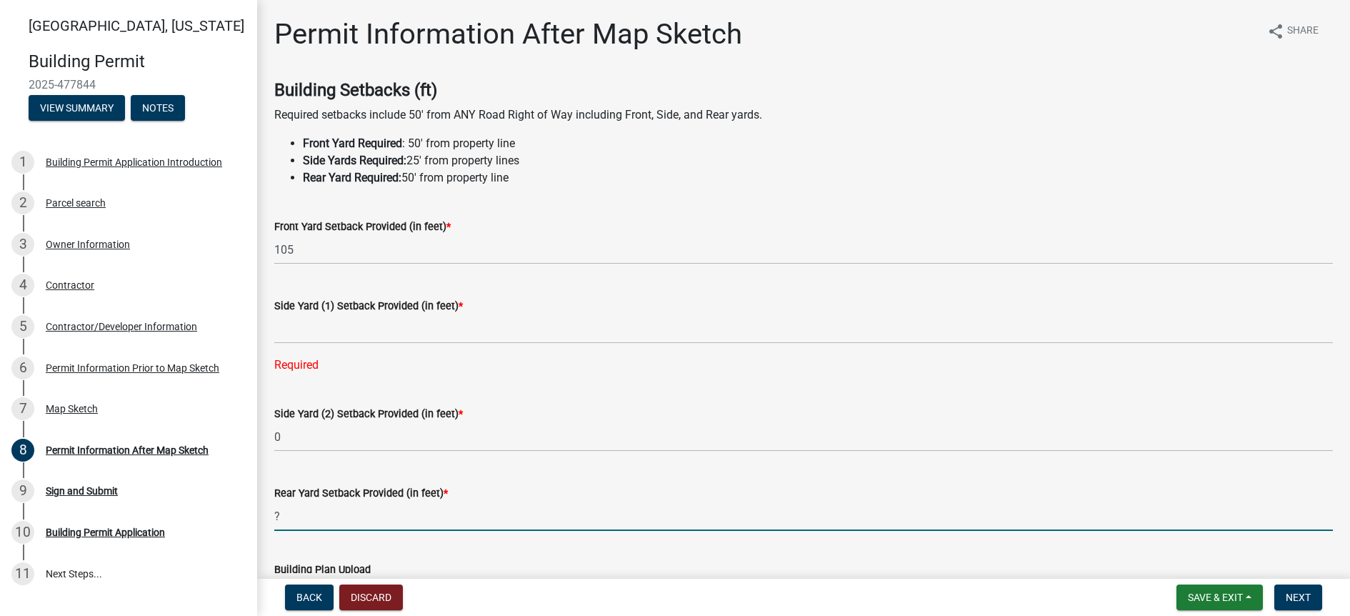
type input "0"
drag, startPoint x: 316, startPoint y: 305, endPoint x: 316, endPoint y: 317, distance: 12.1
click at [316, 306] on label "Side Yard (1) Setback Provided (in feet) *" at bounding box center [368, 306] width 189 height 10
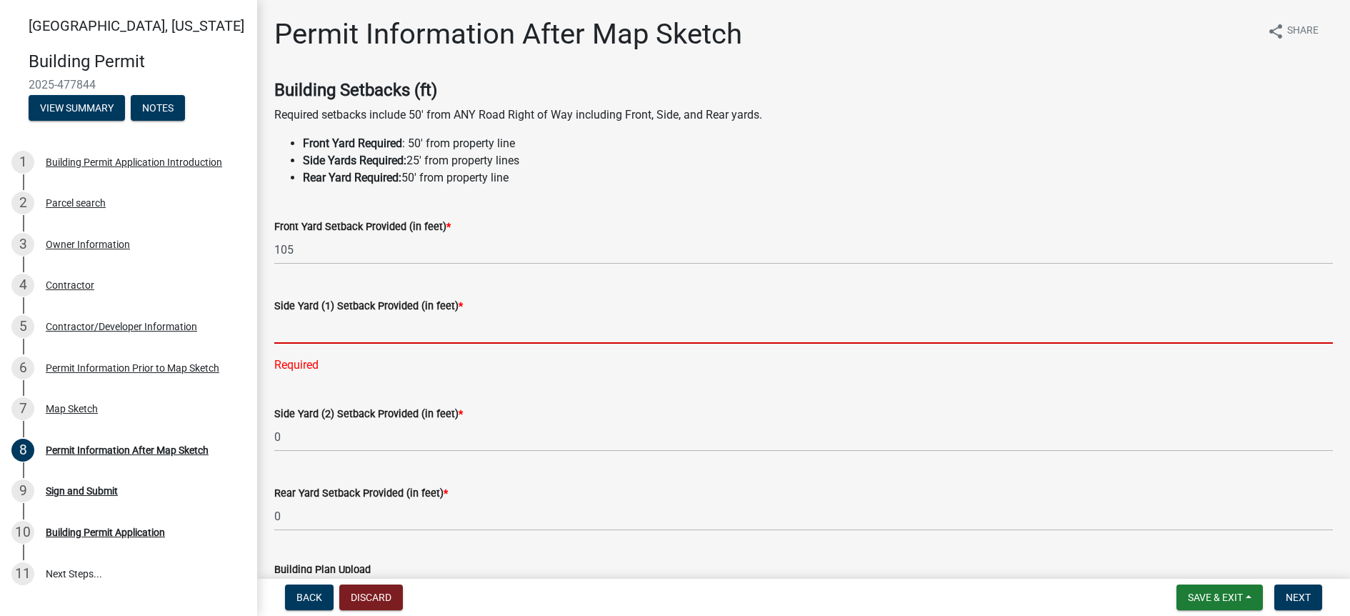
click at [321, 324] on input "text" at bounding box center [803, 328] width 1059 height 29
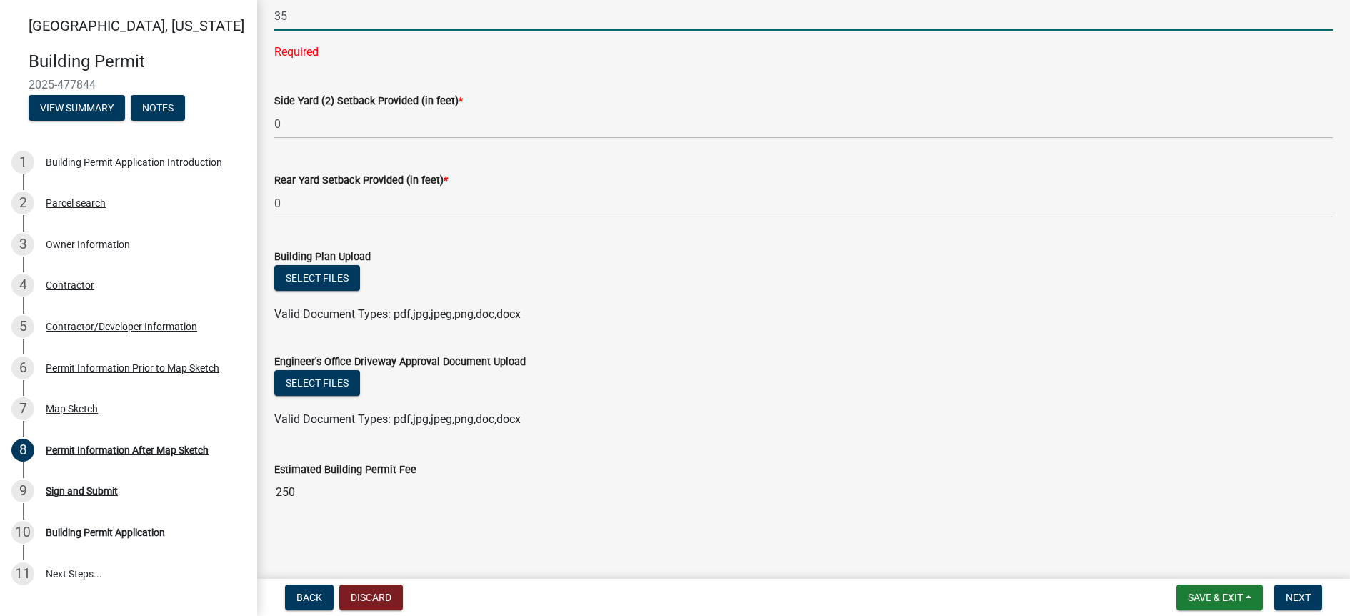
scroll to position [286, 0]
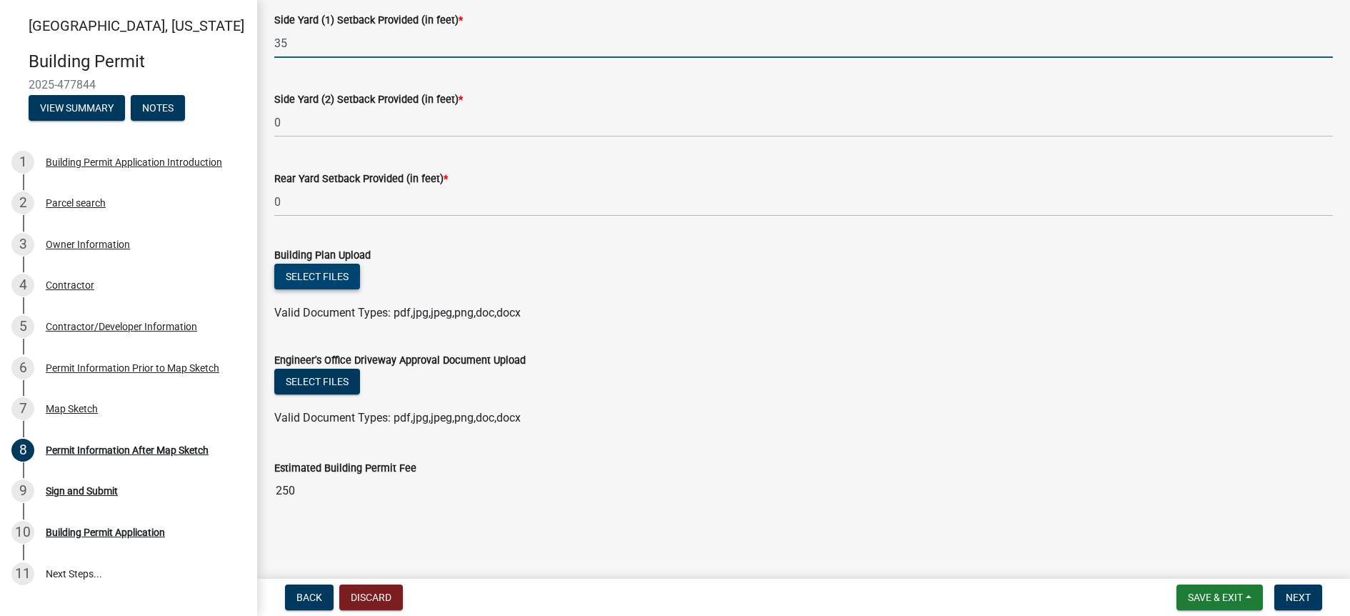
type input "35"
click at [326, 275] on button "Select files" at bounding box center [317, 277] width 86 height 26
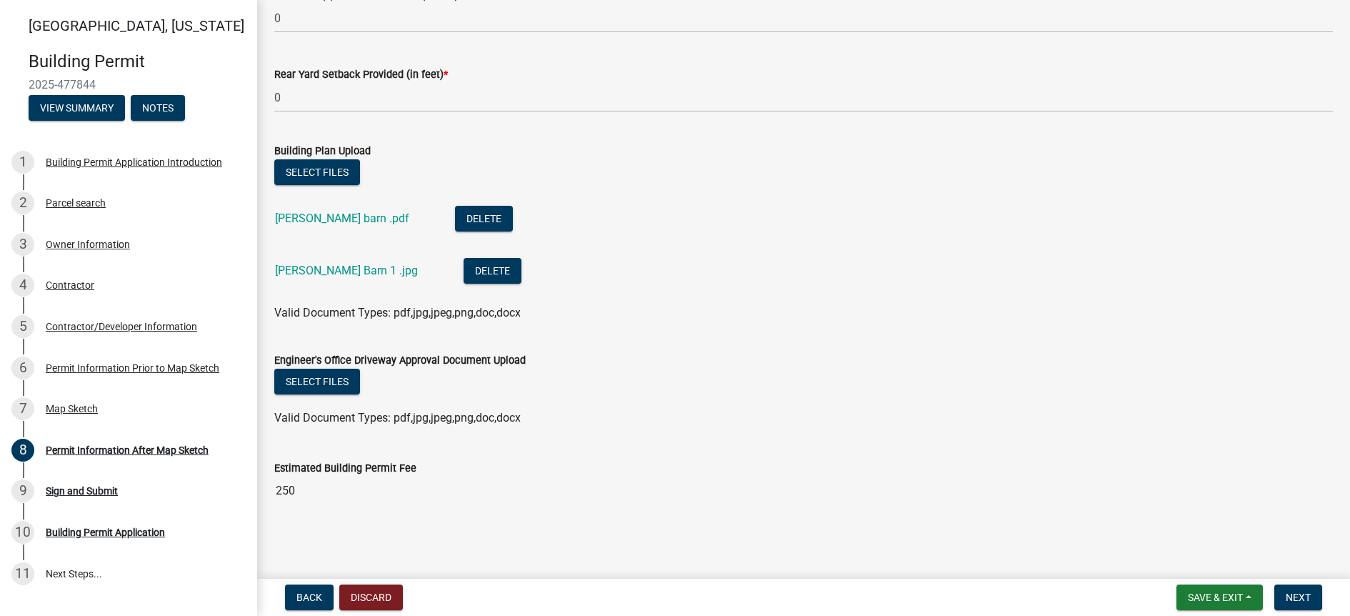
scroll to position [0, 0]
click at [1297, 600] on span "Next" at bounding box center [1298, 596] width 25 height 11
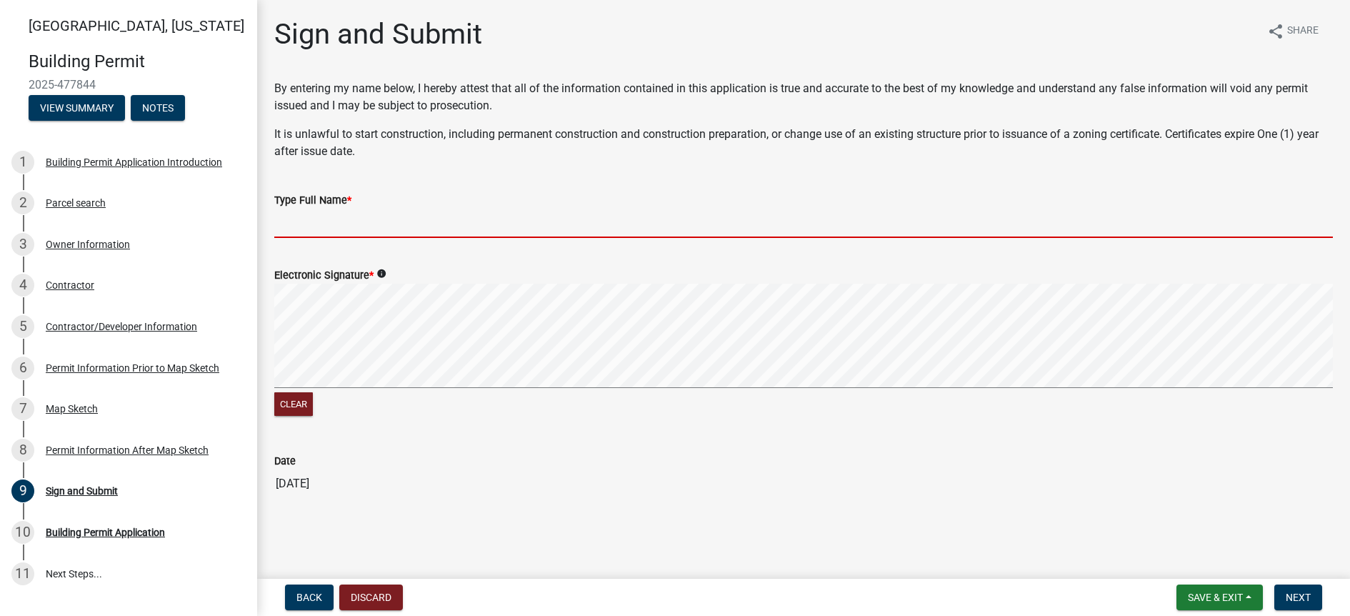
click at [341, 224] on input "Type Full Name *" at bounding box center [803, 223] width 1059 height 29
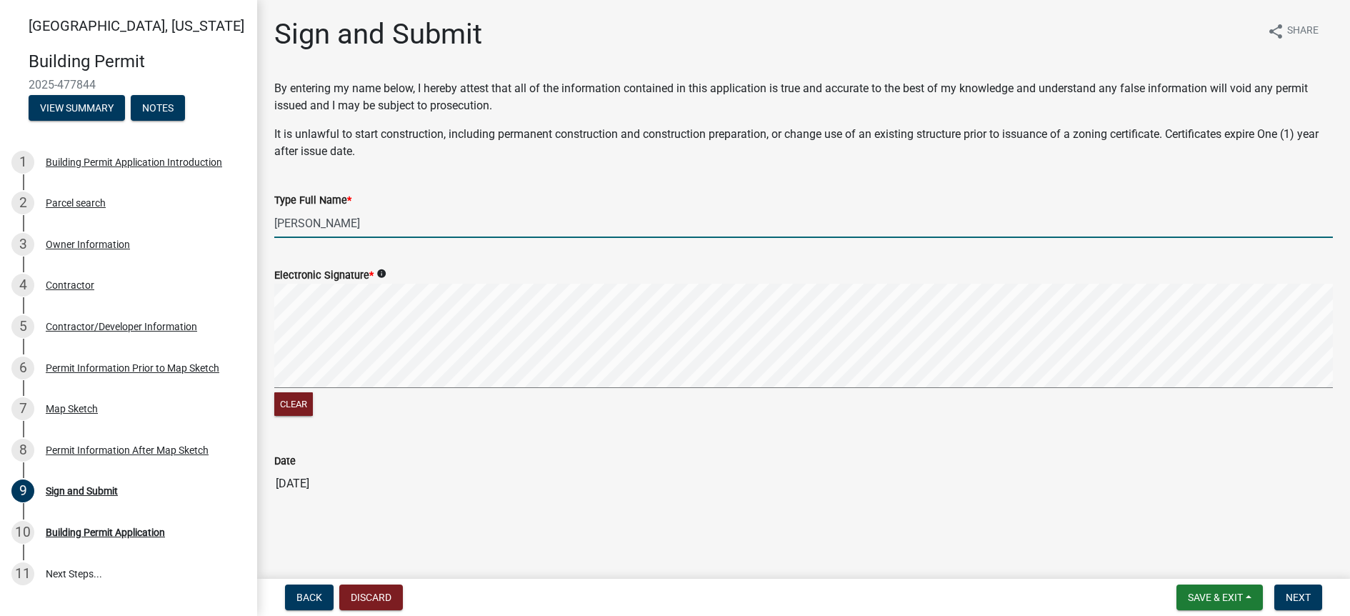
click at [716, 395] on div "Clear" at bounding box center [803, 352] width 1059 height 136
type input "[PERSON_NAME]"
drag, startPoint x: 1303, startPoint y: 599, endPoint x: 1205, endPoint y: 591, distance: 98.2
click at [1303, 599] on span "Next" at bounding box center [1298, 596] width 25 height 11
